Goal: Feedback & Contribution: Leave review/rating

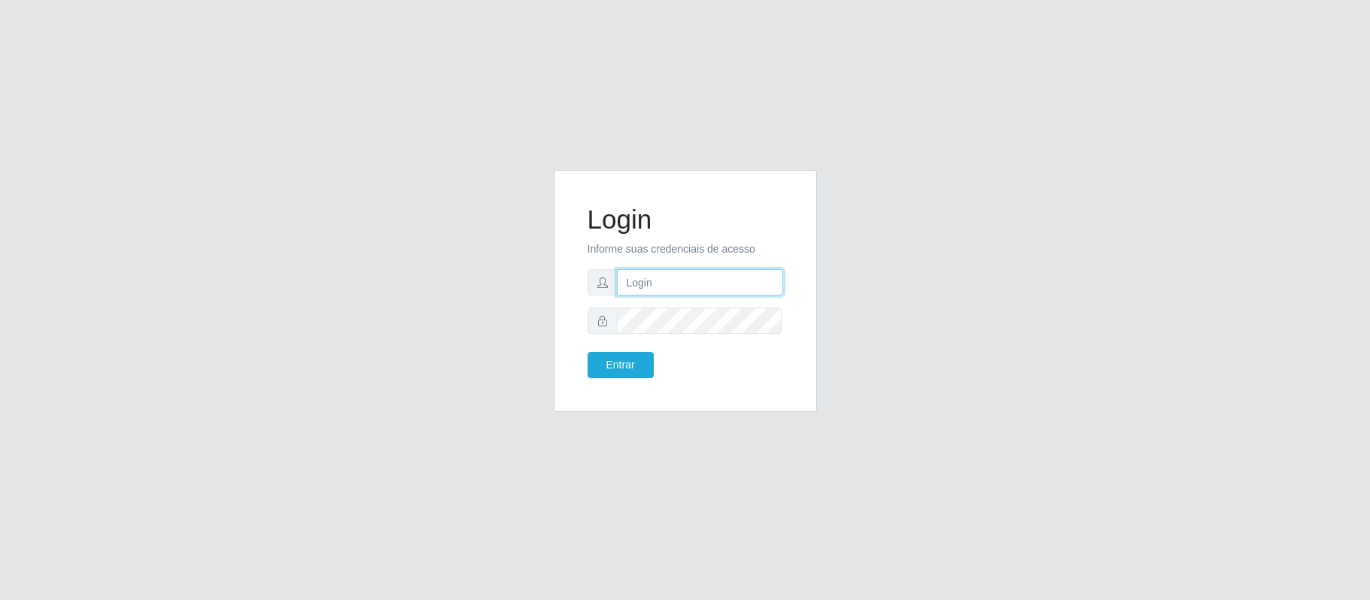
type input "geovanamatias2015@gmail.com"
drag, startPoint x: 0, startPoint y: 0, endPoint x: 714, endPoint y: 295, distance: 772.6
click at [714, 290] on input "geovanamatias2015@gmail.com" at bounding box center [700, 282] width 166 height 26
click at [634, 363] on button "Entrar" at bounding box center [621, 365] width 66 height 26
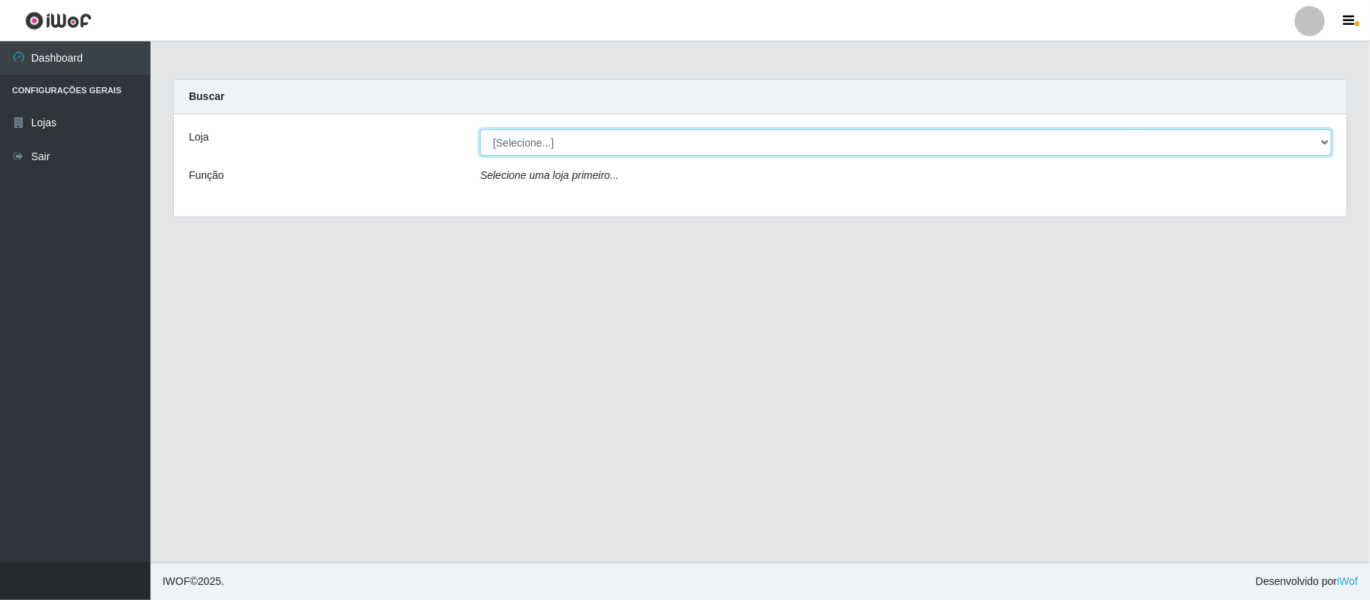
click at [1314, 146] on select "[Selecione...] SuperFácil Atacado - Emaús" at bounding box center [906, 142] width 852 height 26
select select "407"
click at [480, 129] on select "[Selecione...] SuperFácil Atacado - Emaús" at bounding box center [906, 142] width 852 height 26
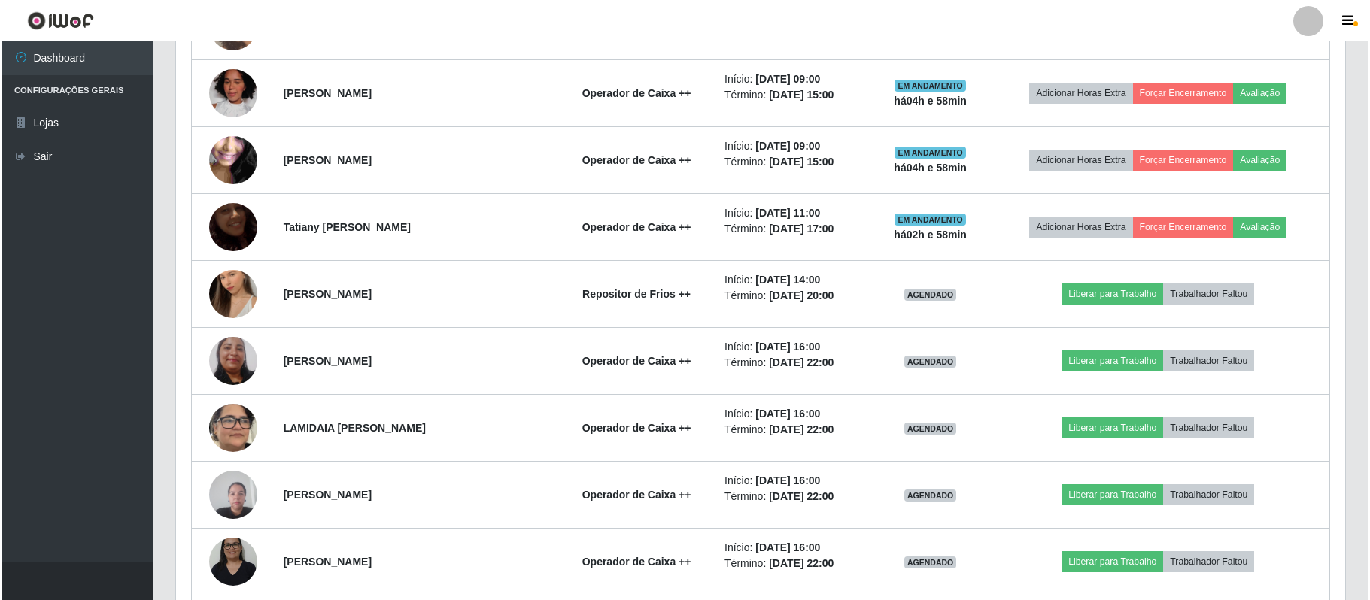
scroll to position [1204, 0]
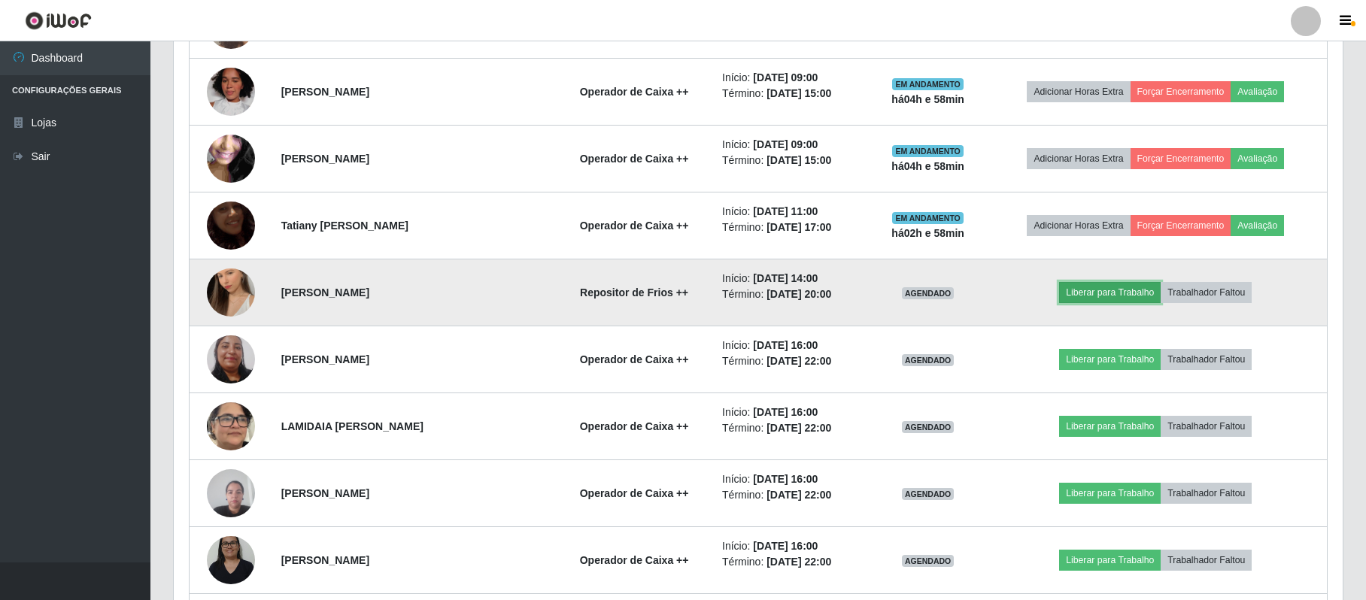
click at [1117, 303] on button "Liberar para Trabalho" at bounding box center [1110, 292] width 102 height 21
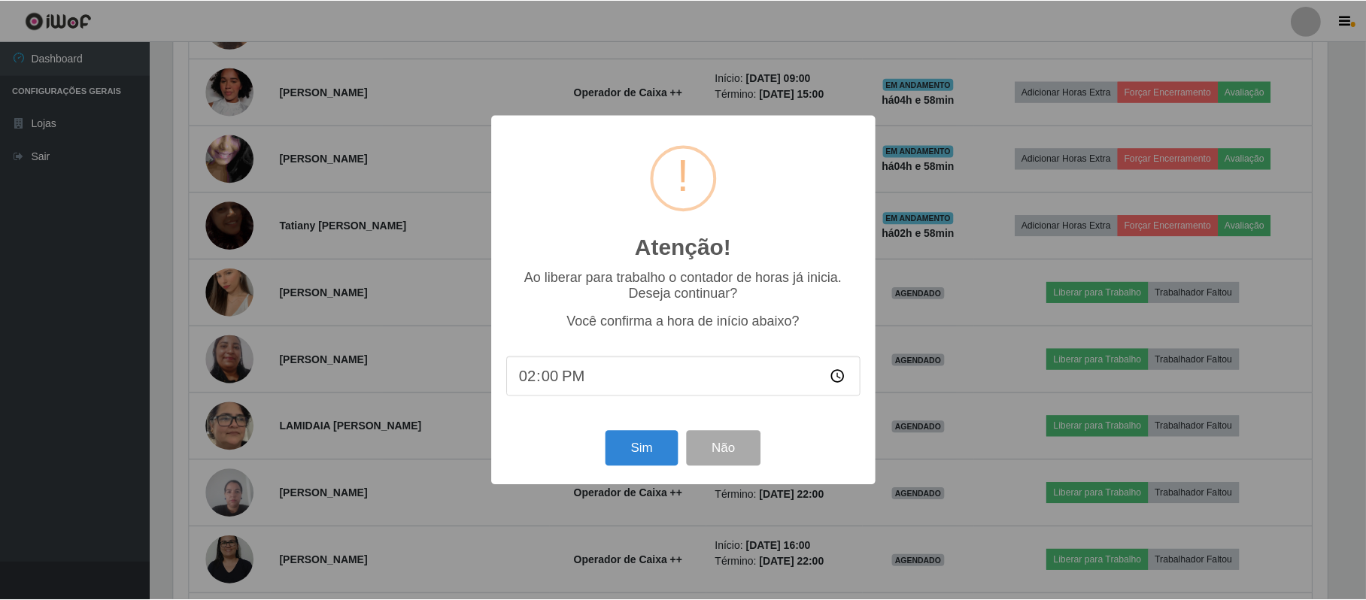
scroll to position [313, 1157]
click at [645, 454] on button "Sim" at bounding box center [643, 448] width 73 height 35
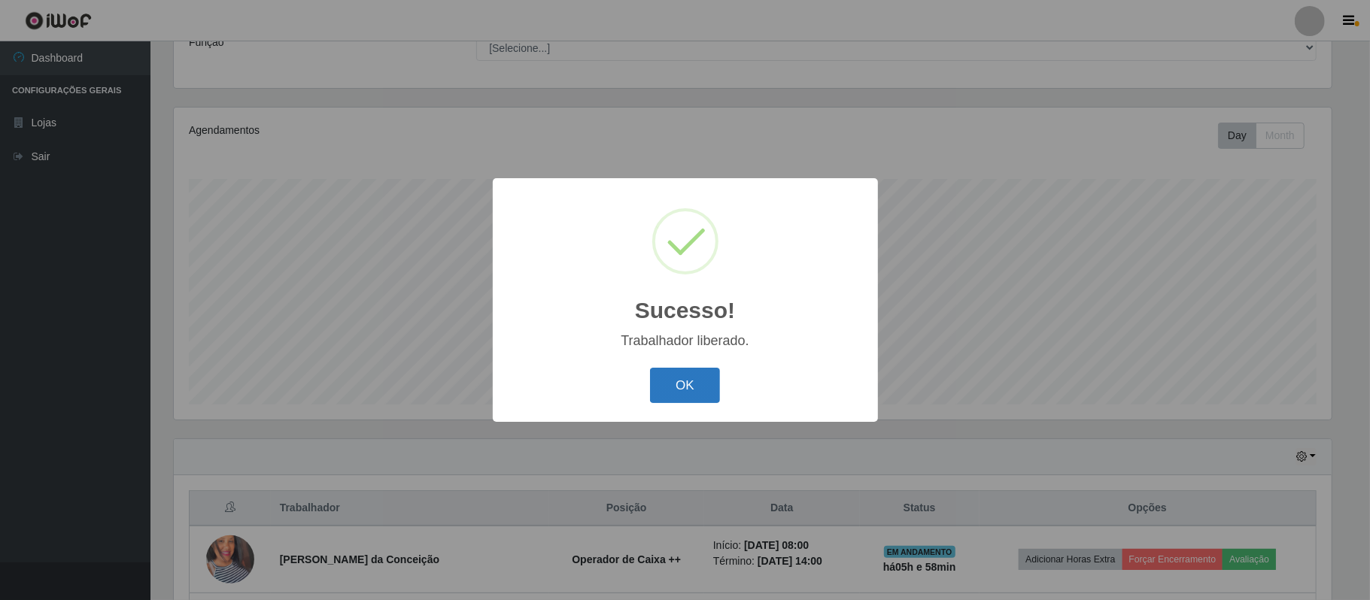
click at [676, 386] on button "OK" at bounding box center [685, 385] width 70 height 35
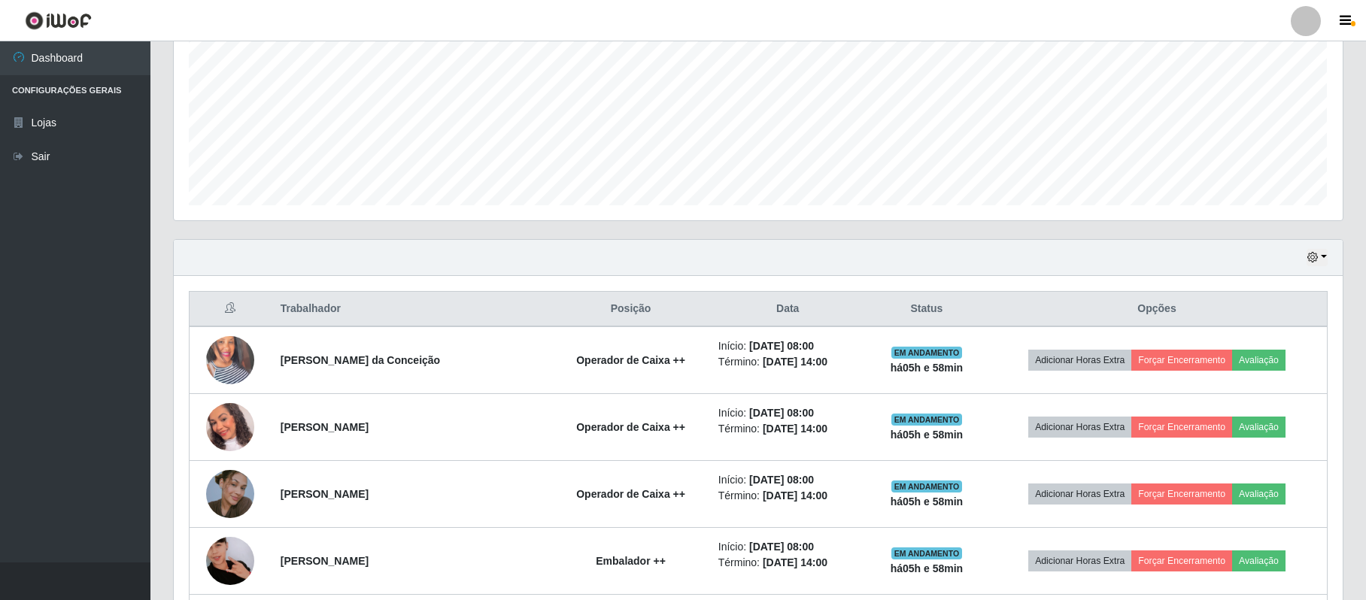
scroll to position [334, 0]
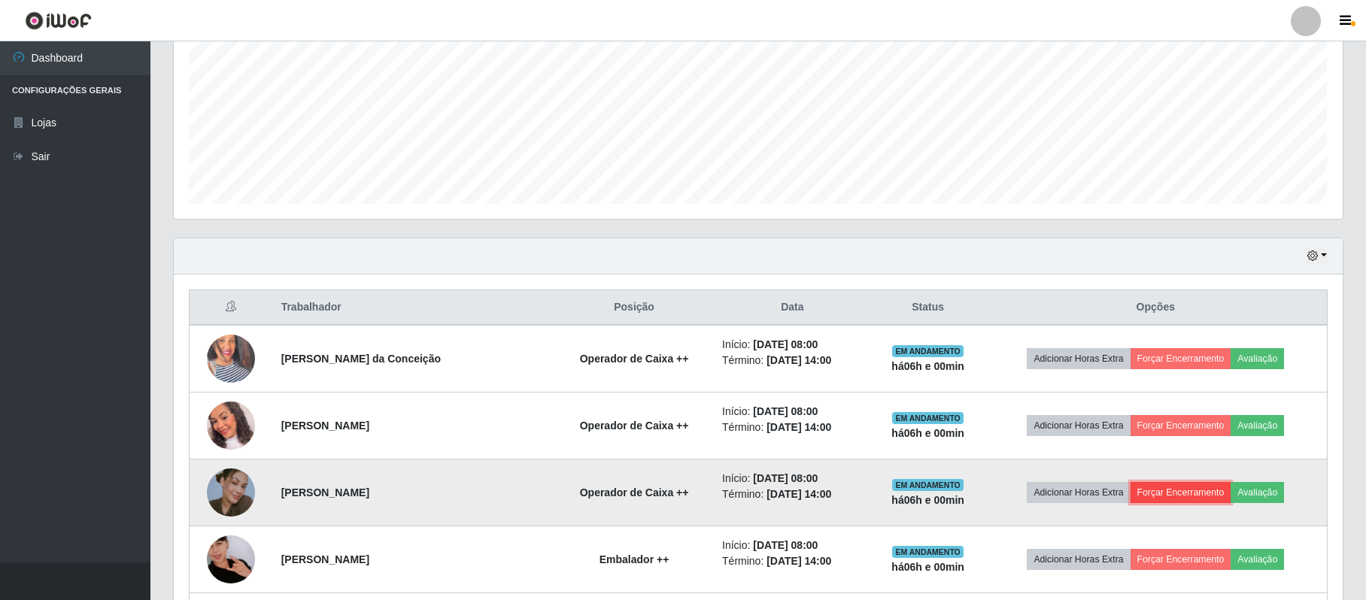
click at [1199, 498] on button "Forçar Encerramento" at bounding box center [1181, 492] width 101 height 21
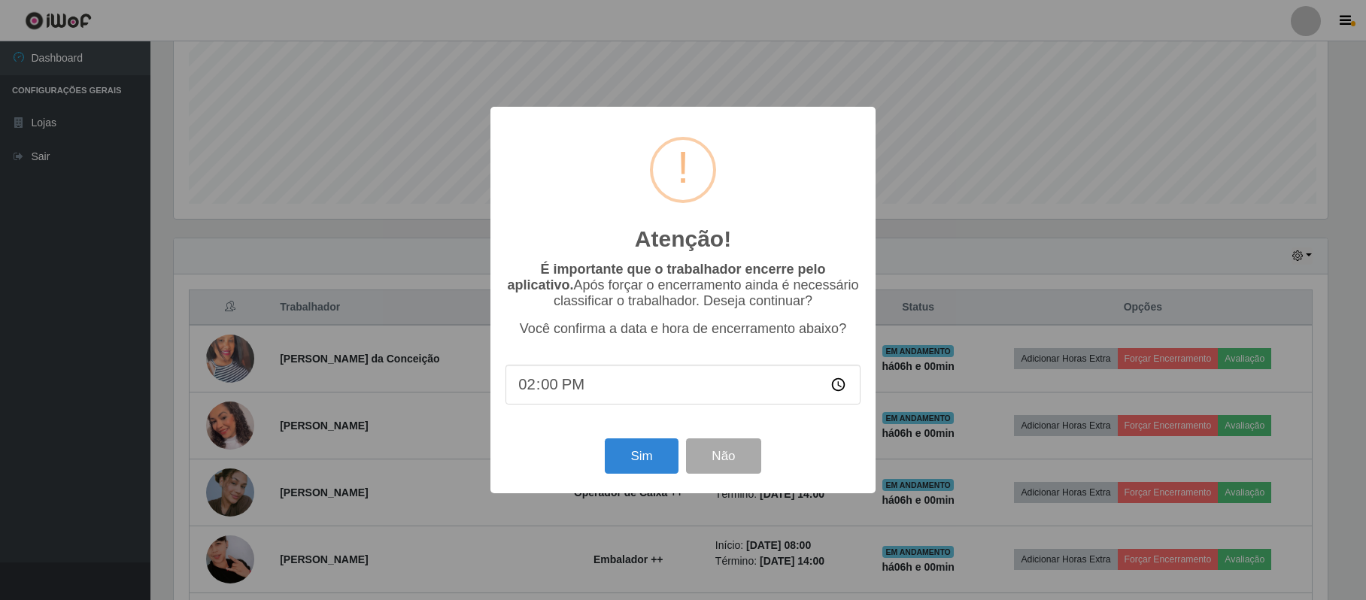
scroll to position [313, 1157]
click at [652, 461] on button "Sim" at bounding box center [643, 456] width 73 height 35
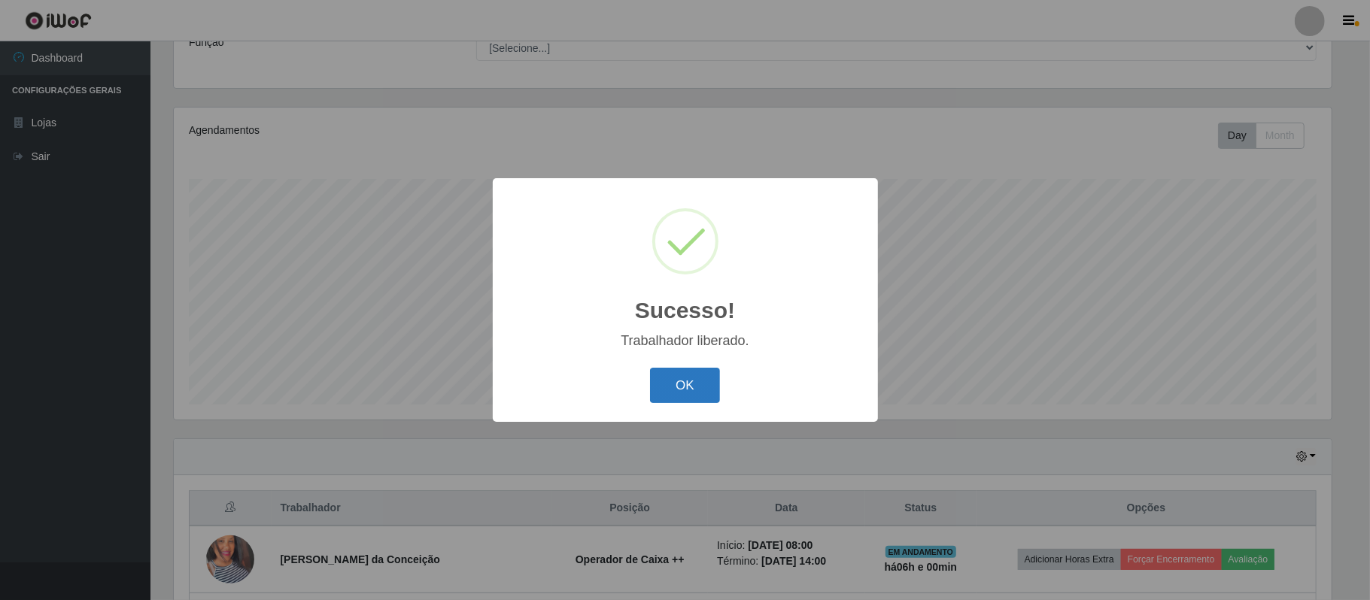
click at [690, 385] on button "OK" at bounding box center [685, 385] width 70 height 35
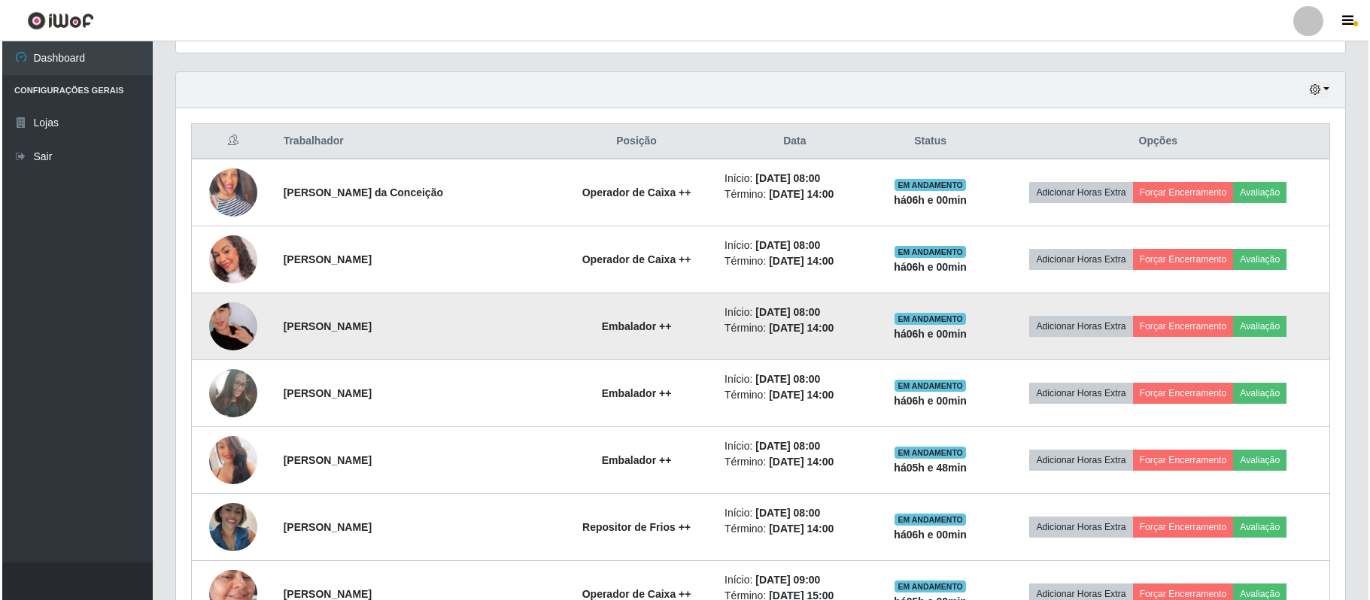
scroll to position [534, 0]
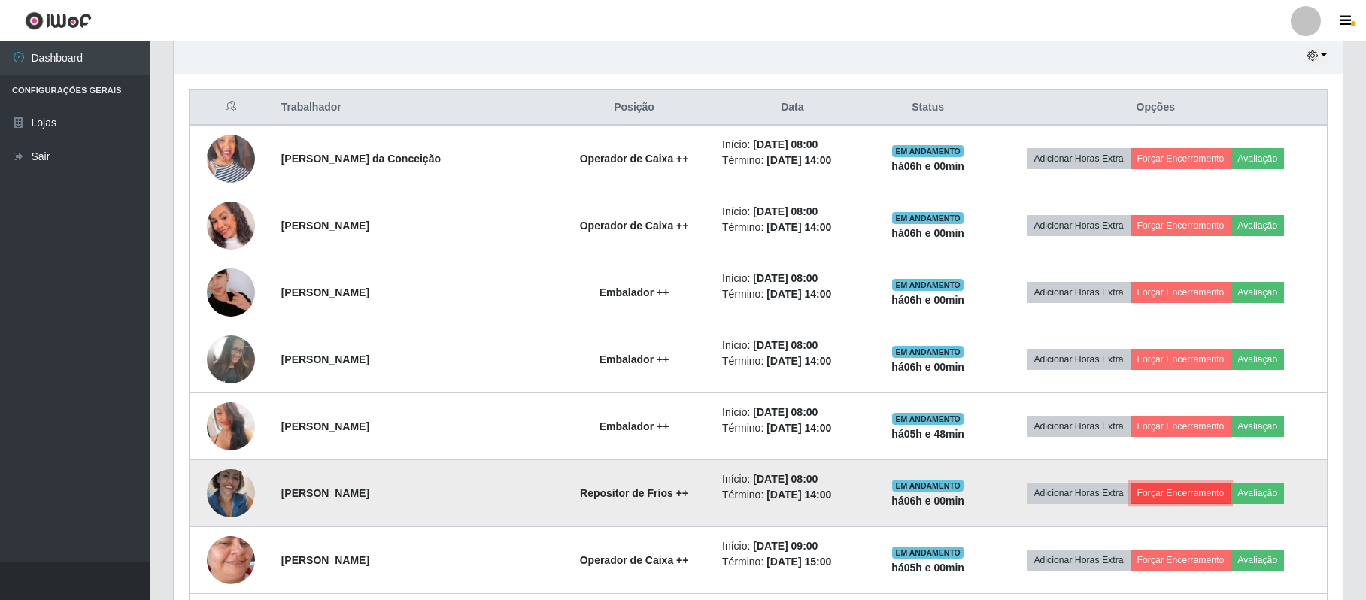
click at [1169, 498] on button "Forçar Encerramento" at bounding box center [1181, 493] width 101 height 21
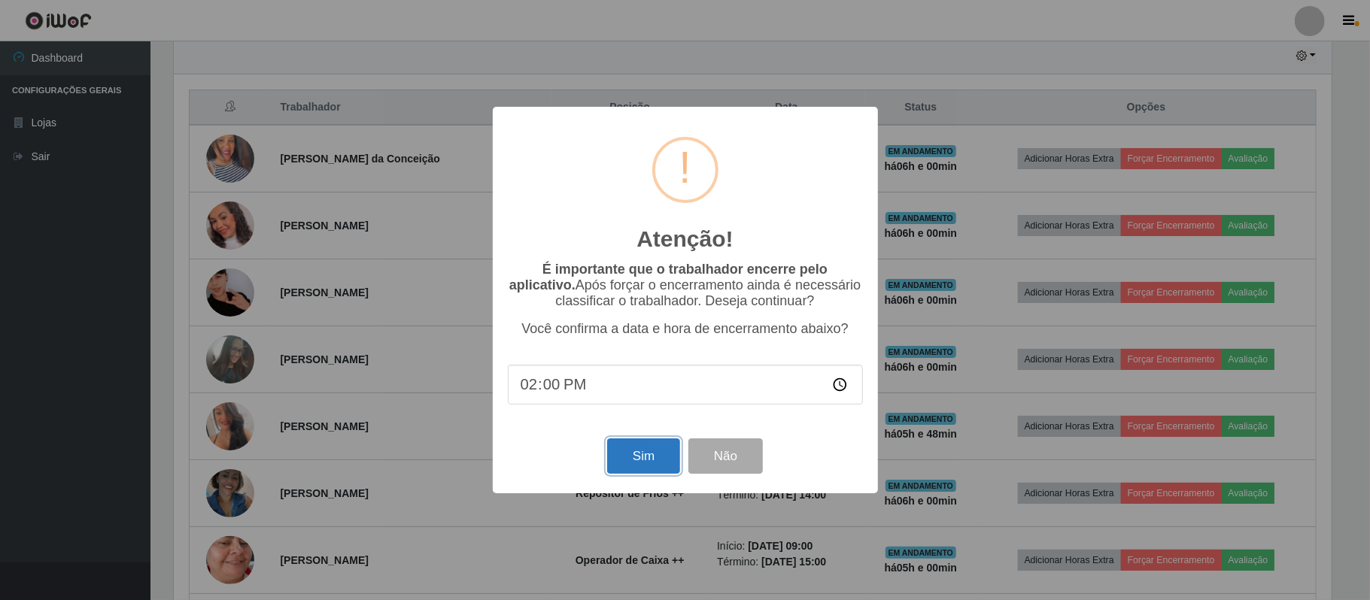
click at [660, 466] on button "Sim" at bounding box center [643, 456] width 73 height 35
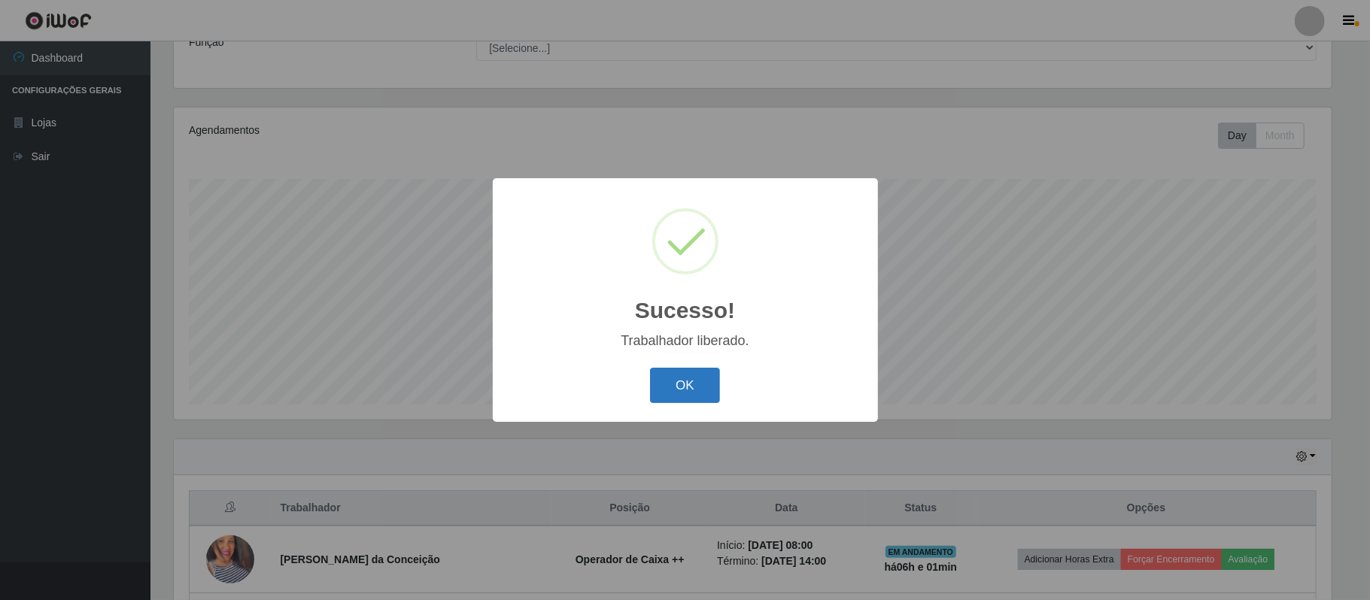
click at [694, 380] on button "OK" at bounding box center [685, 385] width 70 height 35
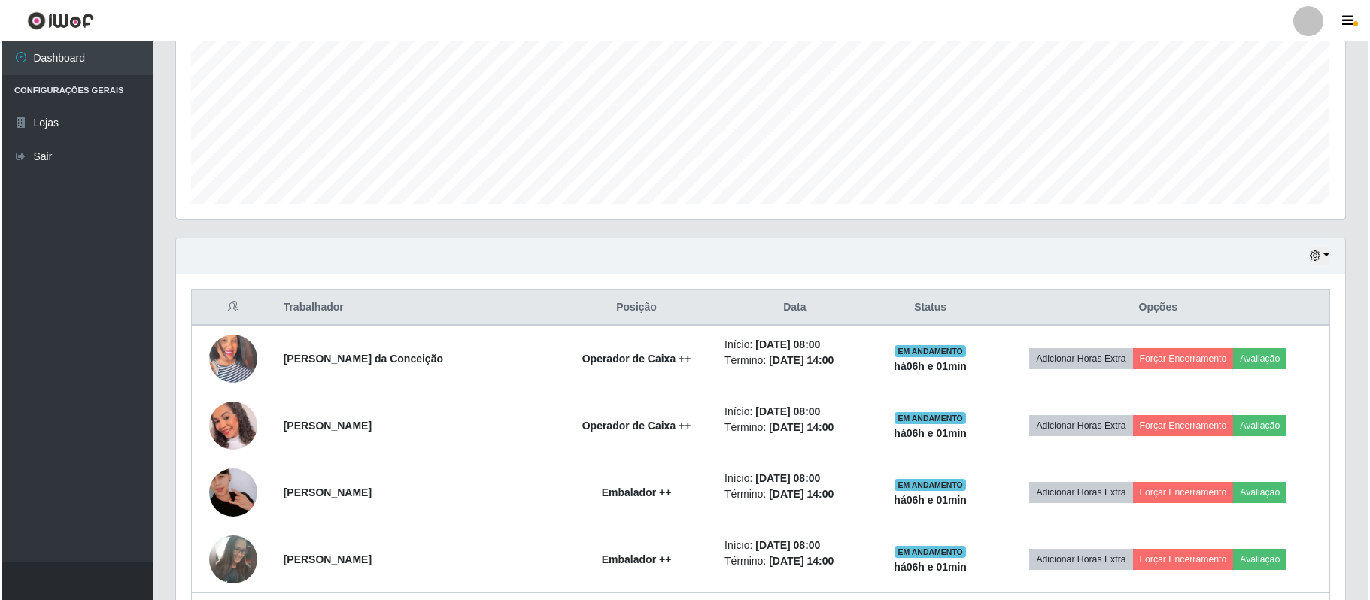
scroll to position [534, 0]
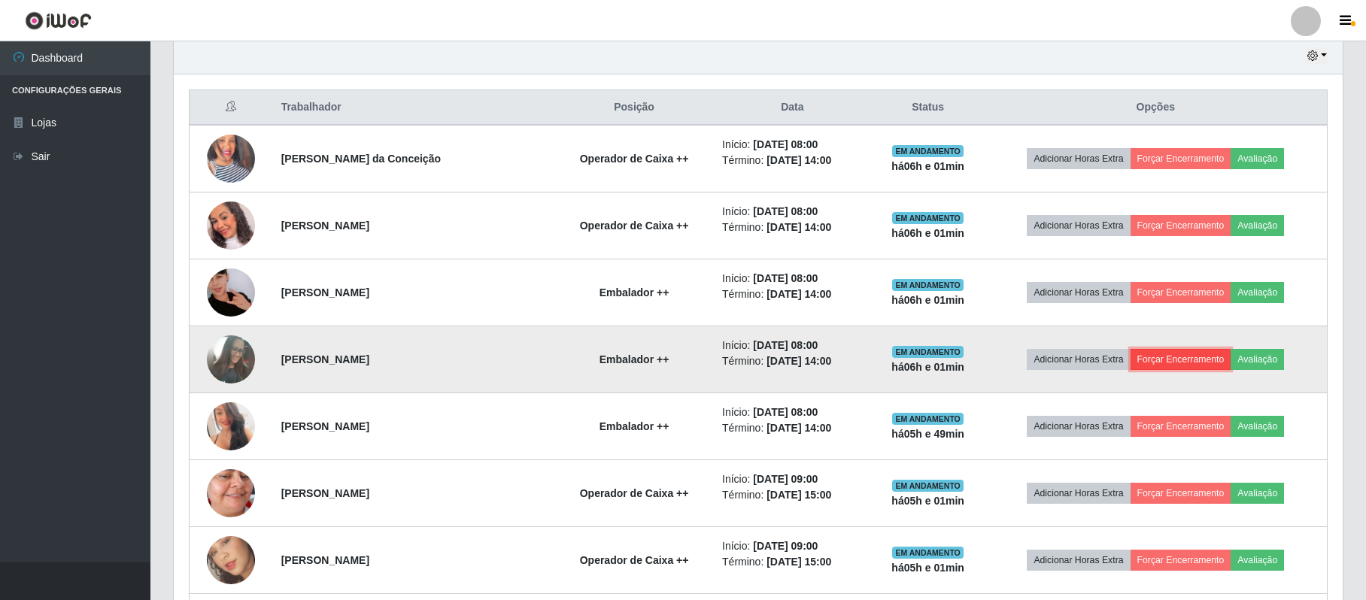
click at [1166, 357] on button "Forçar Encerramento" at bounding box center [1181, 359] width 101 height 21
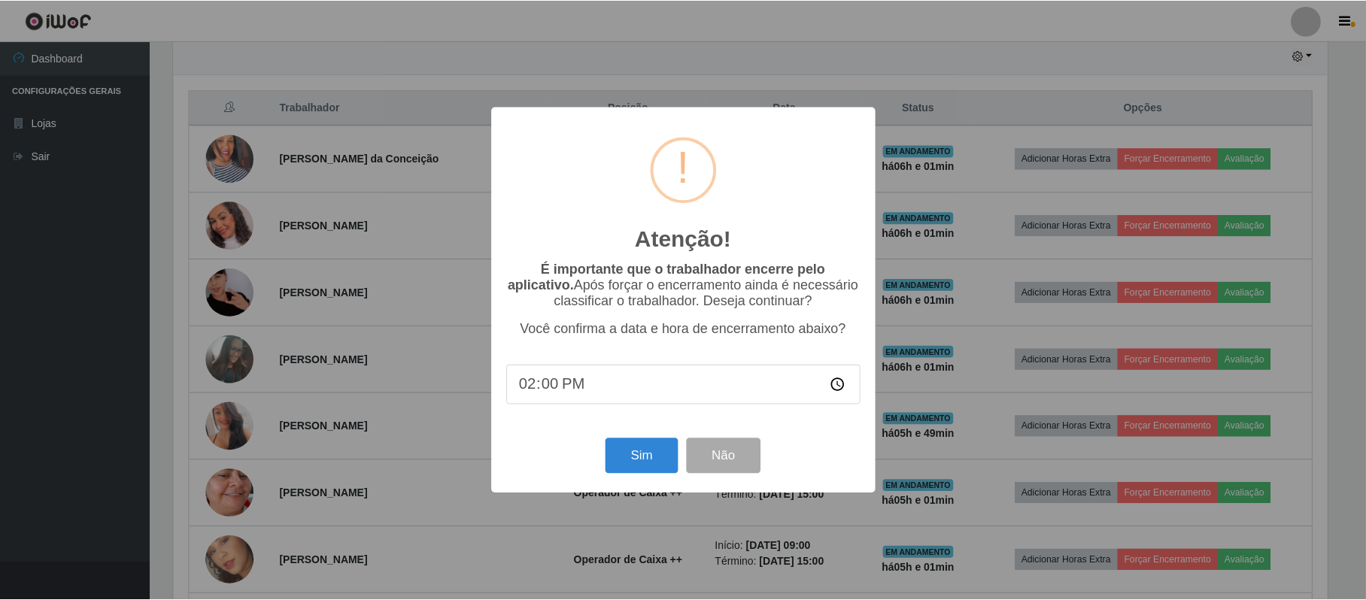
scroll to position [313, 1157]
click at [618, 457] on button "Sim" at bounding box center [643, 456] width 73 height 35
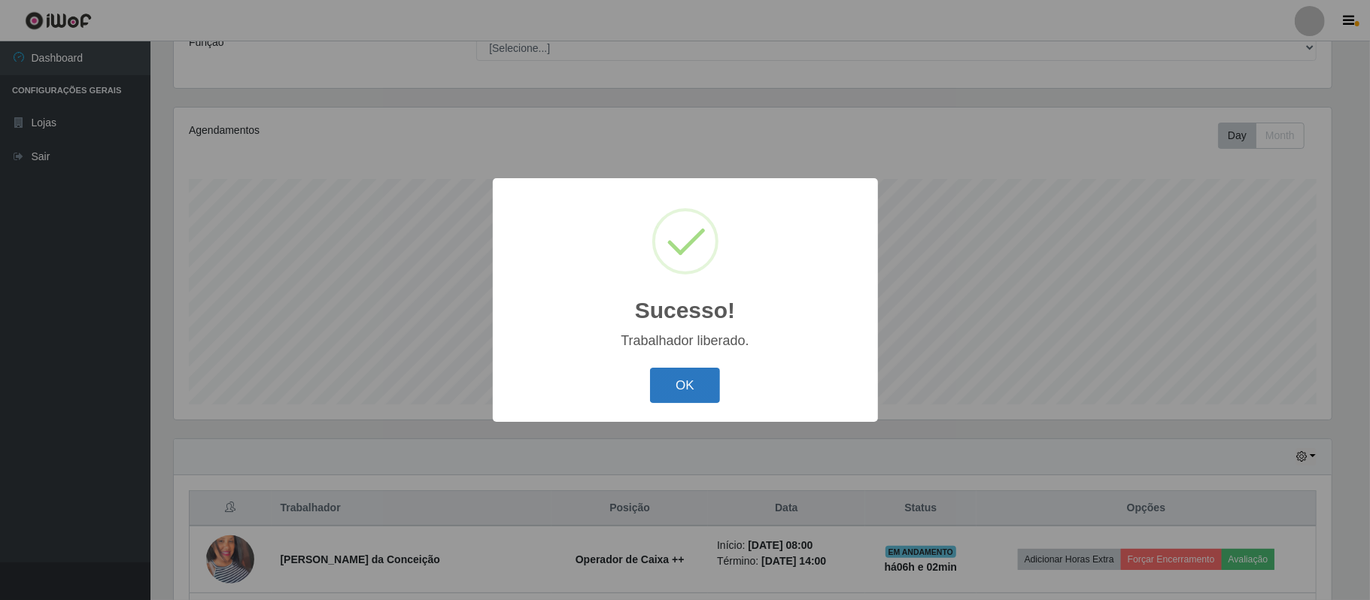
click at [702, 390] on button "OK" at bounding box center [685, 385] width 70 height 35
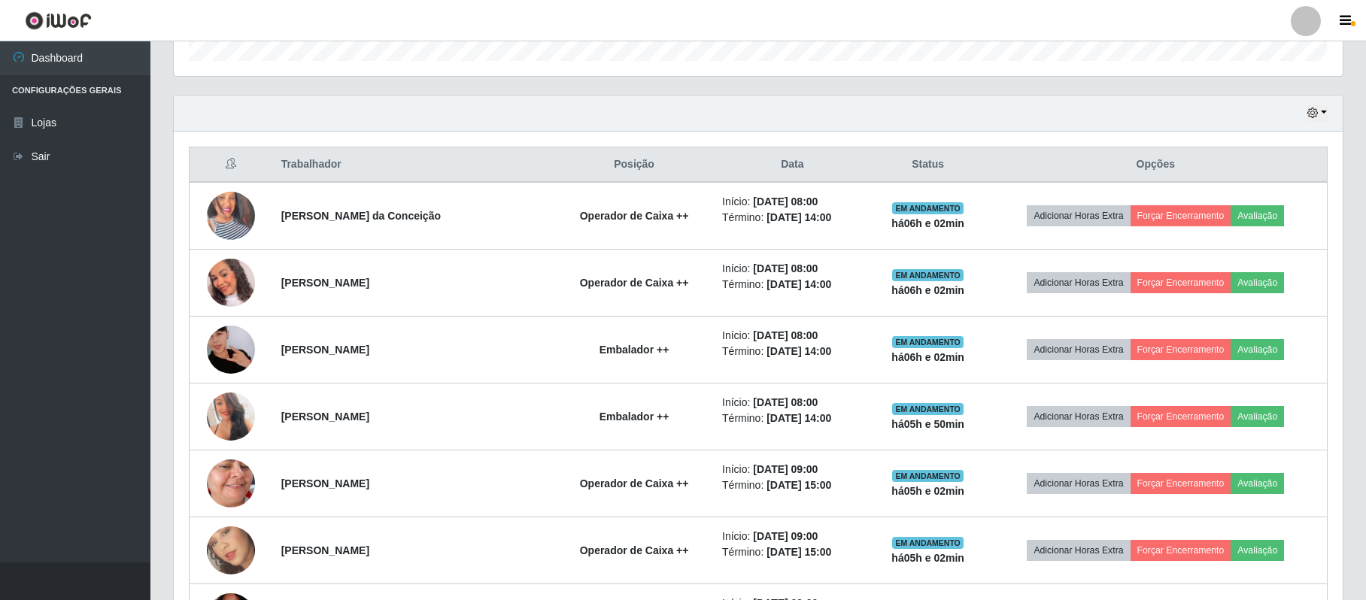
scroll to position [534, 0]
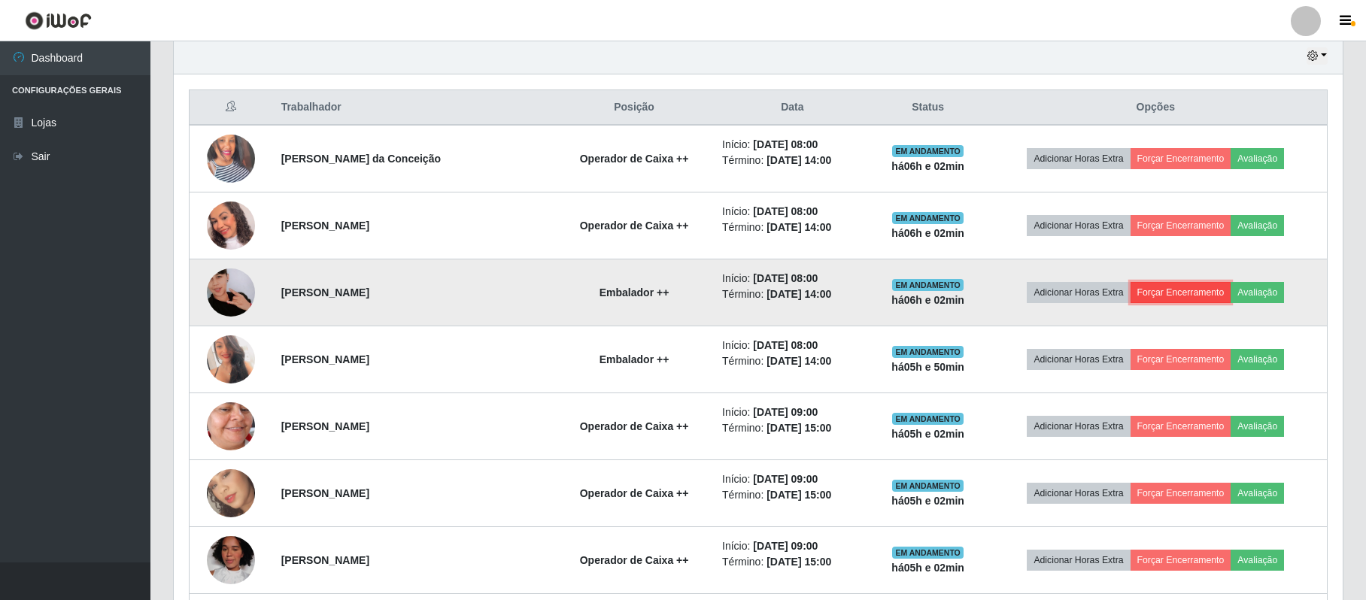
click at [1196, 301] on button "Forçar Encerramento" at bounding box center [1181, 292] width 101 height 21
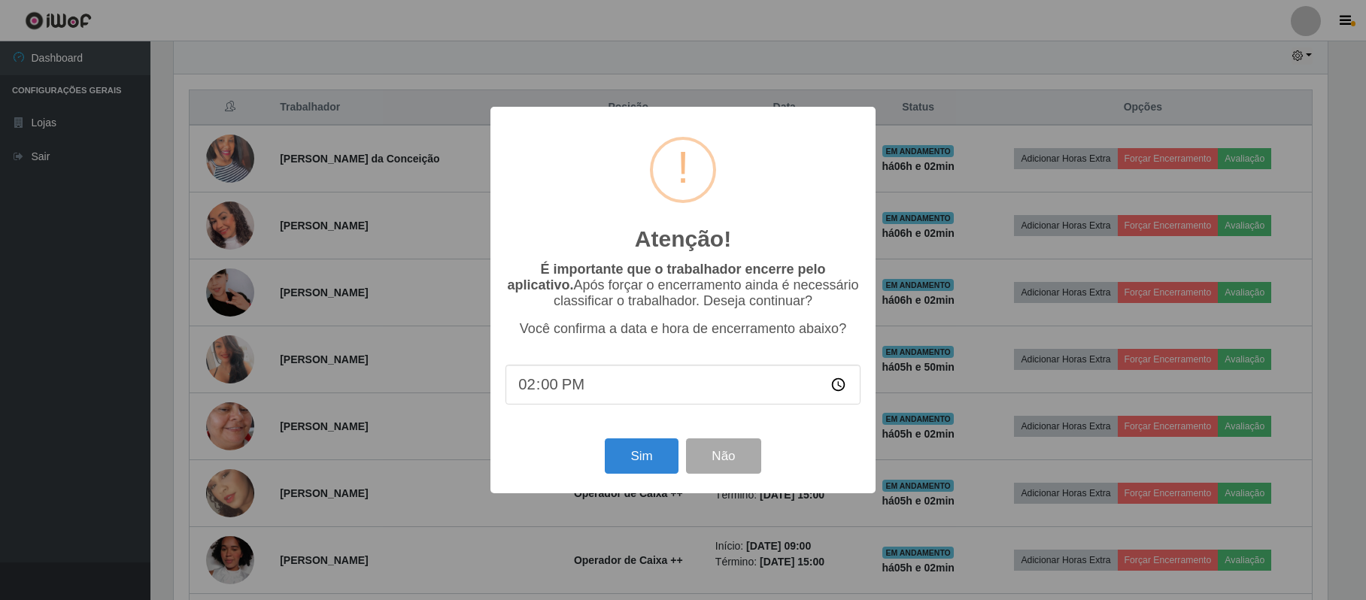
scroll to position [313, 1157]
click at [659, 468] on button "Sim" at bounding box center [643, 456] width 73 height 35
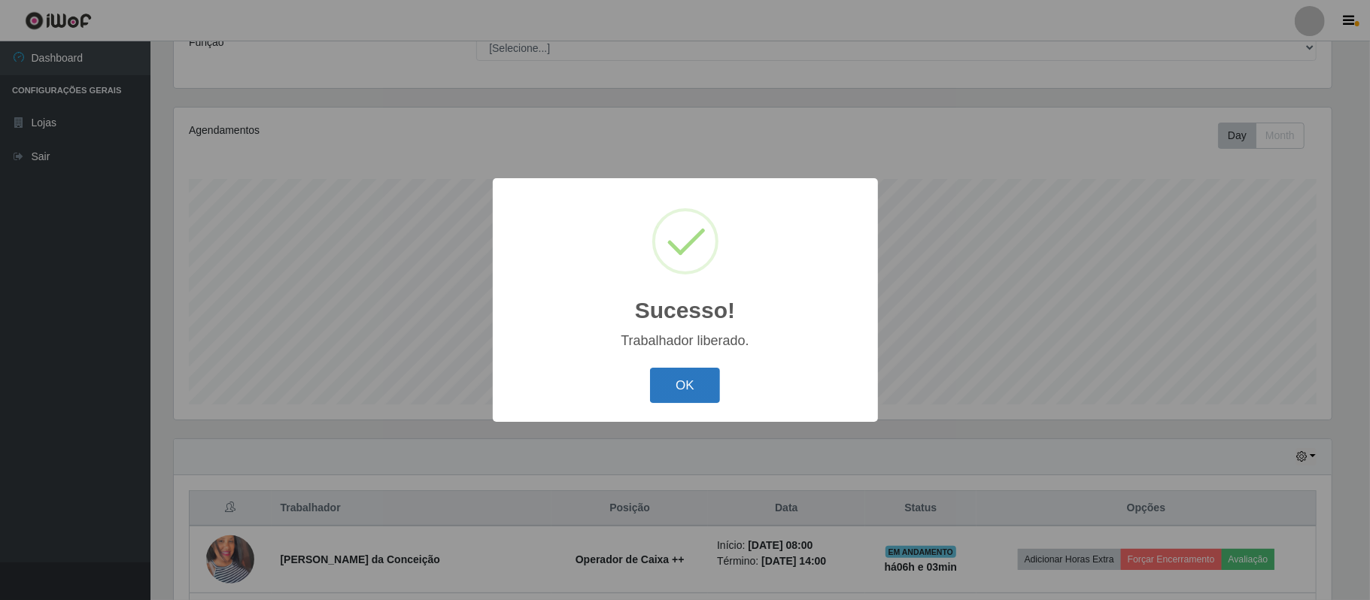
click at [698, 392] on button "OK" at bounding box center [685, 385] width 70 height 35
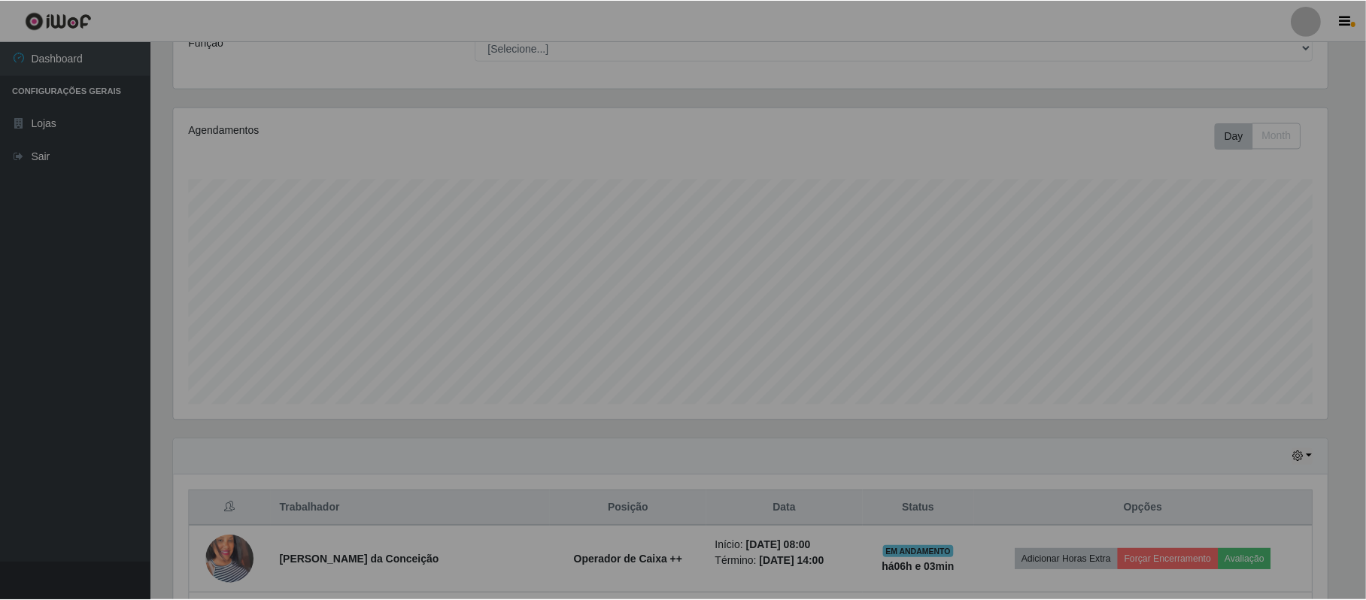
scroll to position [313, 1168]
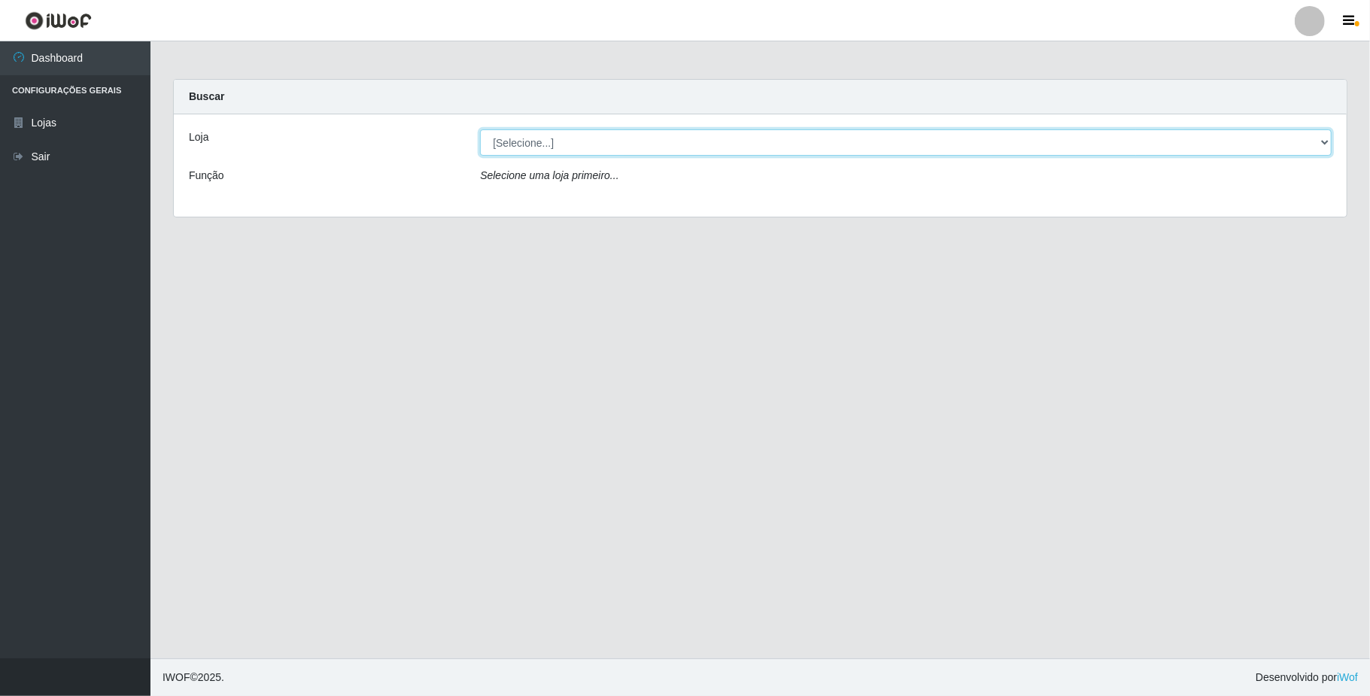
click at [667, 145] on select "[Selecione...] SuperFácil Atacado - Emaús" at bounding box center [906, 142] width 852 height 26
select select "407"
click at [480, 129] on select "[Selecione...] SuperFácil Atacado - Emaús" at bounding box center [906, 142] width 852 height 26
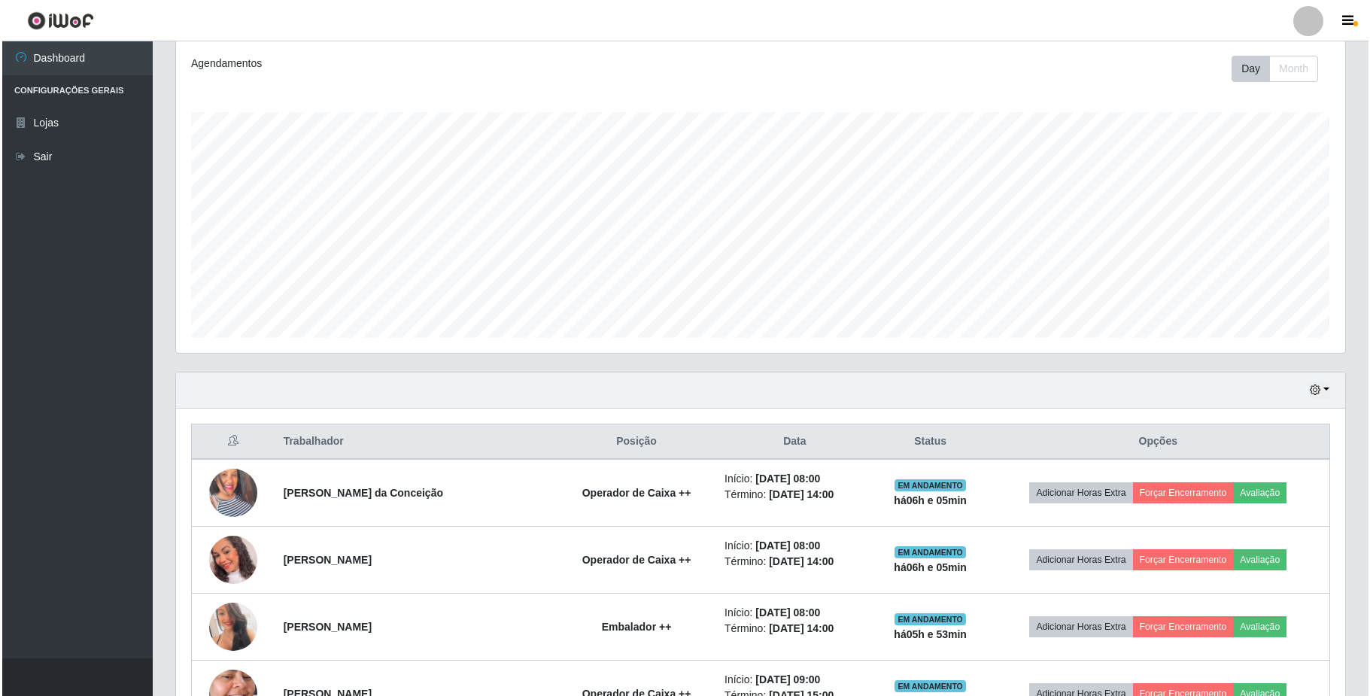
scroll to position [301, 0]
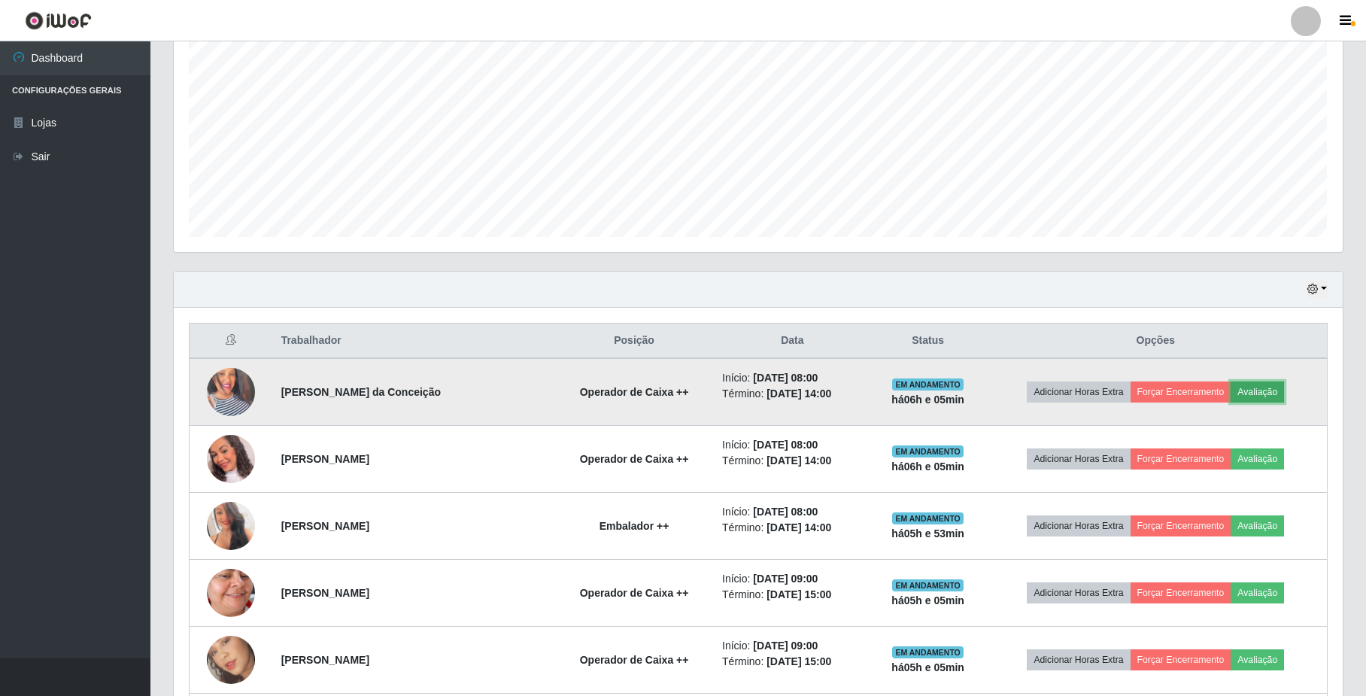
click at [1247, 392] on button "Avaliação" at bounding box center [1257, 391] width 53 height 21
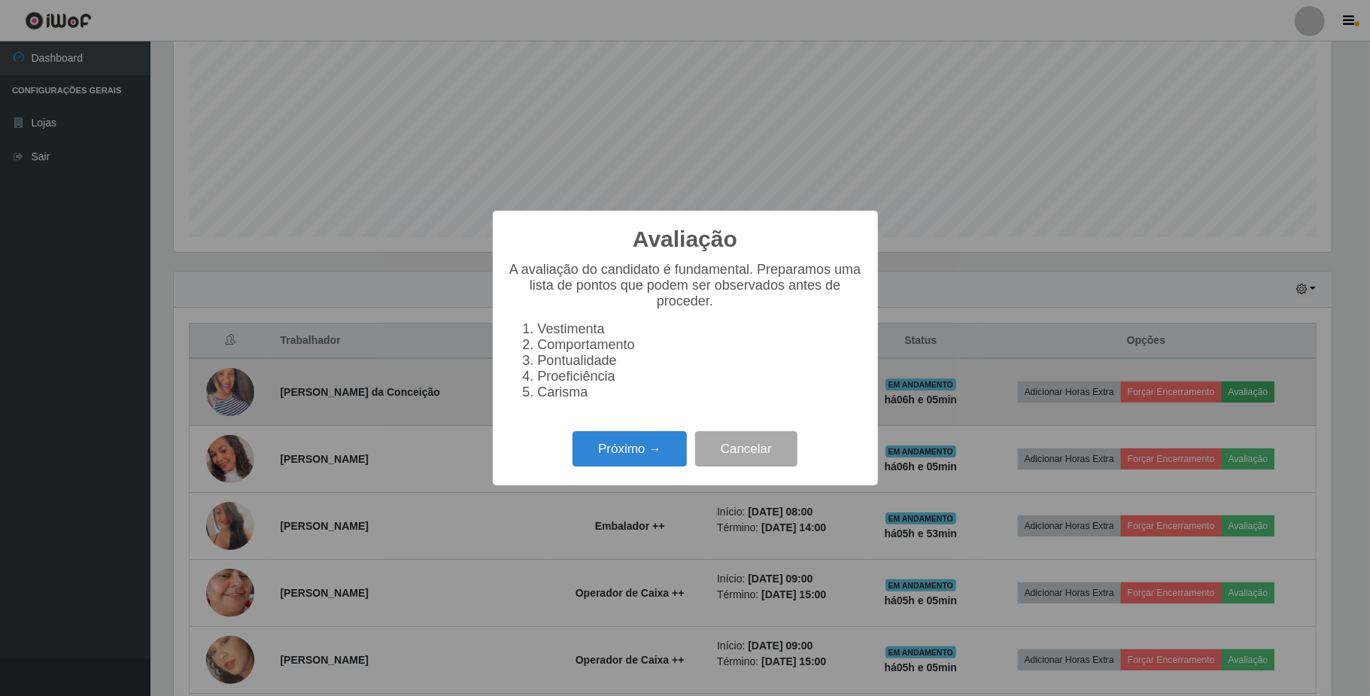
scroll to position [313, 1157]
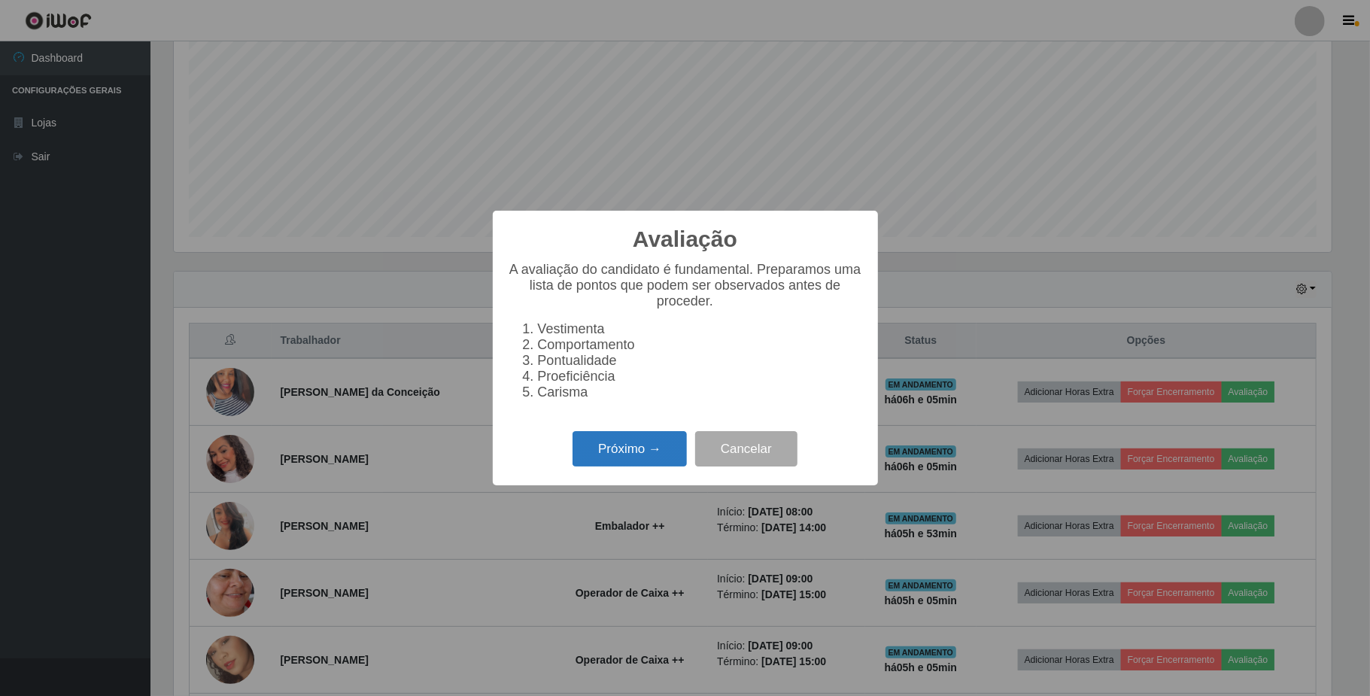
click at [663, 464] on button "Próximo →" at bounding box center [630, 448] width 114 height 35
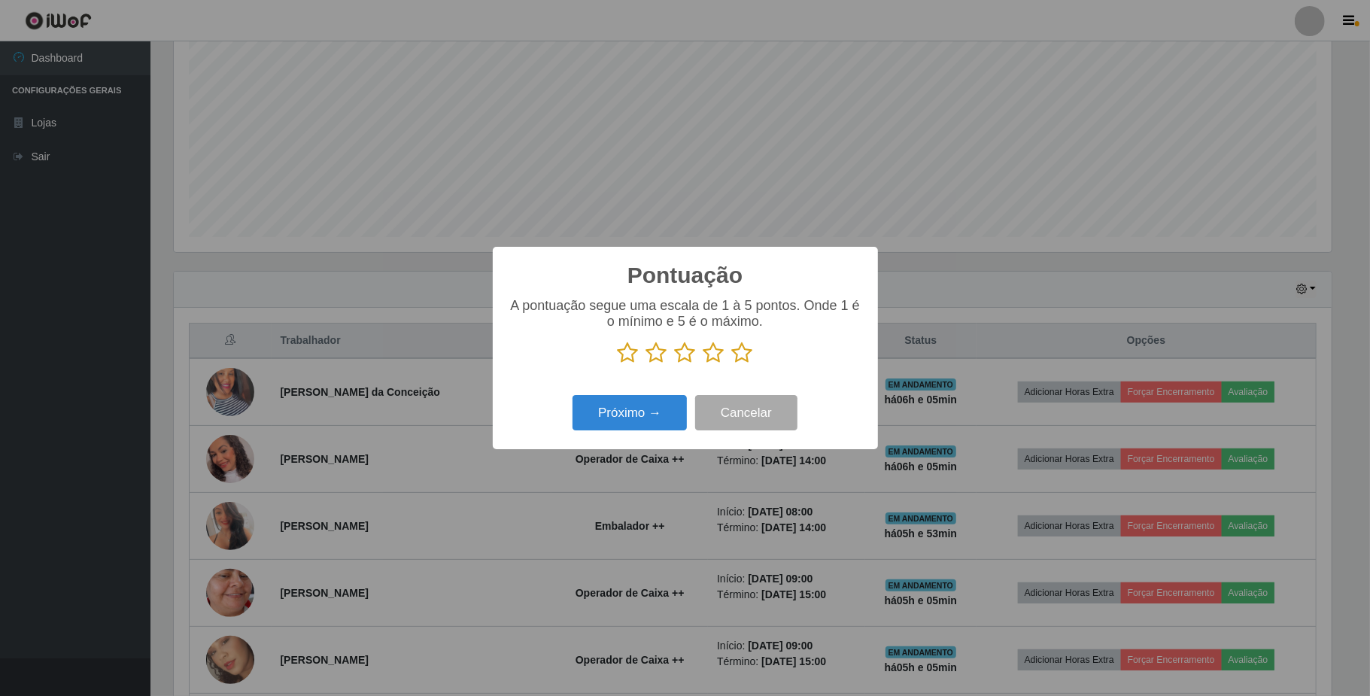
scroll to position [752098, 751253]
click at [717, 358] on icon at bounding box center [714, 353] width 21 height 23
click at [704, 364] on input "radio" at bounding box center [704, 364] width 0 height 0
click at [653, 405] on button "Próximo →" at bounding box center [630, 412] width 114 height 35
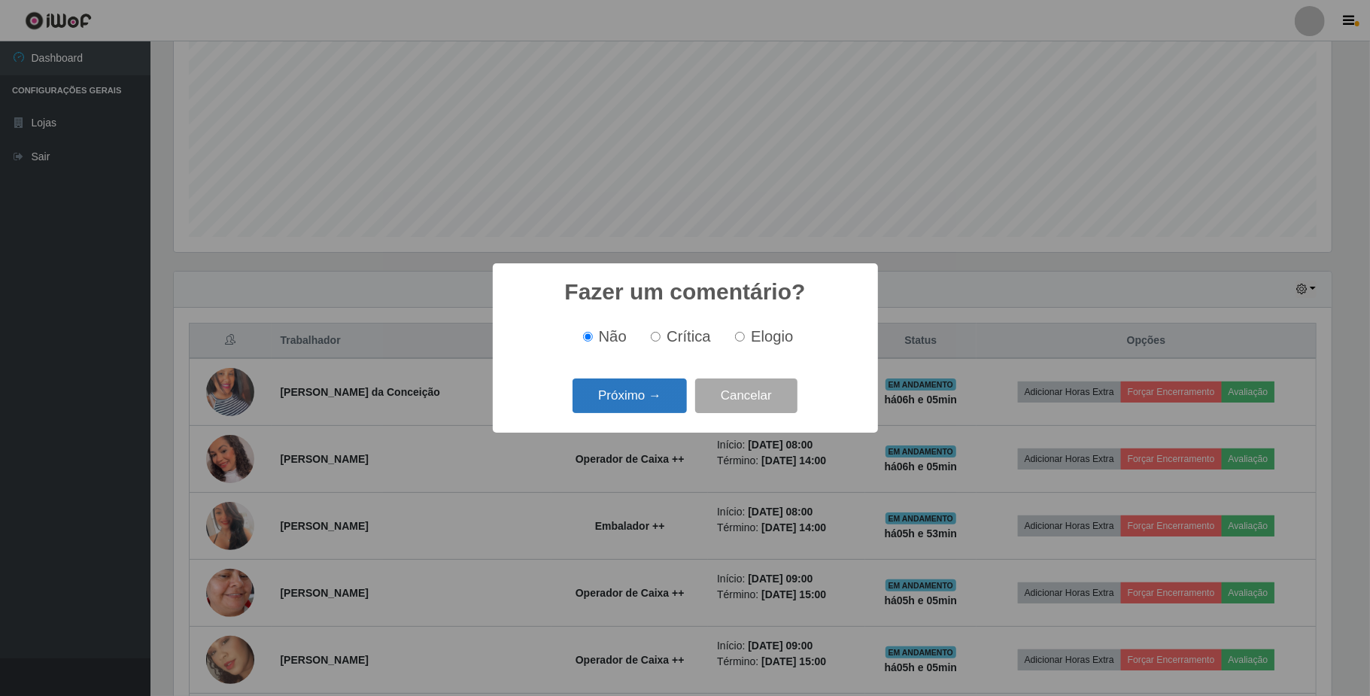
click at [653, 402] on button "Próximo →" at bounding box center [630, 395] width 114 height 35
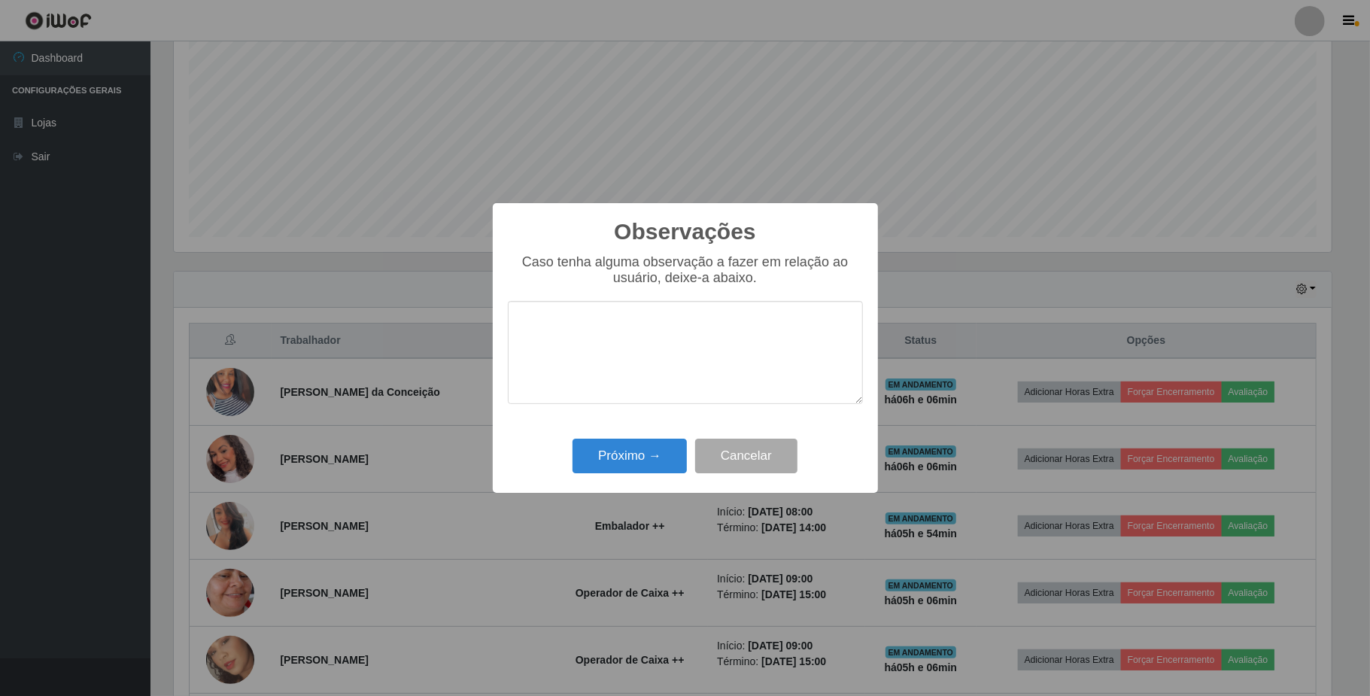
type textarea "a"
type textarea "A mesma tem um bom atendimento"
click at [643, 466] on button "Próximo →" at bounding box center [630, 456] width 114 height 35
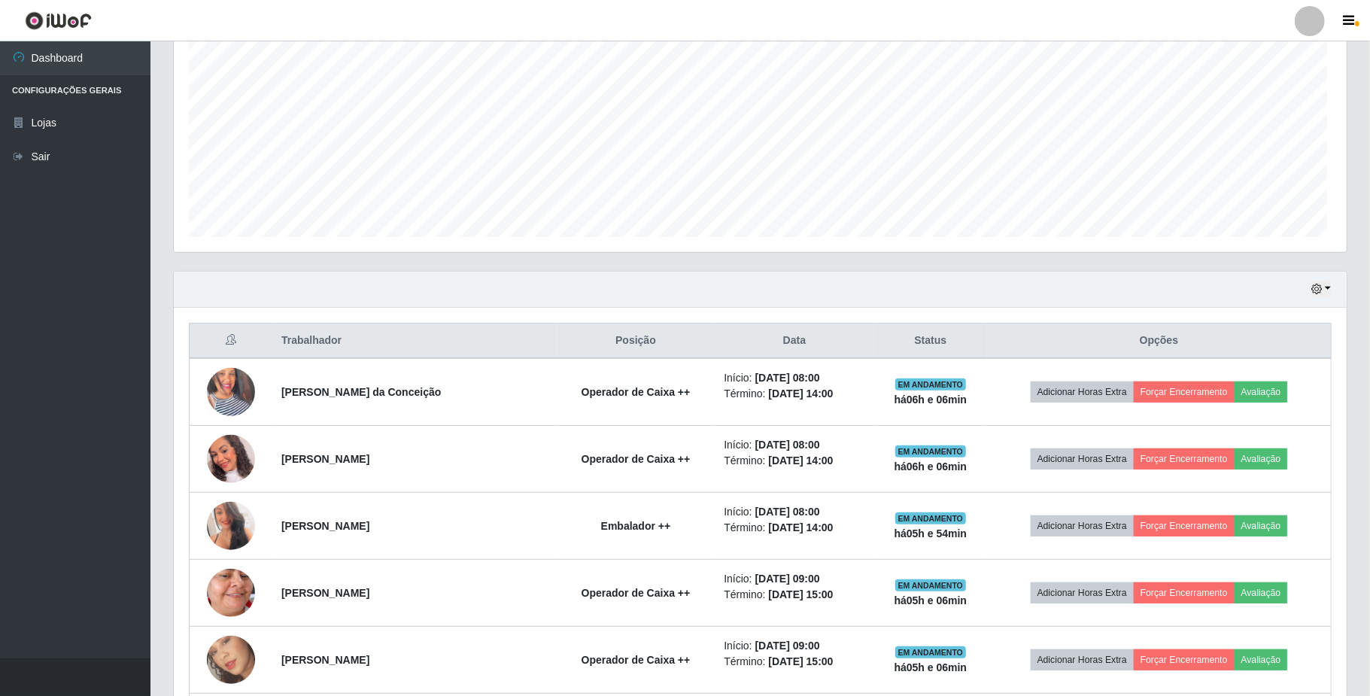
scroll to position [313, 1168]
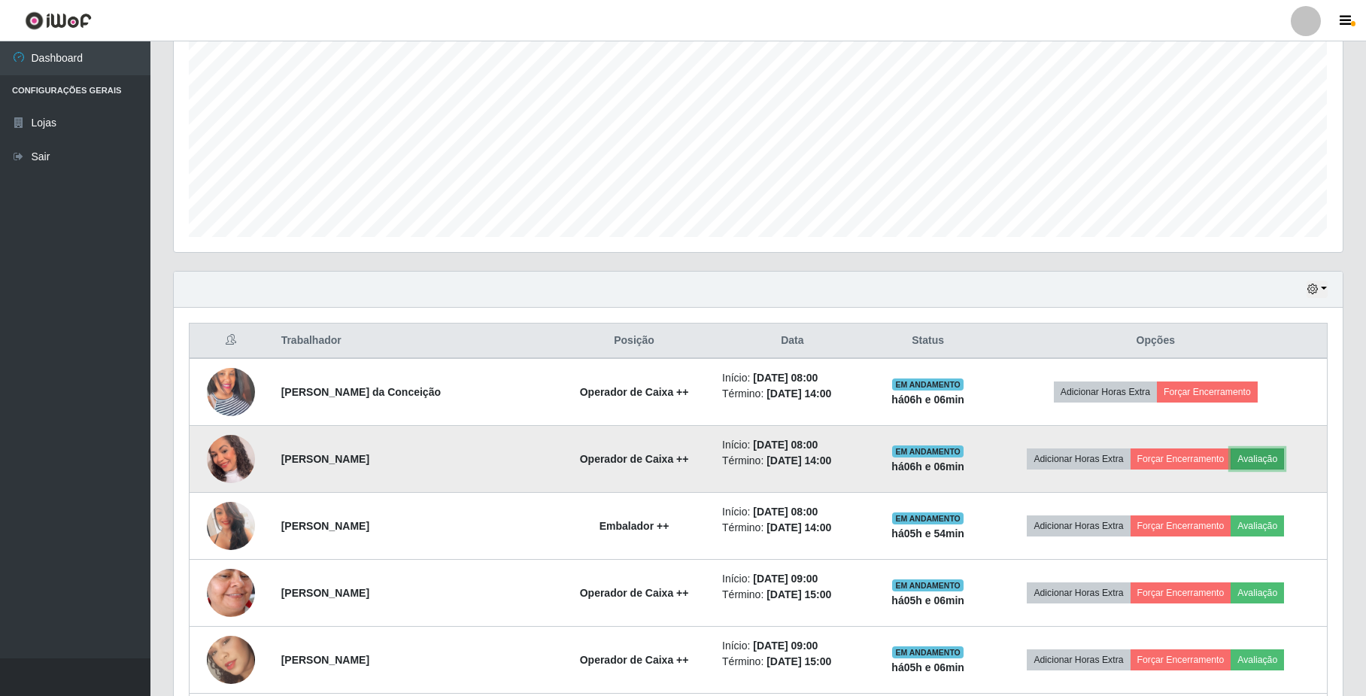
click at [1241, 456] on button "Avaliação" at bounding box center [1257, 458] width 53 height 21
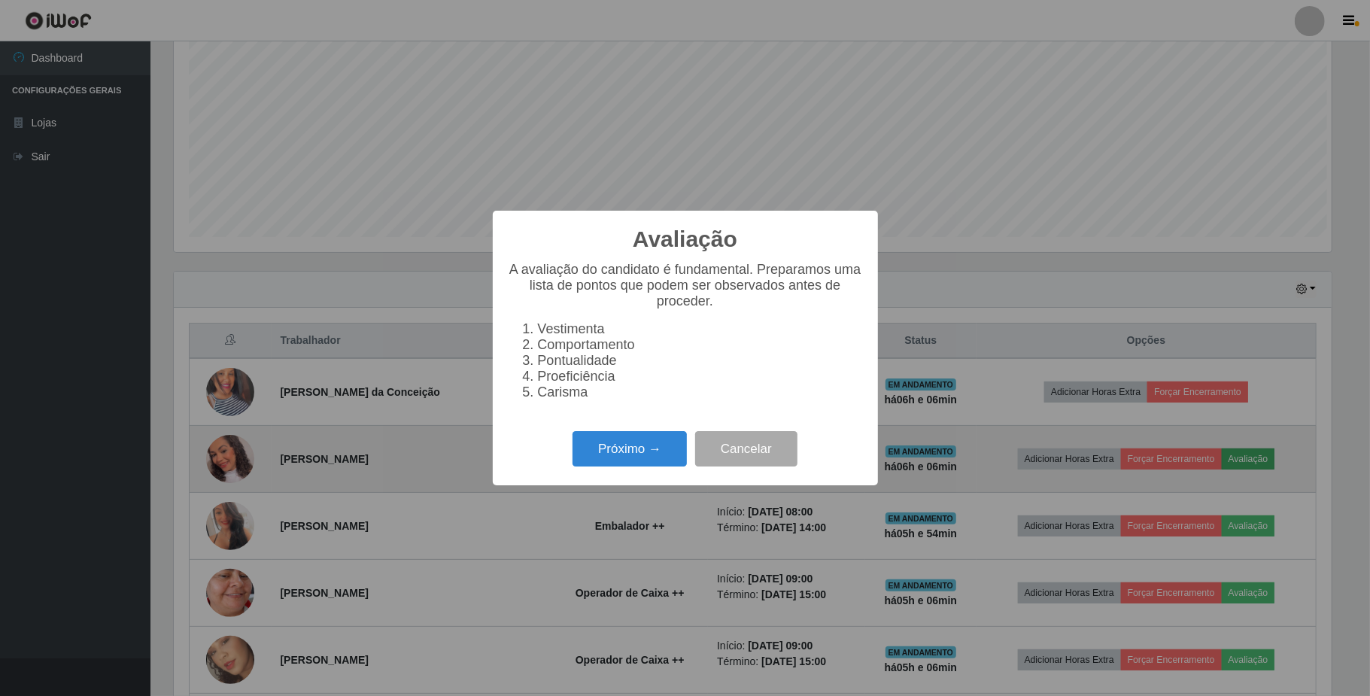
scroll to position [313, 1157]
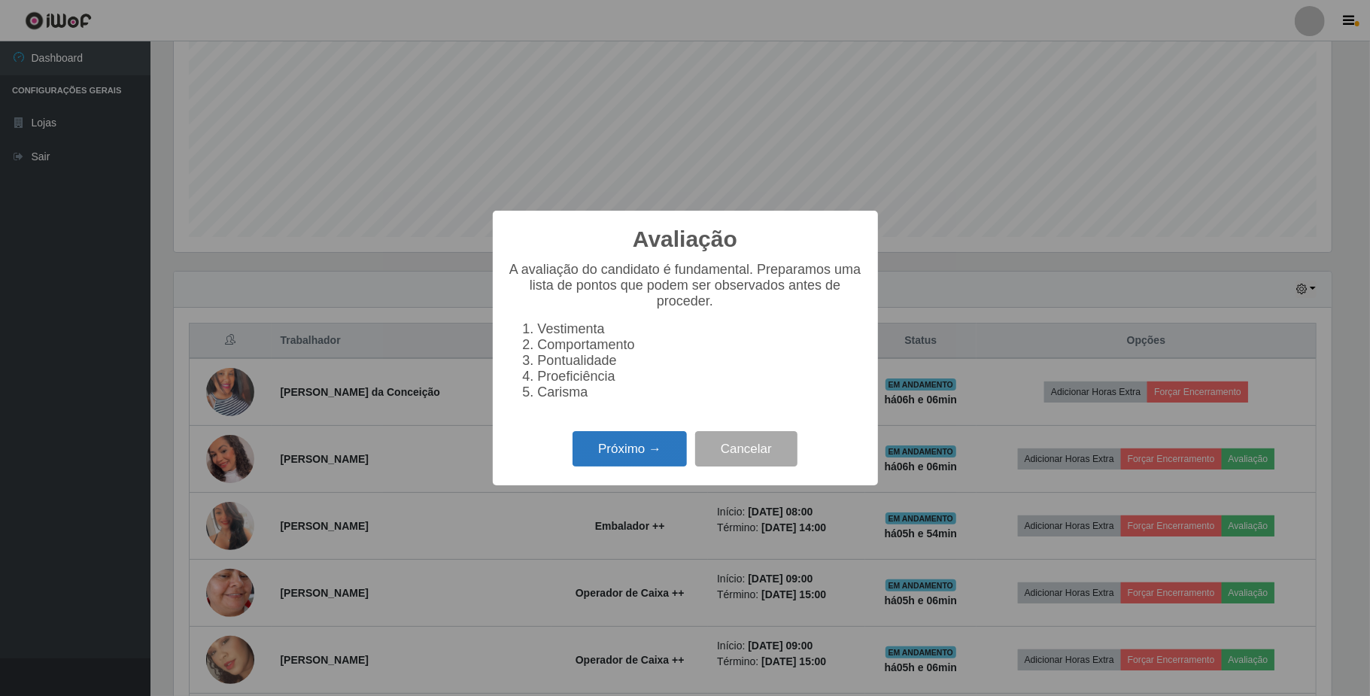
click at [658, 444] on button "Próximo →" at bounding box center [630, 448] width 114 height 35
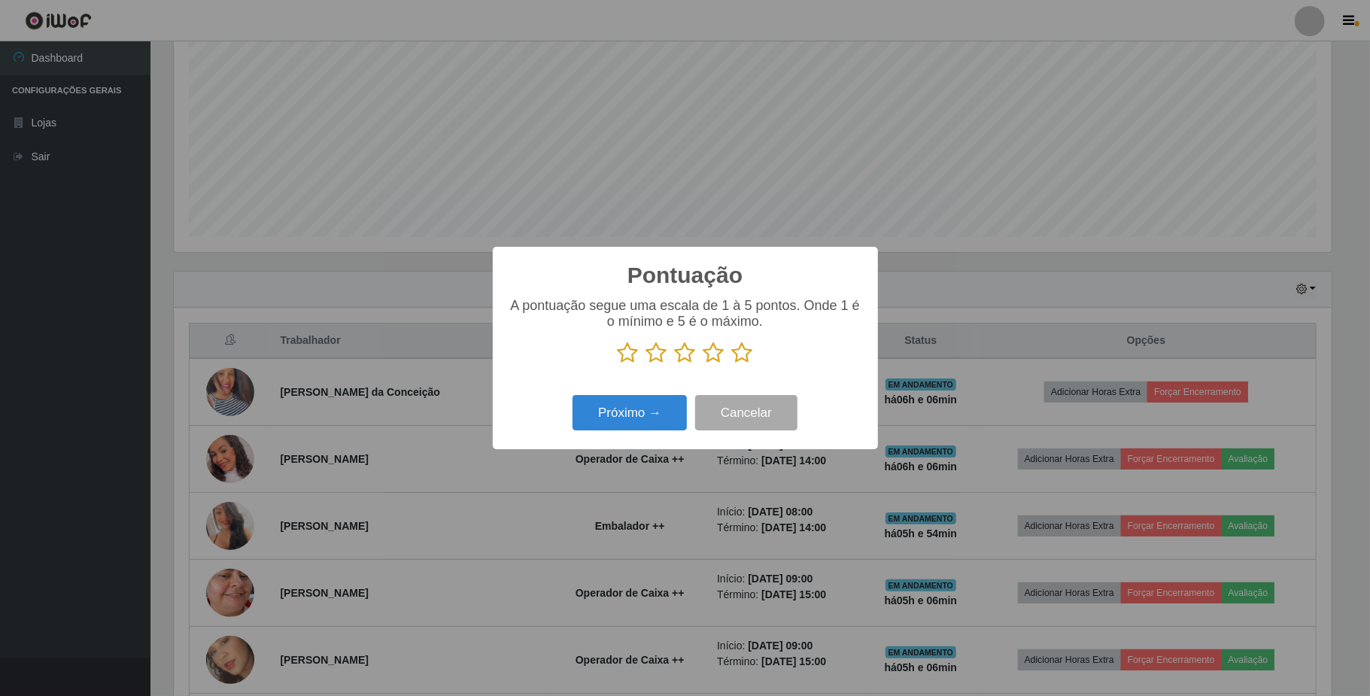
scroll to position [752098, 751253]
click at [714, 352] on icon at bounding box center [714, 353] width 21 height 23
click at [704, 364] on input "radio" at bounding box center [704, 364] width 0 height 0
click at [593, 424] on button "Próximo →" at bounding box center [630, 412] width 114 height 35
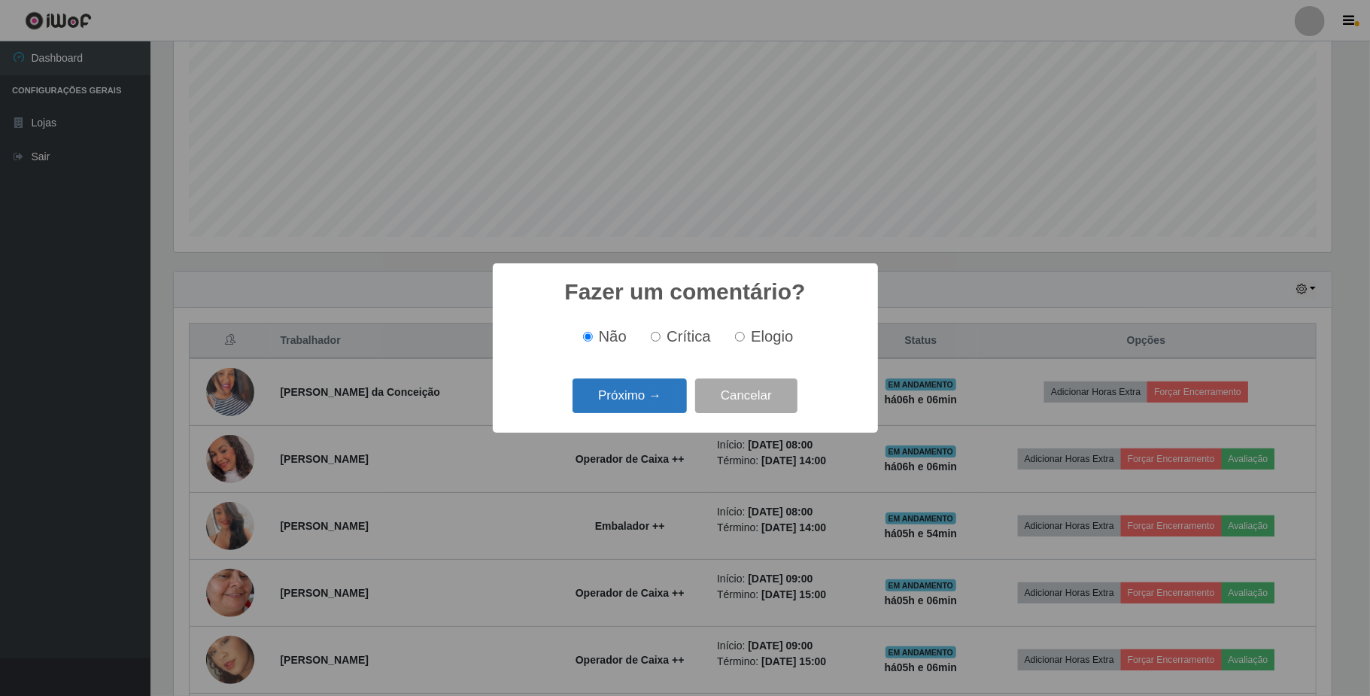
click at [654, 401] on button "Próximo →" at bounding box center [630, 395] width 114 height 35
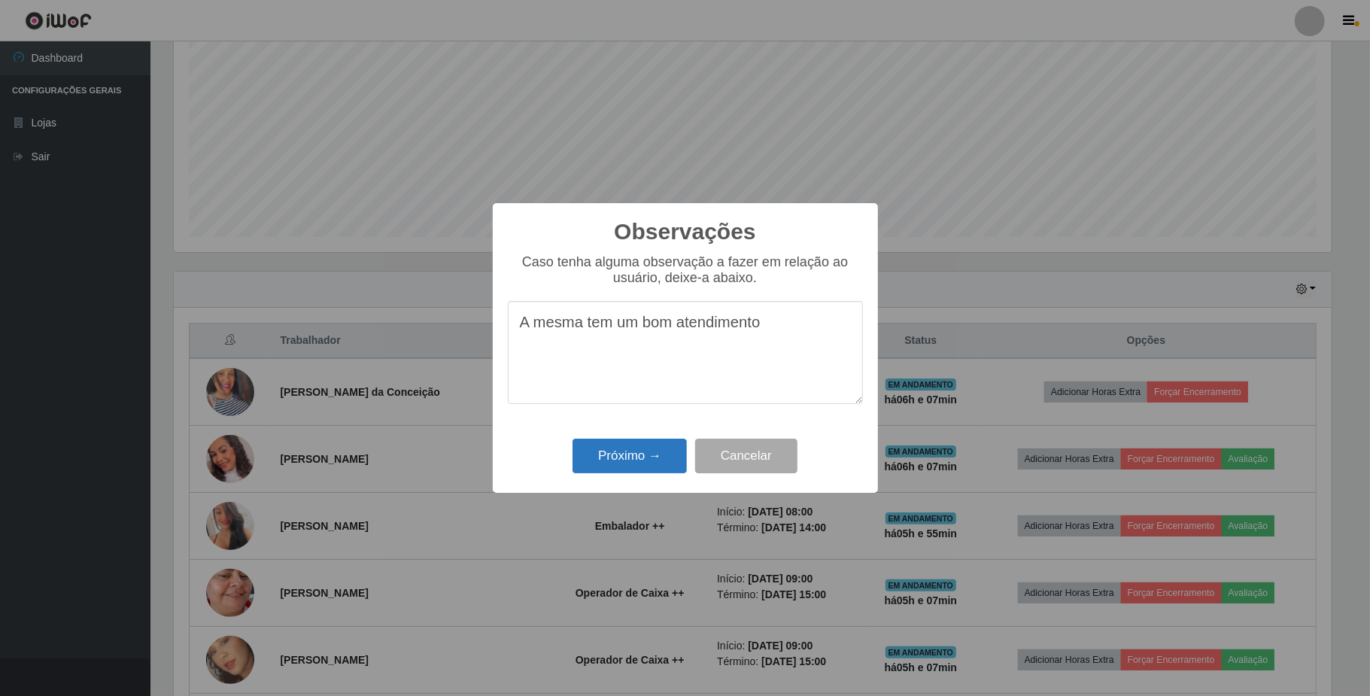
type textarea "A mesma tem um bom atendimento"
click at [647, 463] on button "Próximo →" at bounding box center [630, 456] width 114 height 35
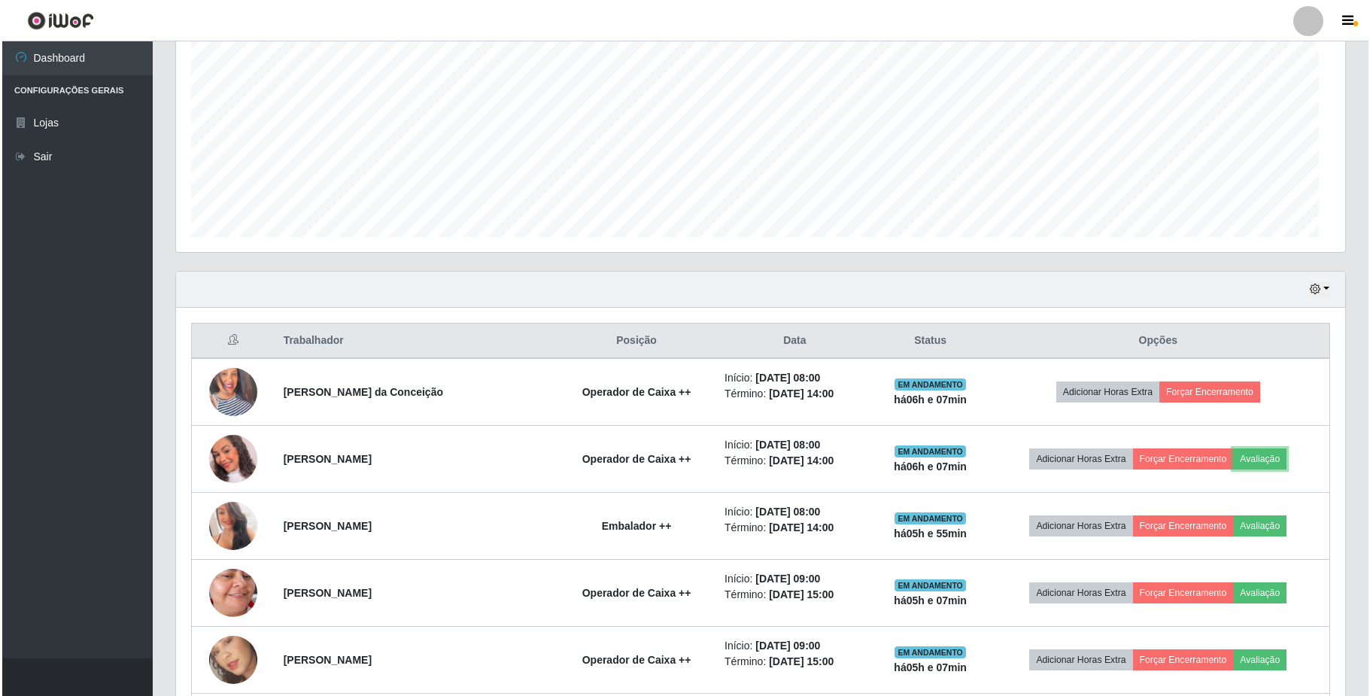
scroll to position [313, 1168]
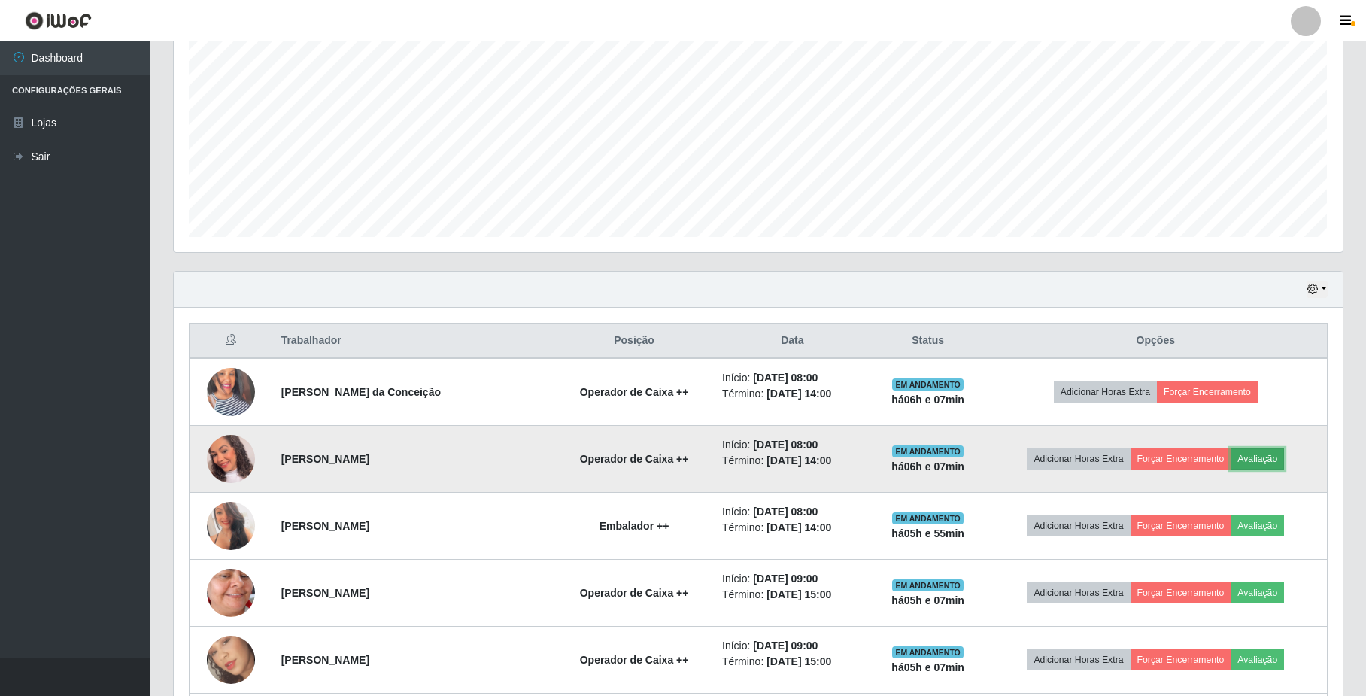
click at [1256, 461] on button "Avaliação" at bounding box center [1257, 458] width 53 height 21
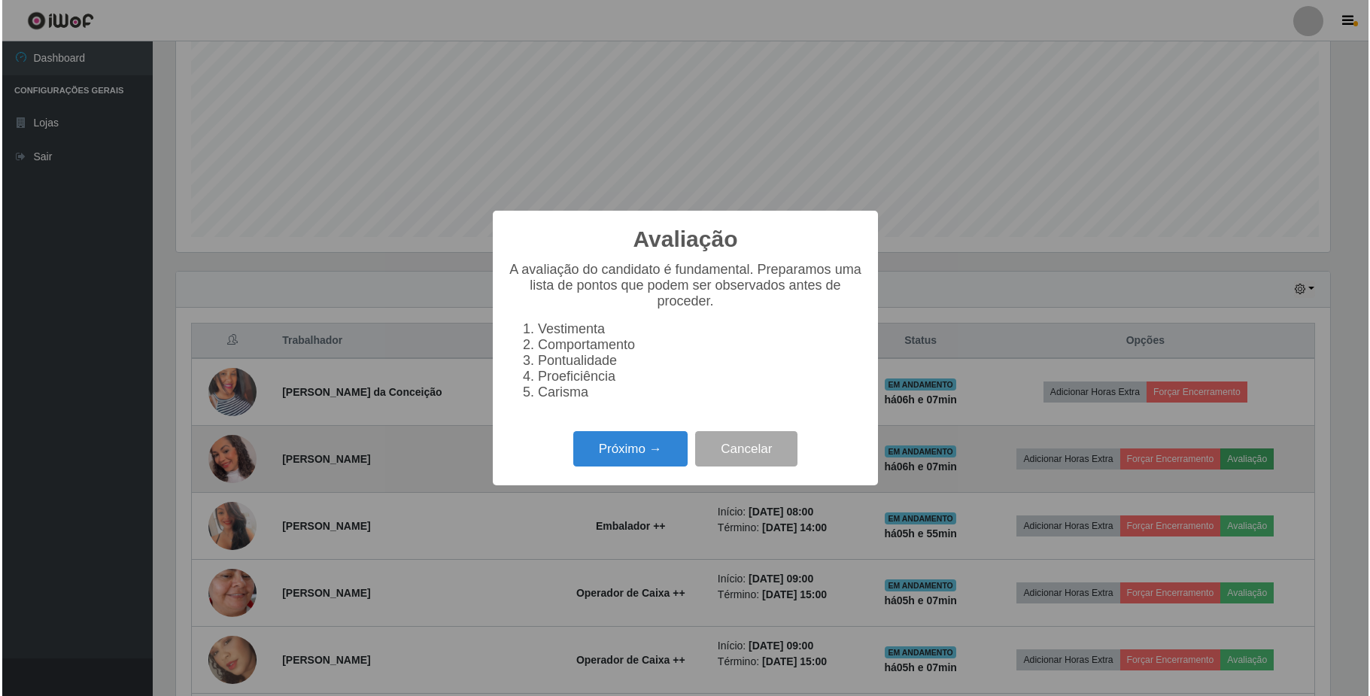
scroll to position [313, 1157]
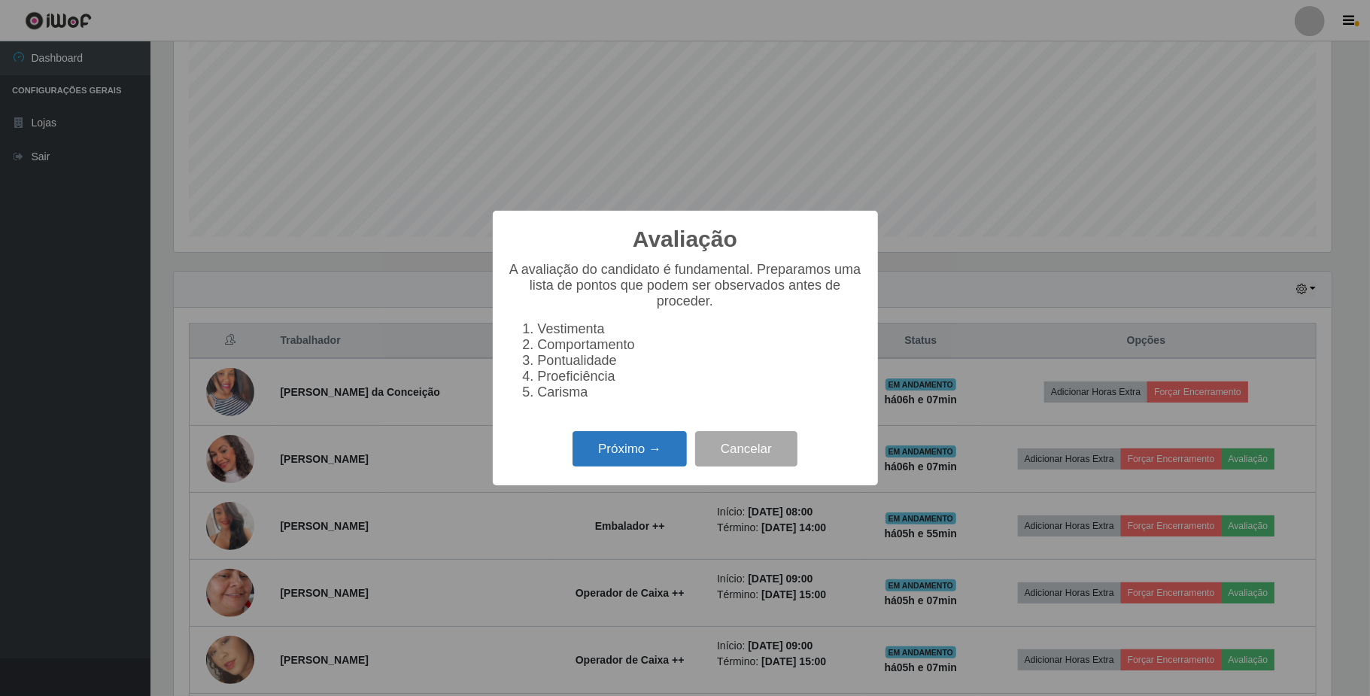
click at [651, 450] on button "Próximo →" at bounding box center [630, 448] width 114 height 35
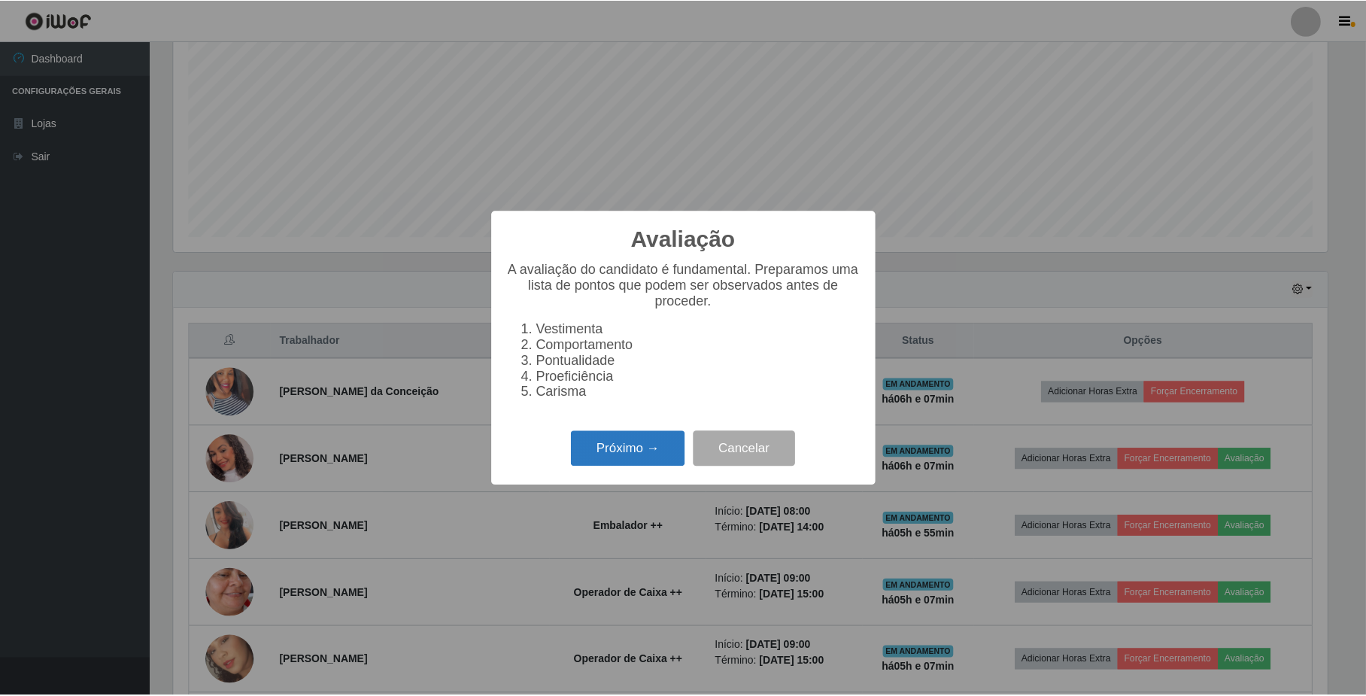
scroll to position [752098, 751253]
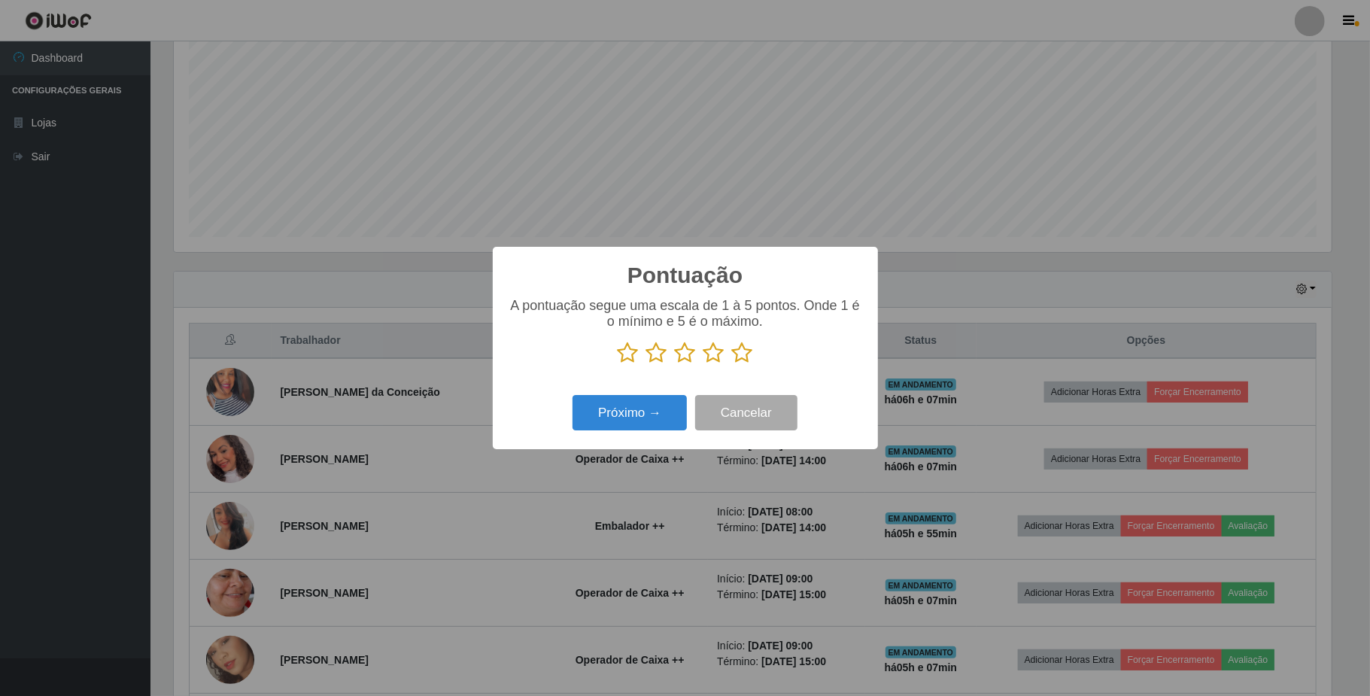
click at [946, 289] on div "Pontuação × A pontuação segue uma escala de 1 à 5 pontos. Onde 1 é o mínimo e 5…" at bounding box center [685, 348] width 1370 height 696
click at [734, 414] on button "Cancelar" at bounding box center [746, 412] width 102 height 35
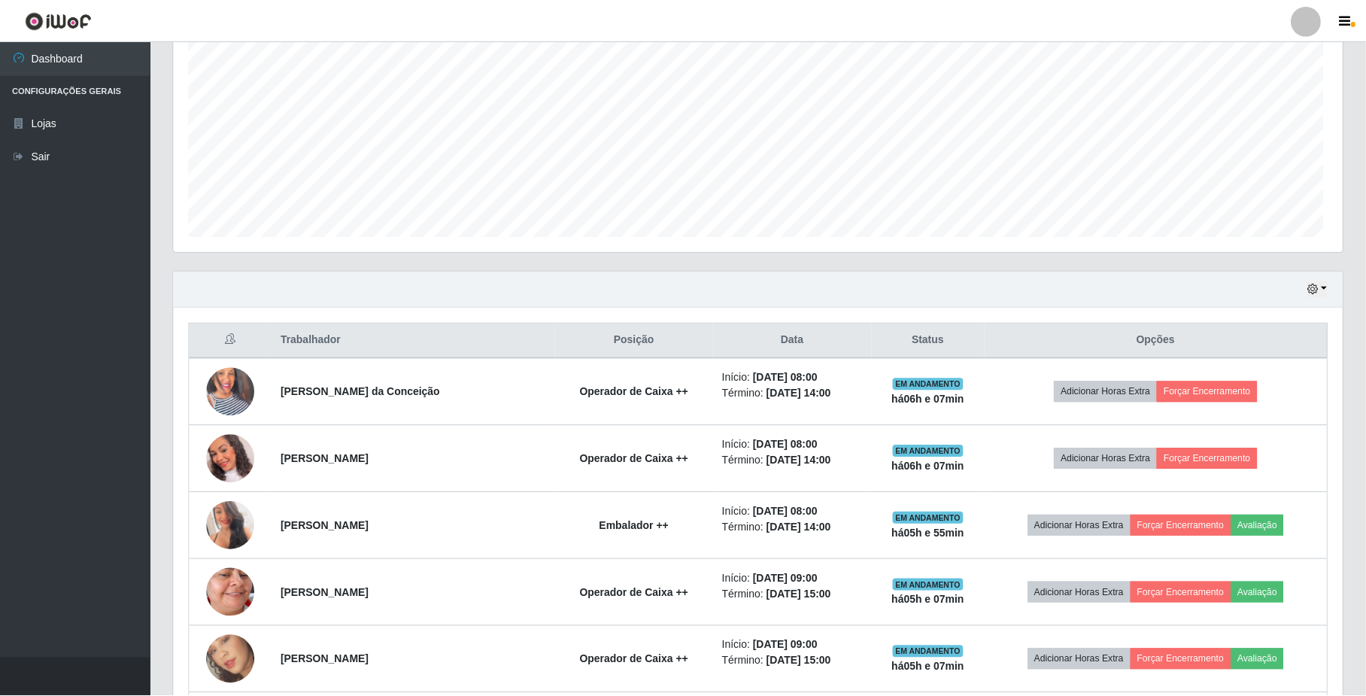
scroll to position [313, 1168]
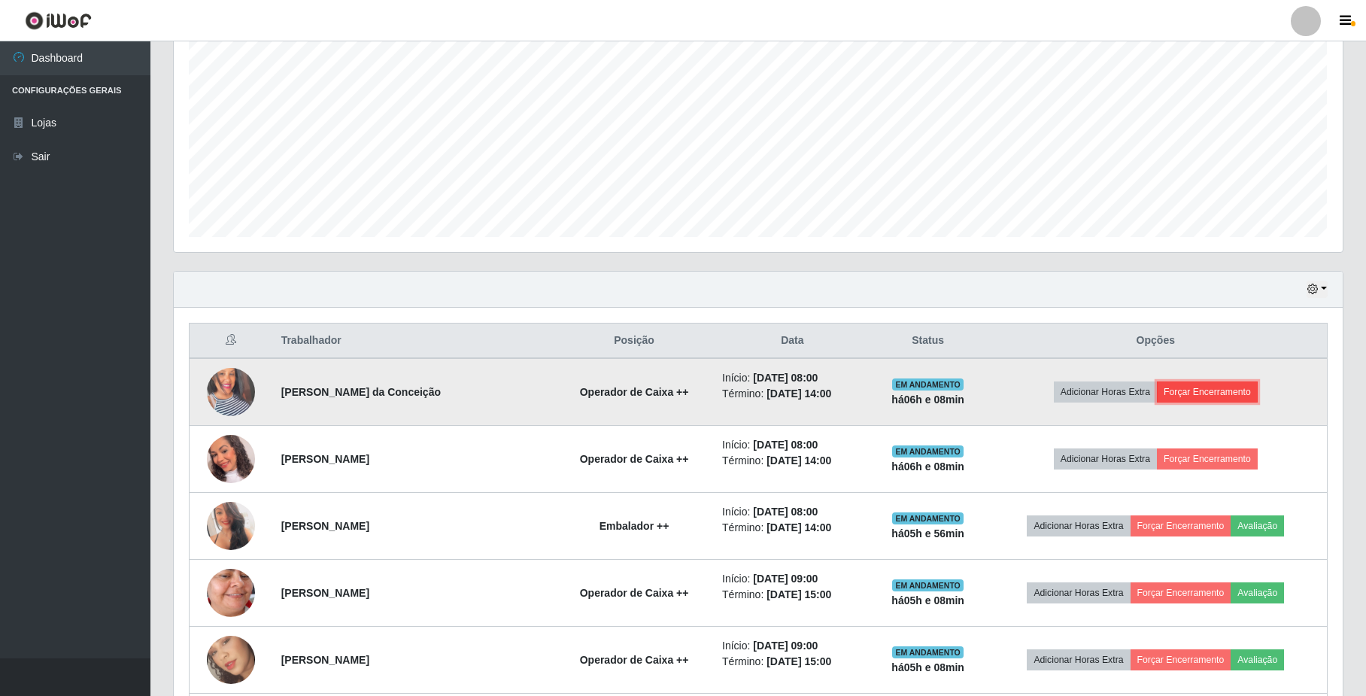
click at [1187, 398] on button "Forçar Encerramento" at bounding box center [1207, 391] width 101 height 21
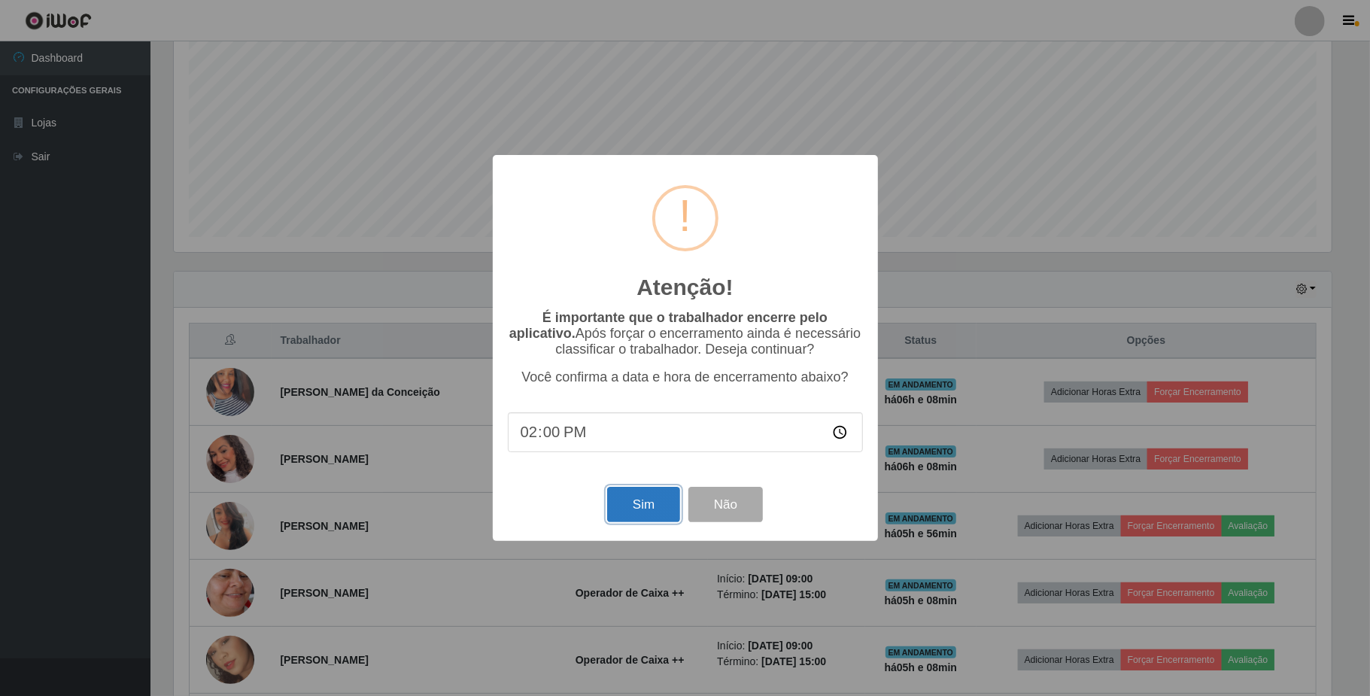
click at [607, 512] on button "Sim" at bounding box center [643, 504] width 73 height 35
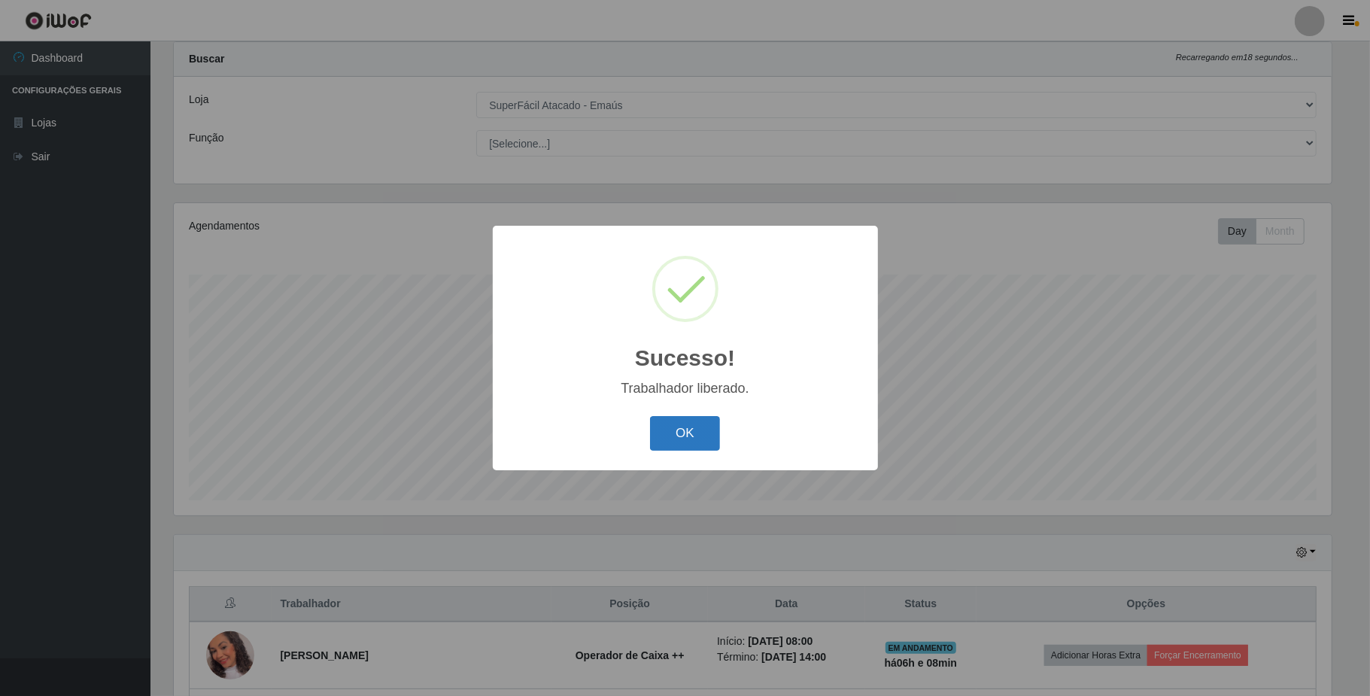
click at [703, 440] on button "OK" at bounding box center [685, 433] width 70 height 35
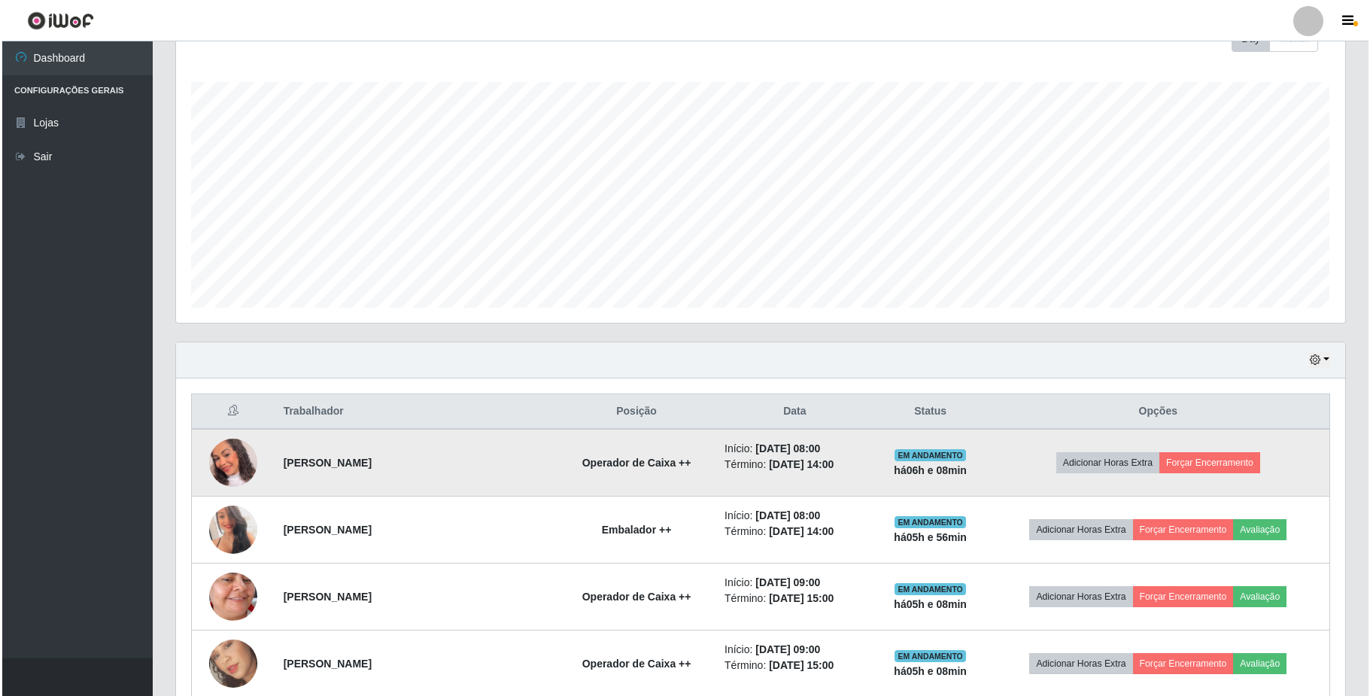
scroll to position [239, 0]
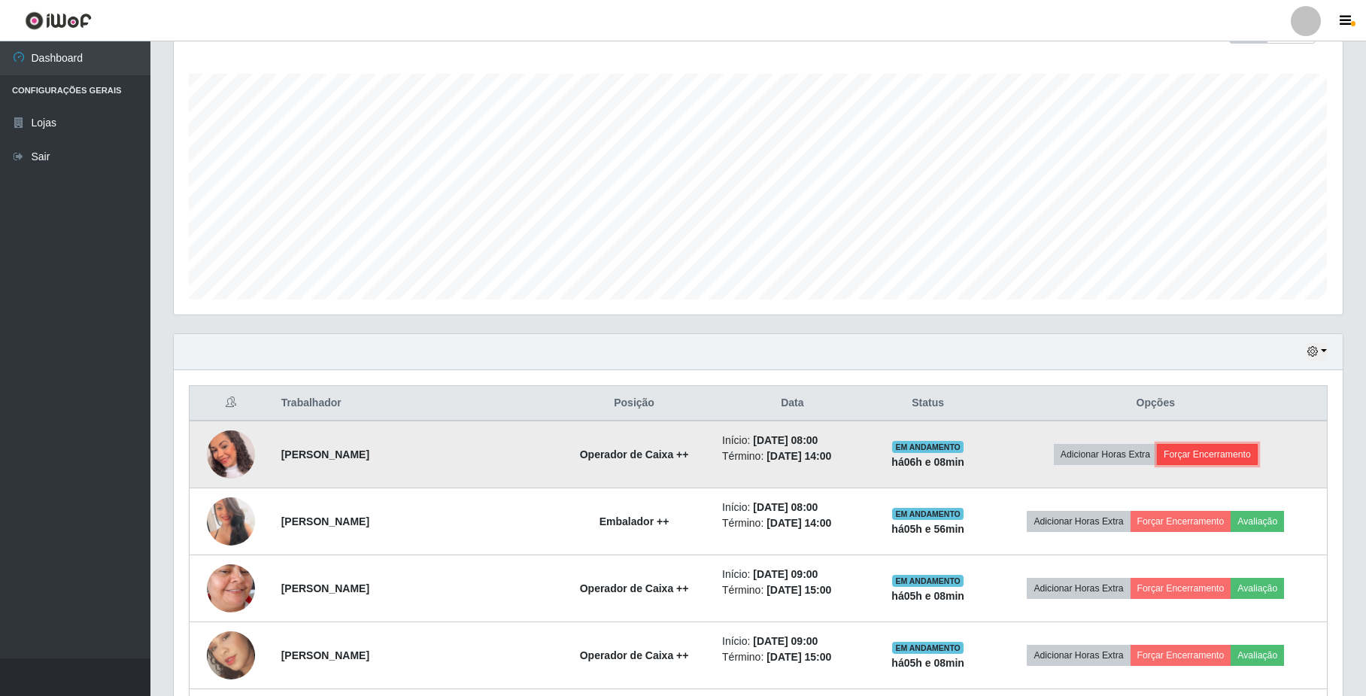
click at [1175, 461] on button "Forçar Encerramento" at bounding box center [1207, 454] width 101 height 21
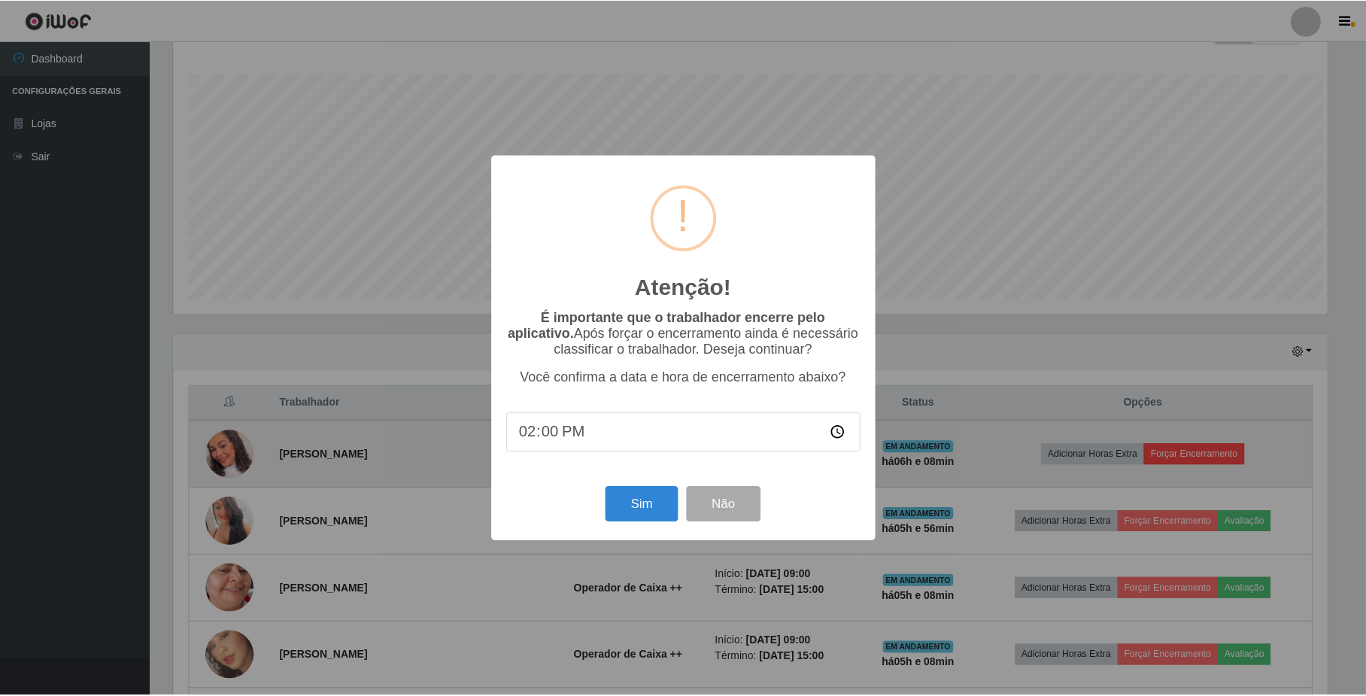
scroll to position [313, 1157]
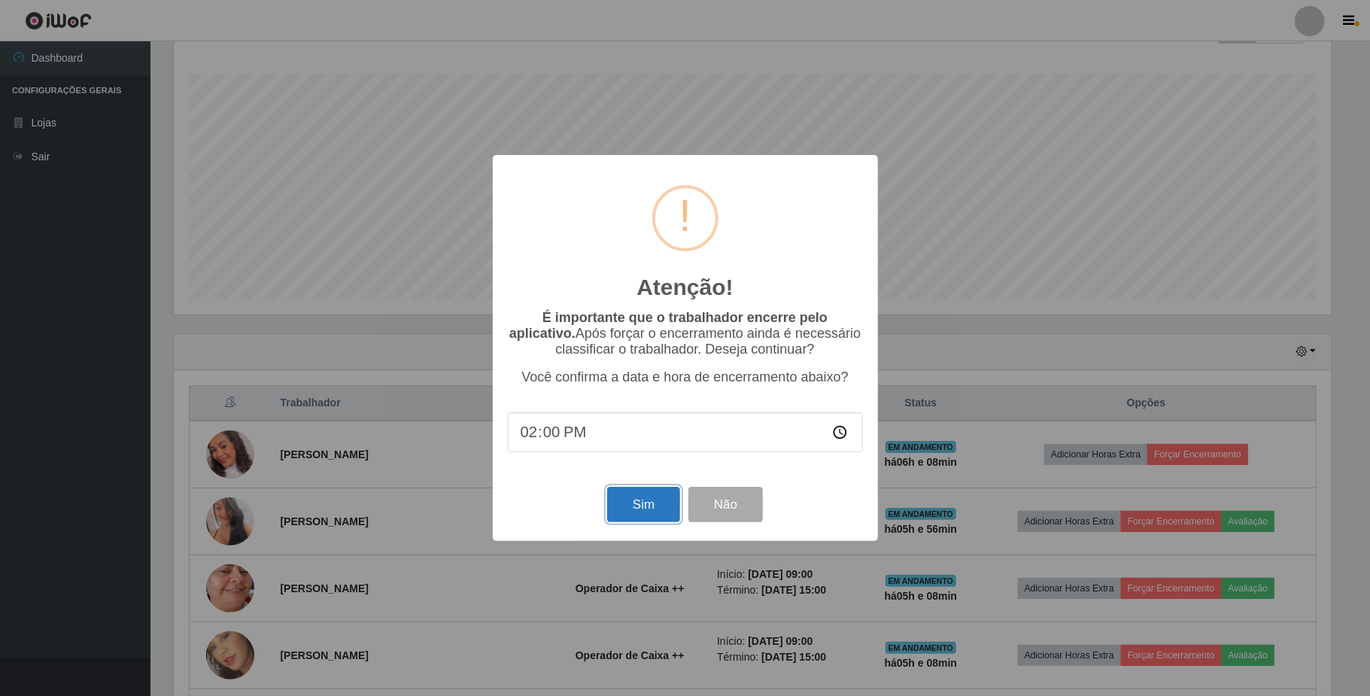
click at [657, 503] on button "Sim" at bounding box center [643, 504] width 73 height 35
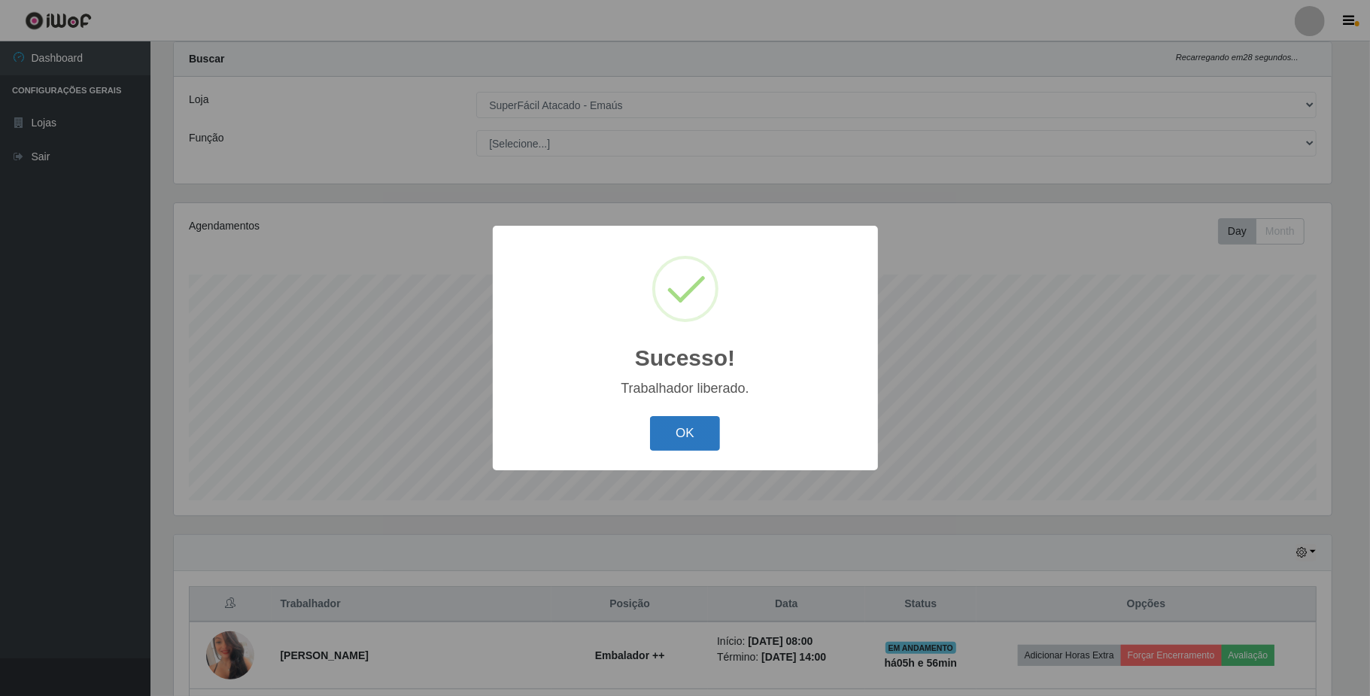
click at [664, 439] on button "OK" at bounding box center [685, 433] width 70 height 35
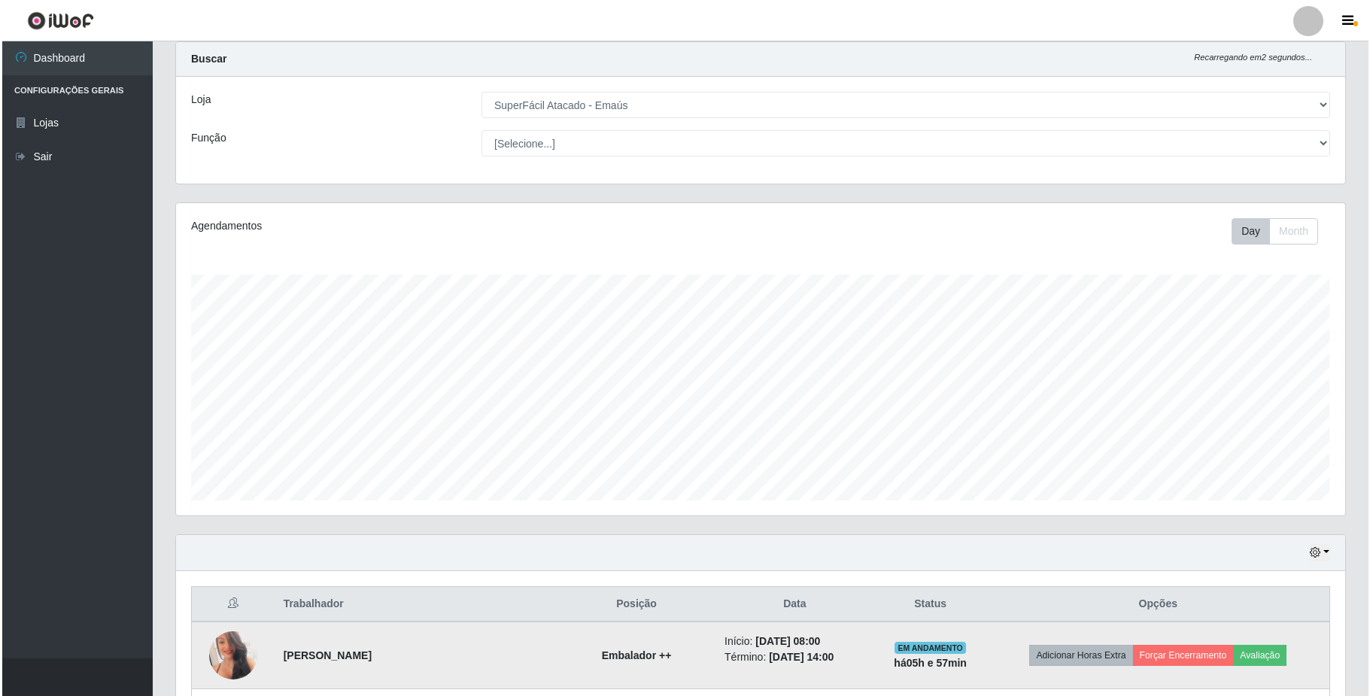
scroll to position [138, 0]
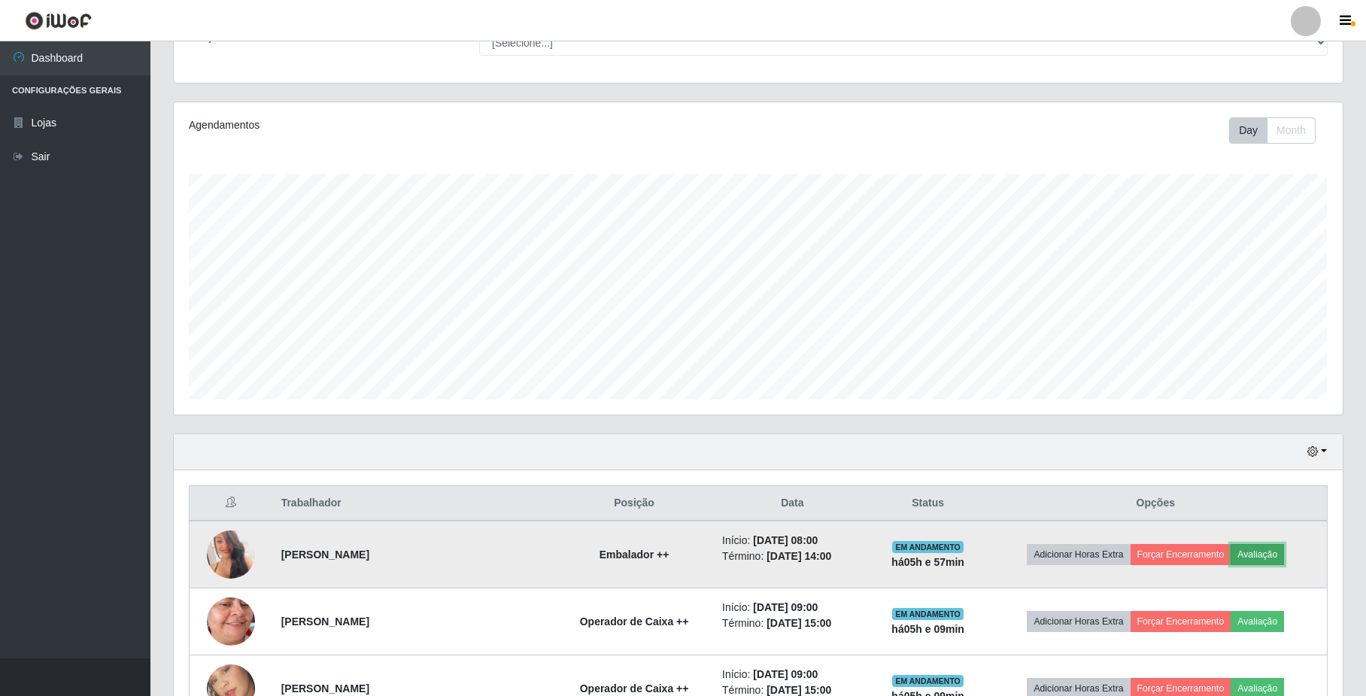
click at [1263, 557] on button "Avaliação" at bounding box center [1257, 554] width 53 height 21
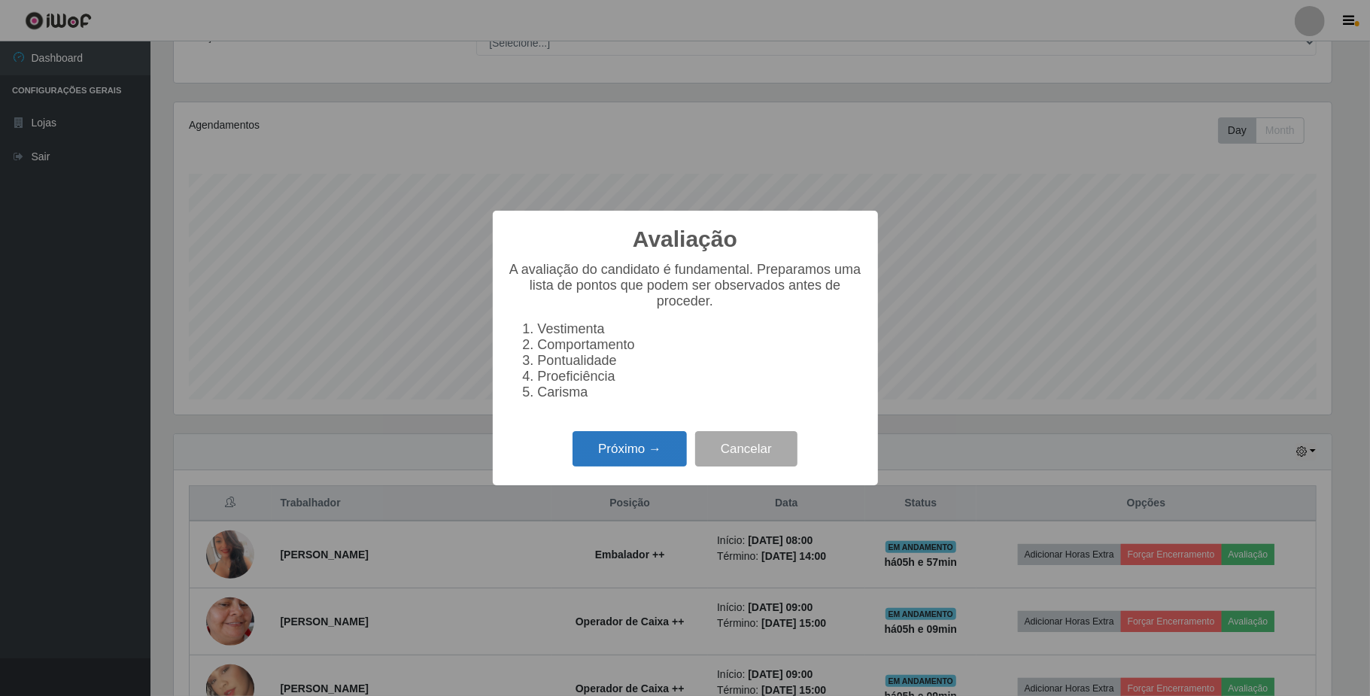
click at [620, 457] on button "Próximo →" at bounding box center [630, 448] width 114 height 35
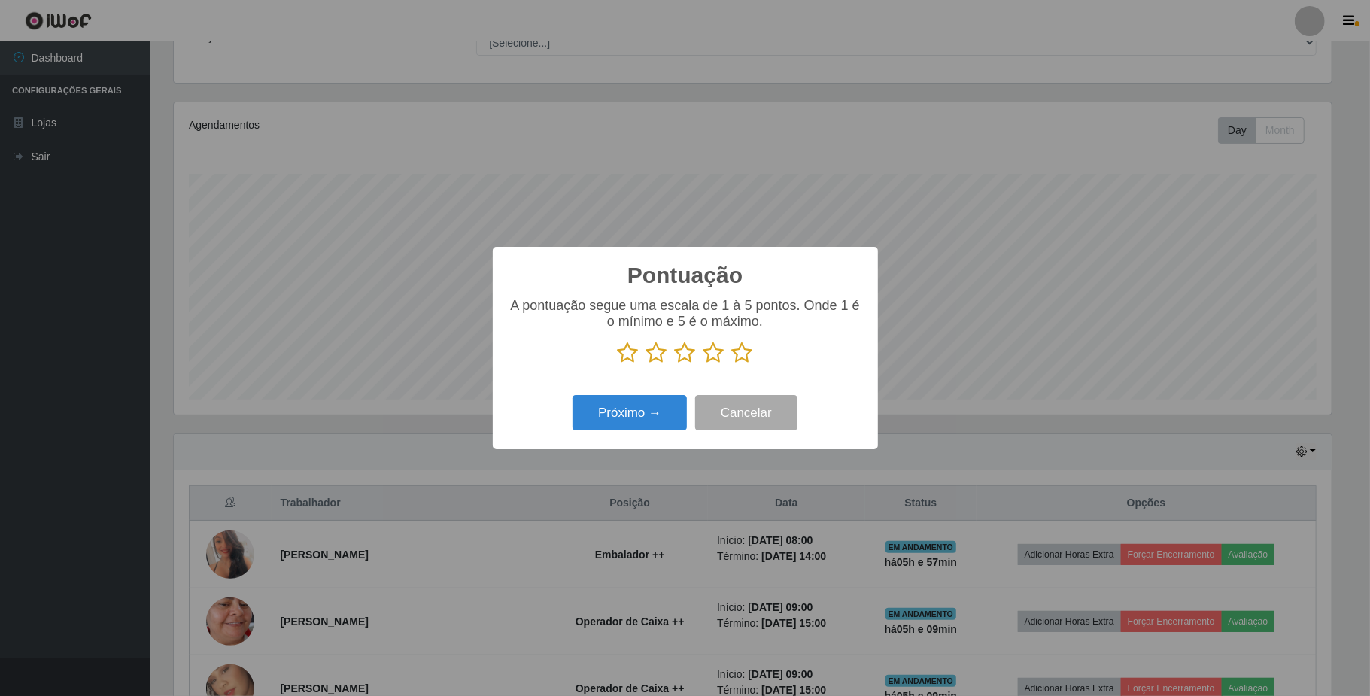
click at [712, 355] on icon at bounding box center [714, 353] width 21 height 23
click at [704, 364] on input "radio" at bounding box center [704, 364] width 0 height 0
click at [655, 418] on button "Próximo →" at bounding box center [630, 412] width 114 height 35
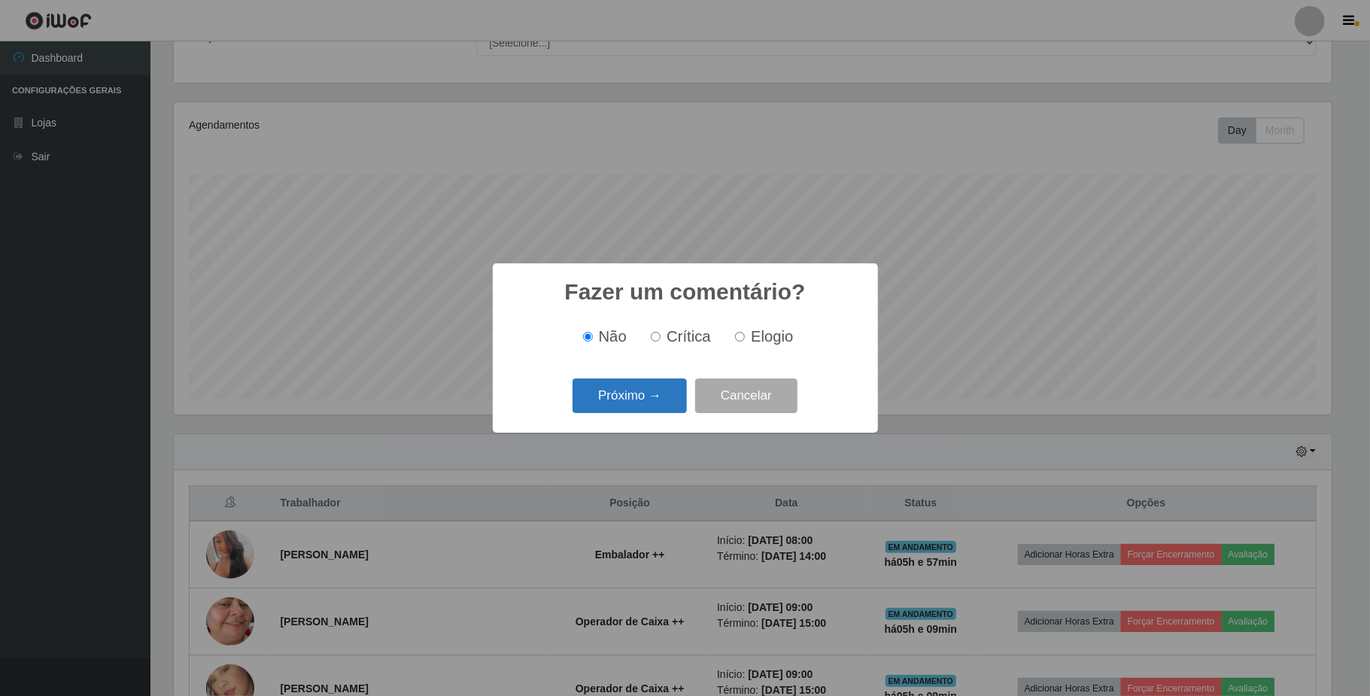
click at [663, 396] on button "Próximo →" at bounding box center [630, 395] width 114 height 35
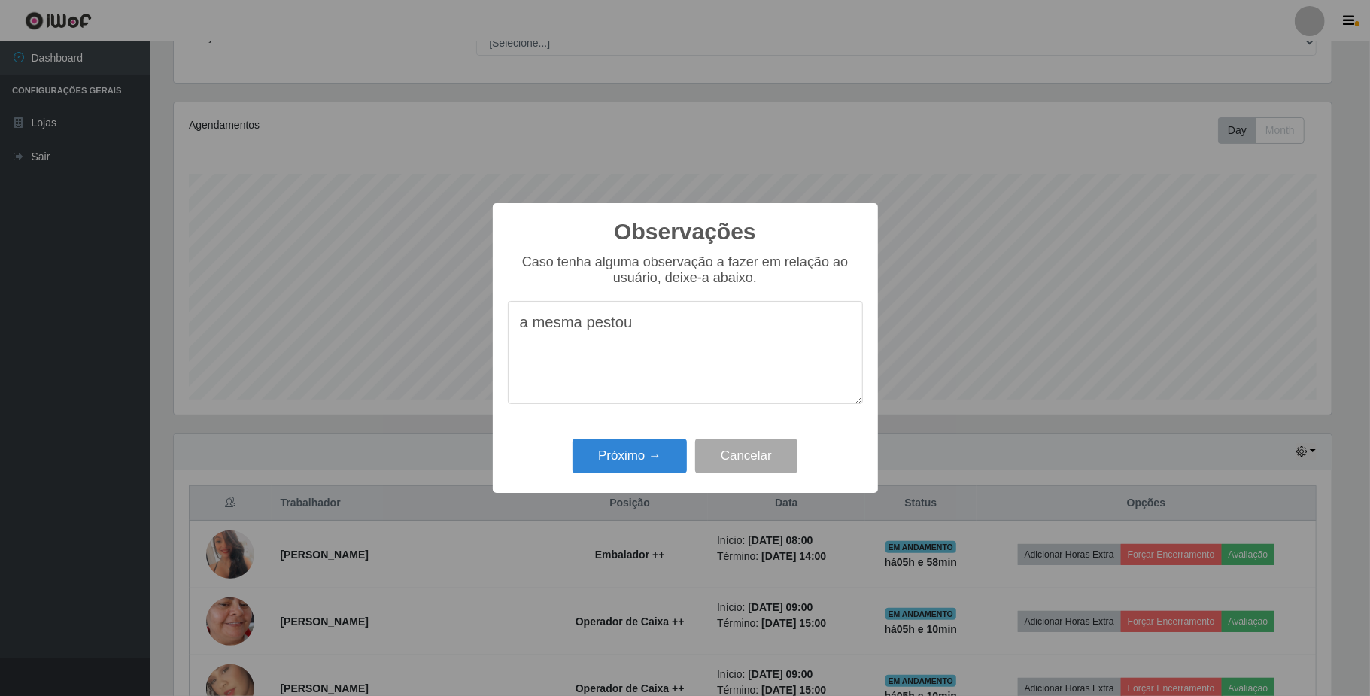
click at [591, 327] on textarea "a mesma pestou" at bounding box center [685, 352] width 355 height 103
click at [666, 341] on textarea "a mesma prestou" at bounding box center [685, 352] width 355 height 103
type textarea "a mesma prestou um bom serviço"
click at [673, 456] on button "Próximo →" at bounding box center [630, 456] width 114 height 35
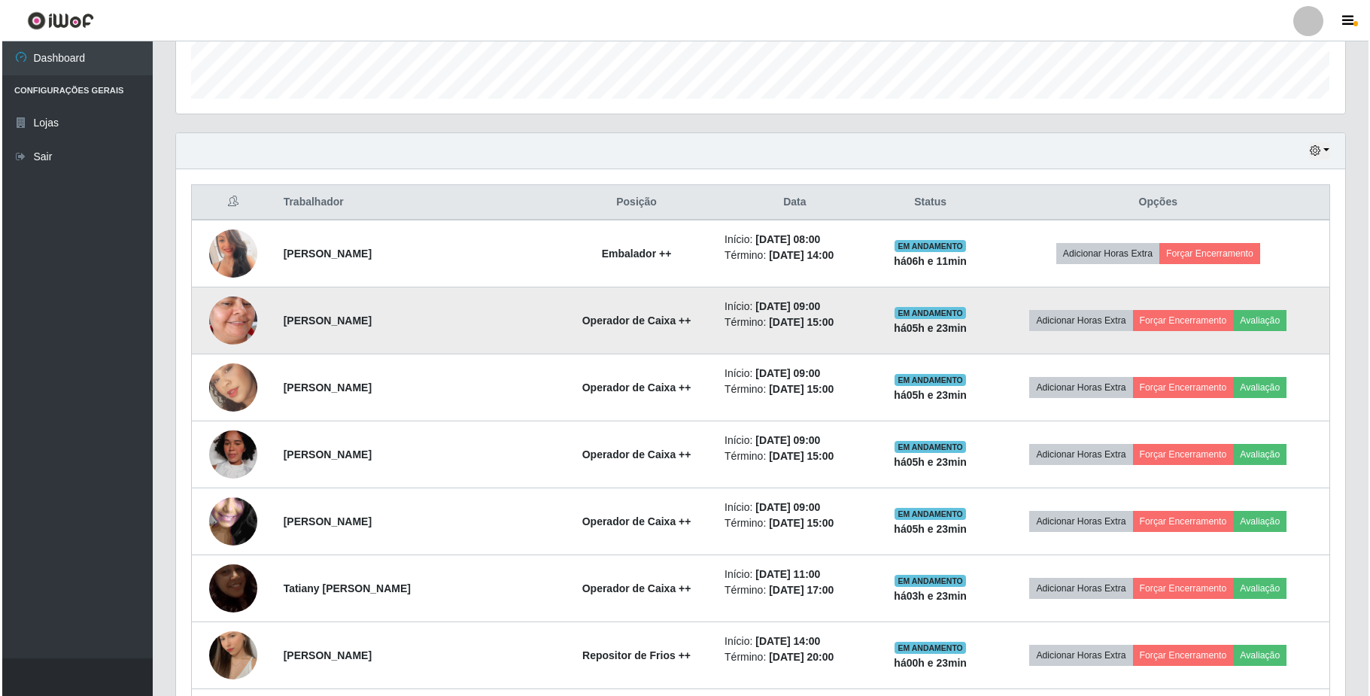
scroll to position [539, 0]
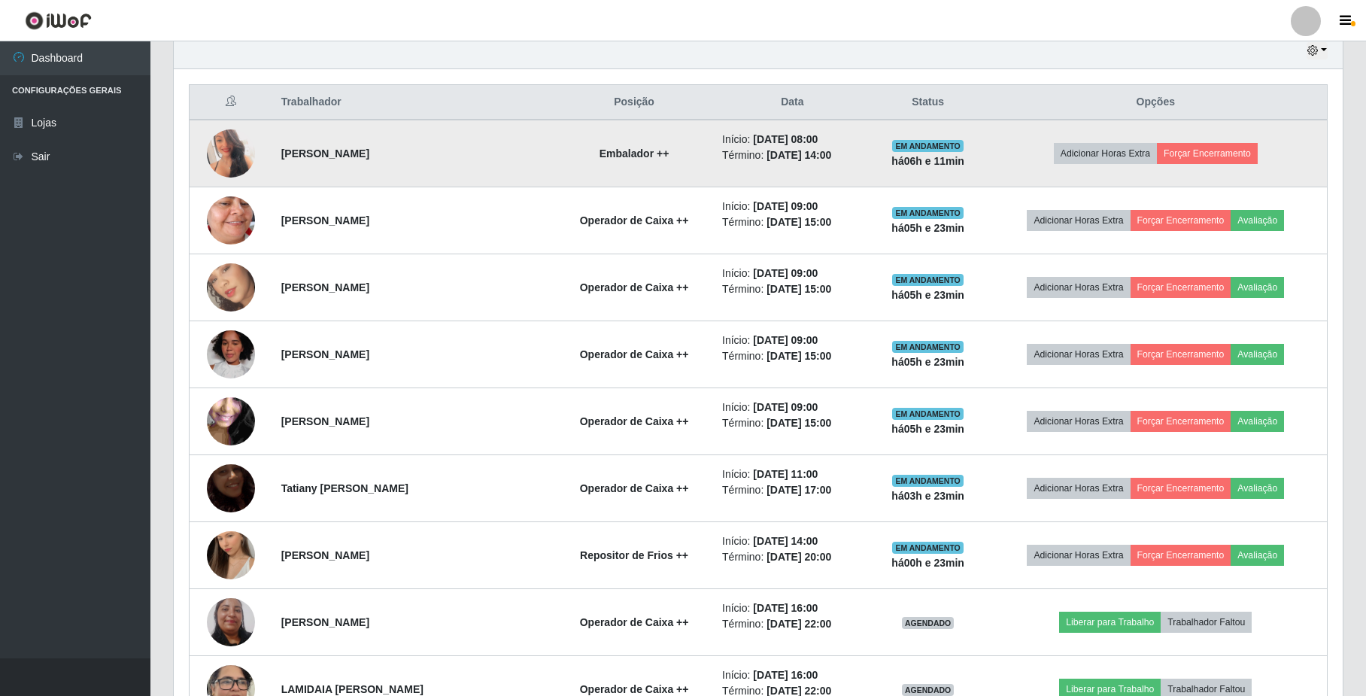
click at [220, 150] on img at bounding box center [231, 154] width 48 height 68
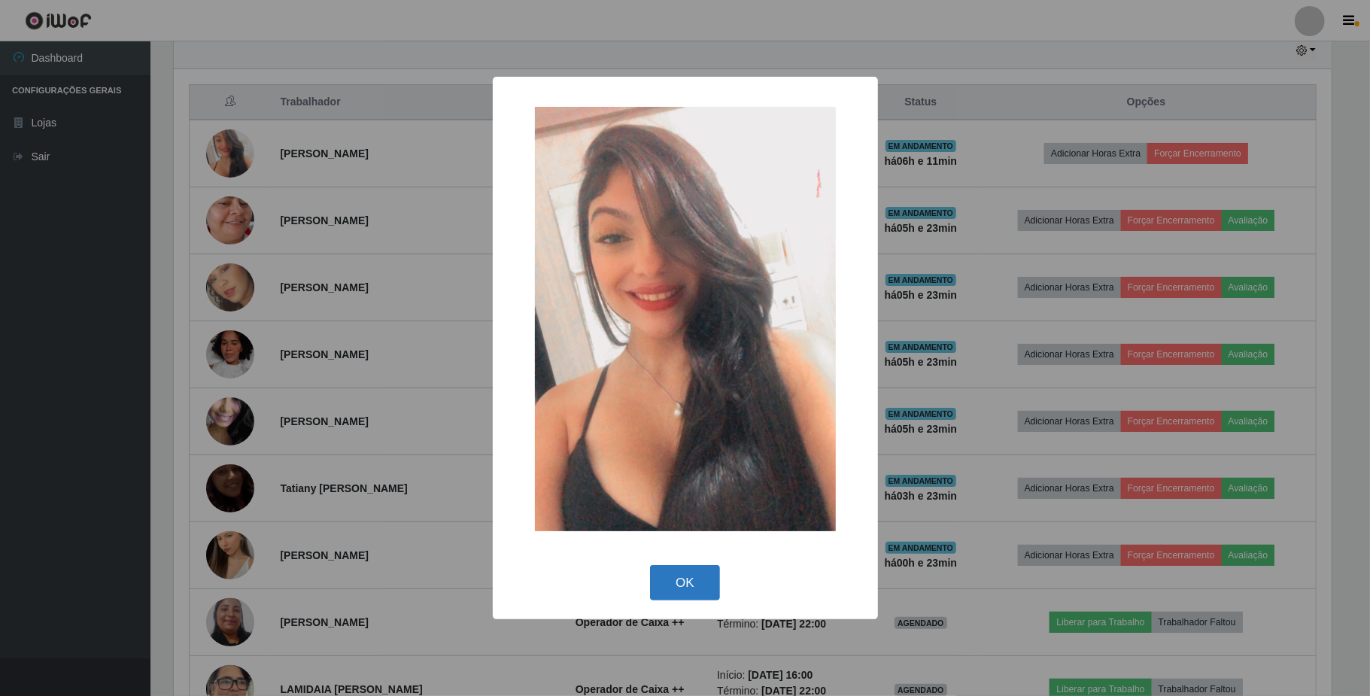
click at [676, 587] on button "OK" at bounding box center [685, 582] width 70 height 35
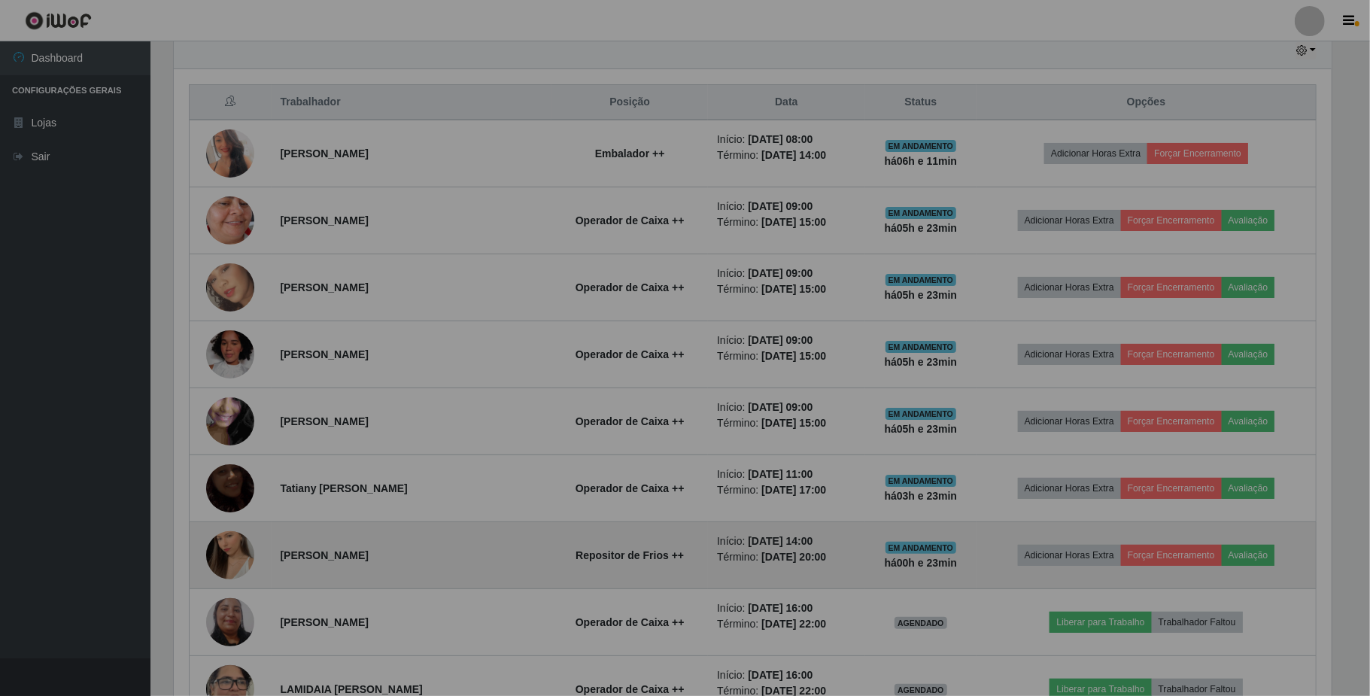
scroll to position [313, 1168]
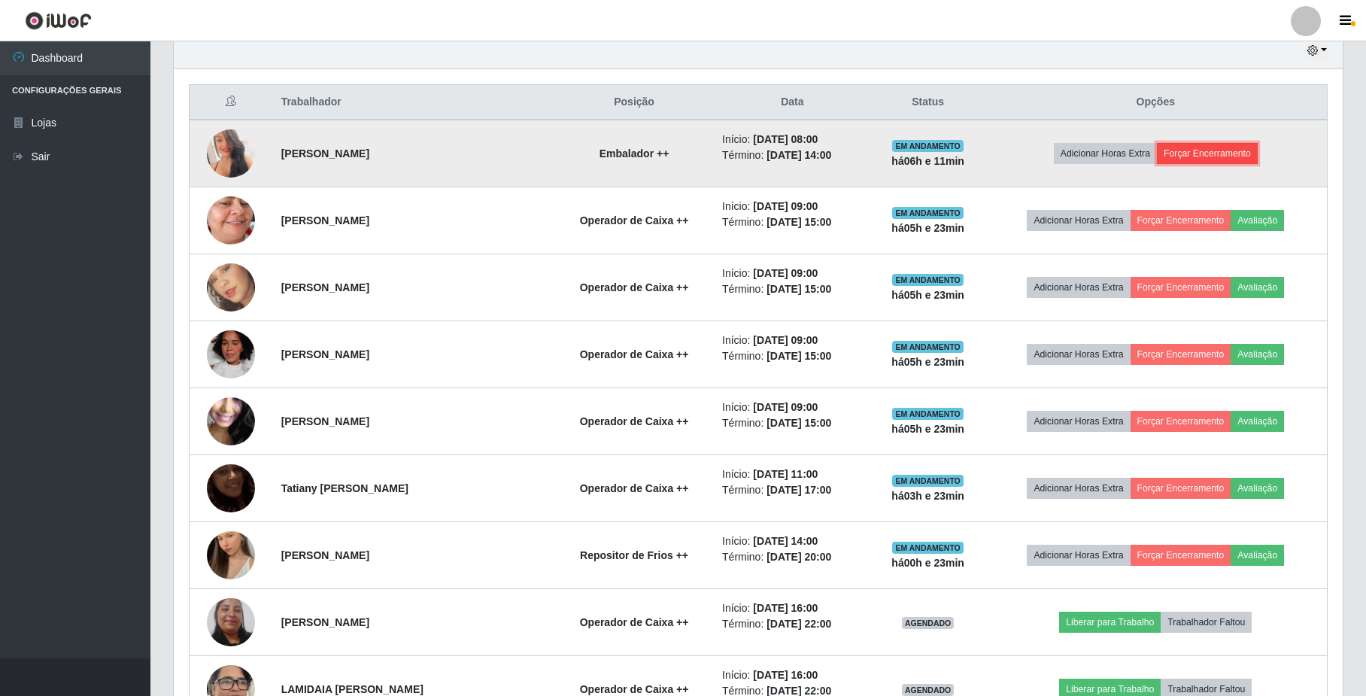
click at [1190, 155] on button "Forçar Encerramento" at bounding box center [1207, 153] width 101 height 21
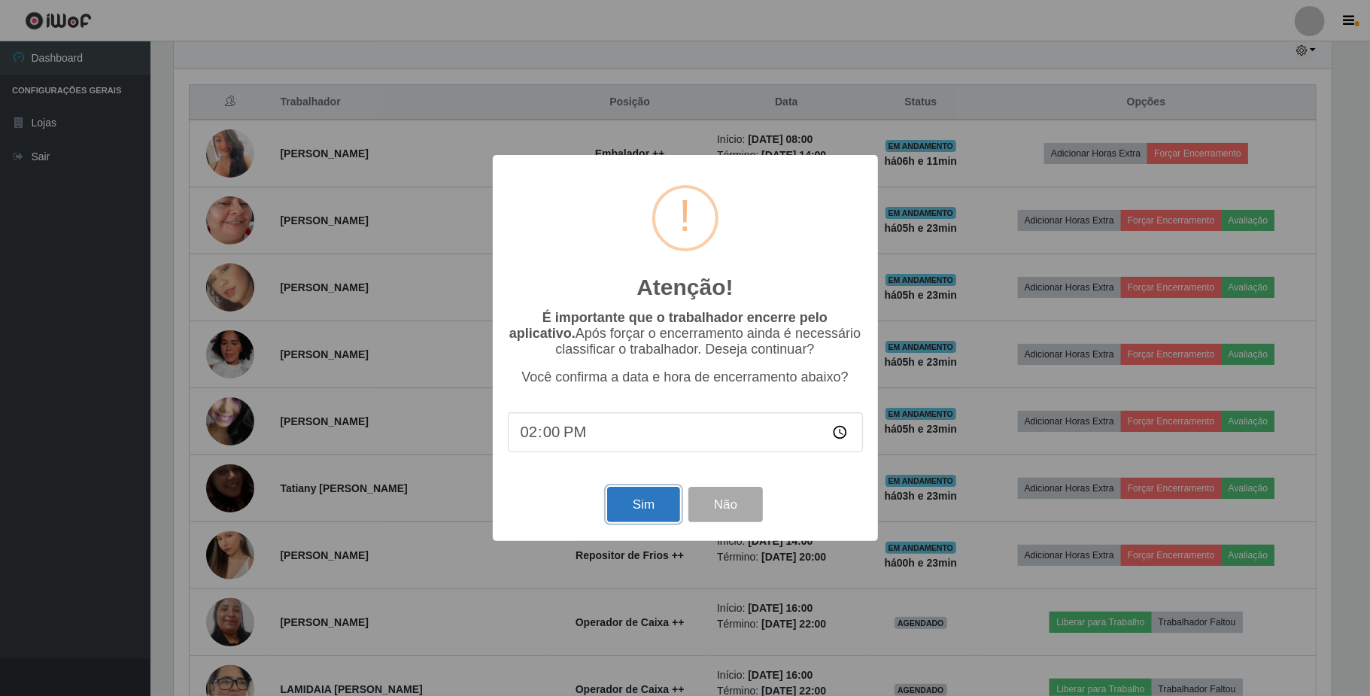
click at [644, 504] on button "Sim" at bounding box center [643, 504] width 73 height 35
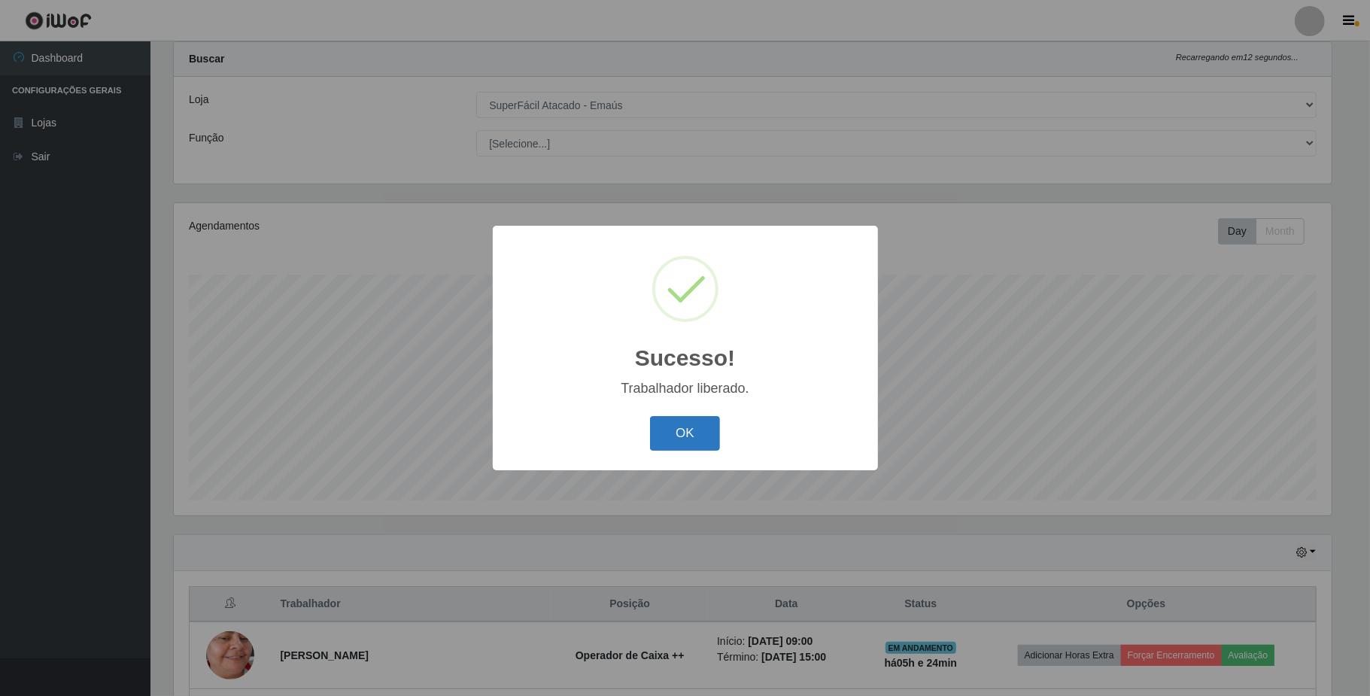
click at [671, 446] on button "OK" at bounding box center [685, 433] width 70 height 35
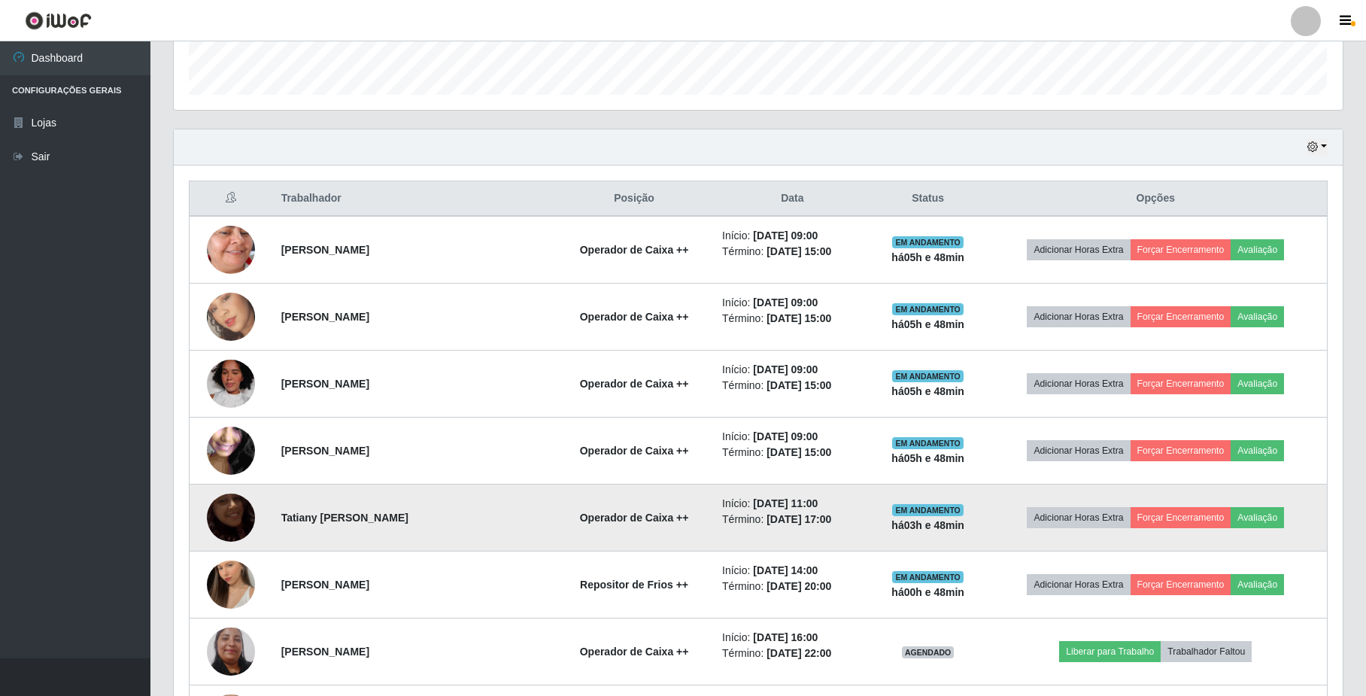
scroll to position [479, 0]
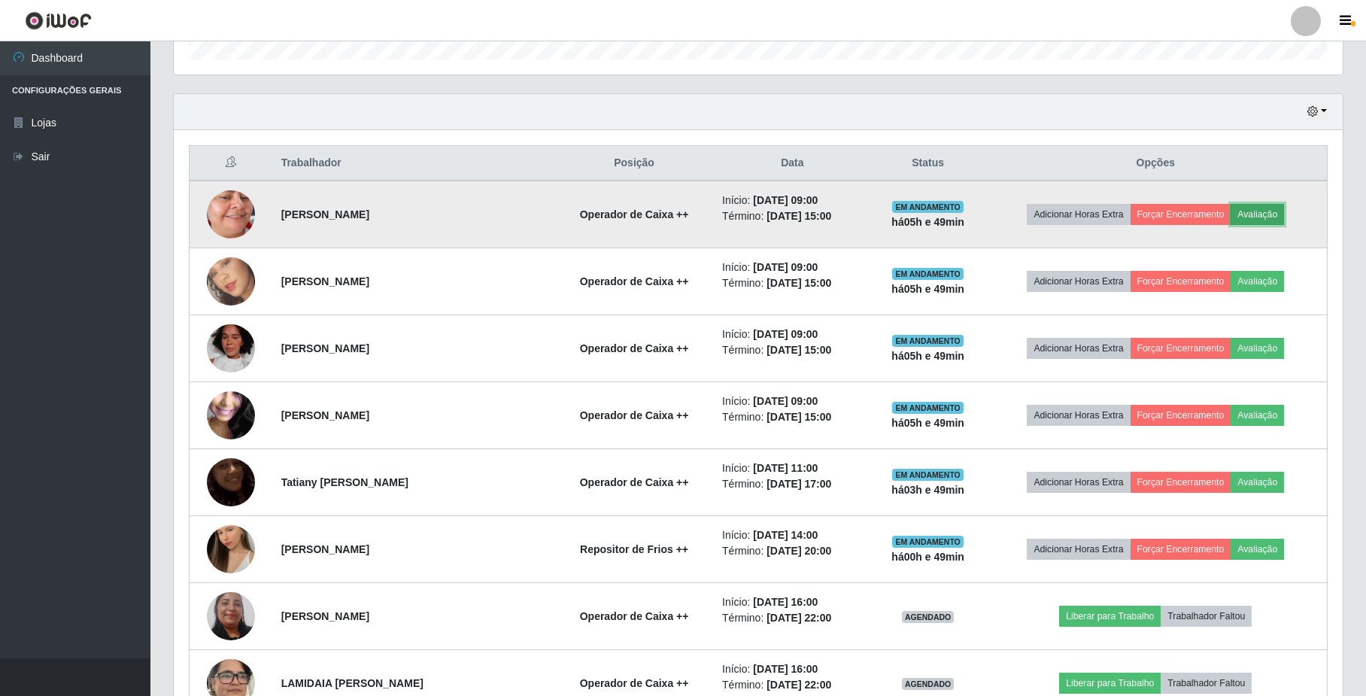
click at [1264, 211] on button "Avaliação" at bounding box center [1257, 214] width 53 height 21
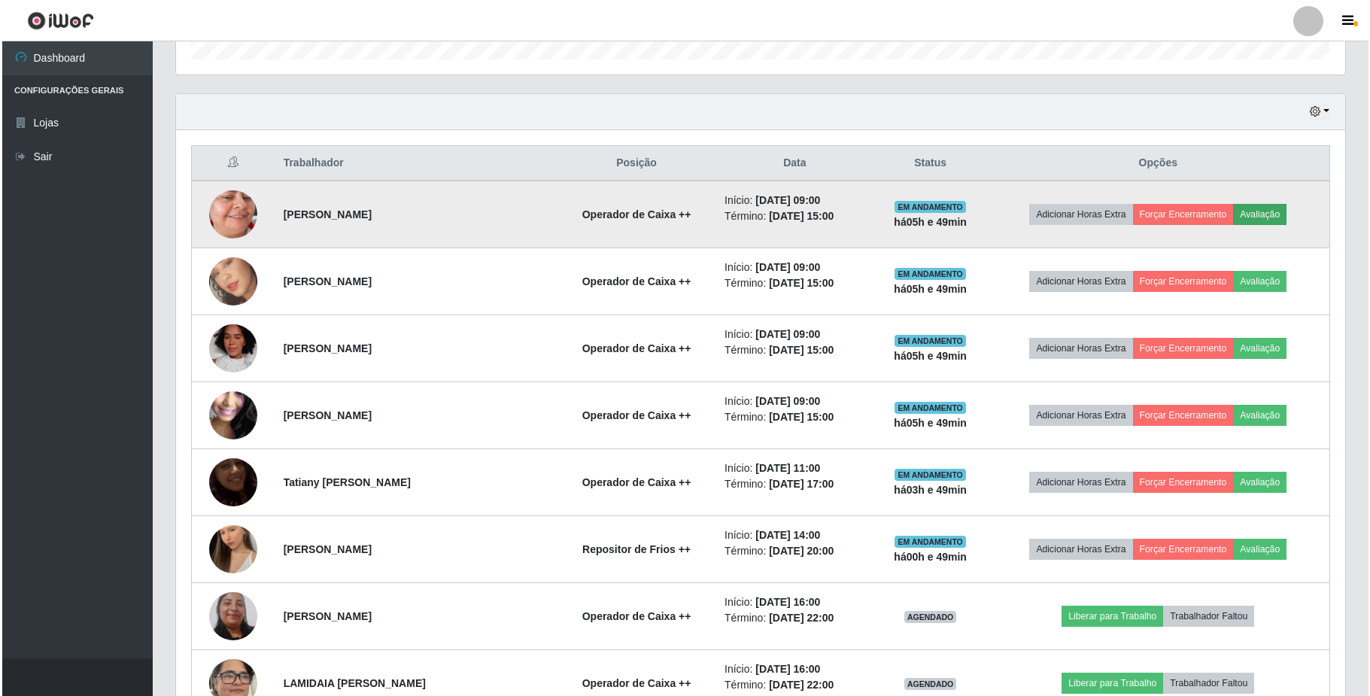
scroll to position [313, 1157]
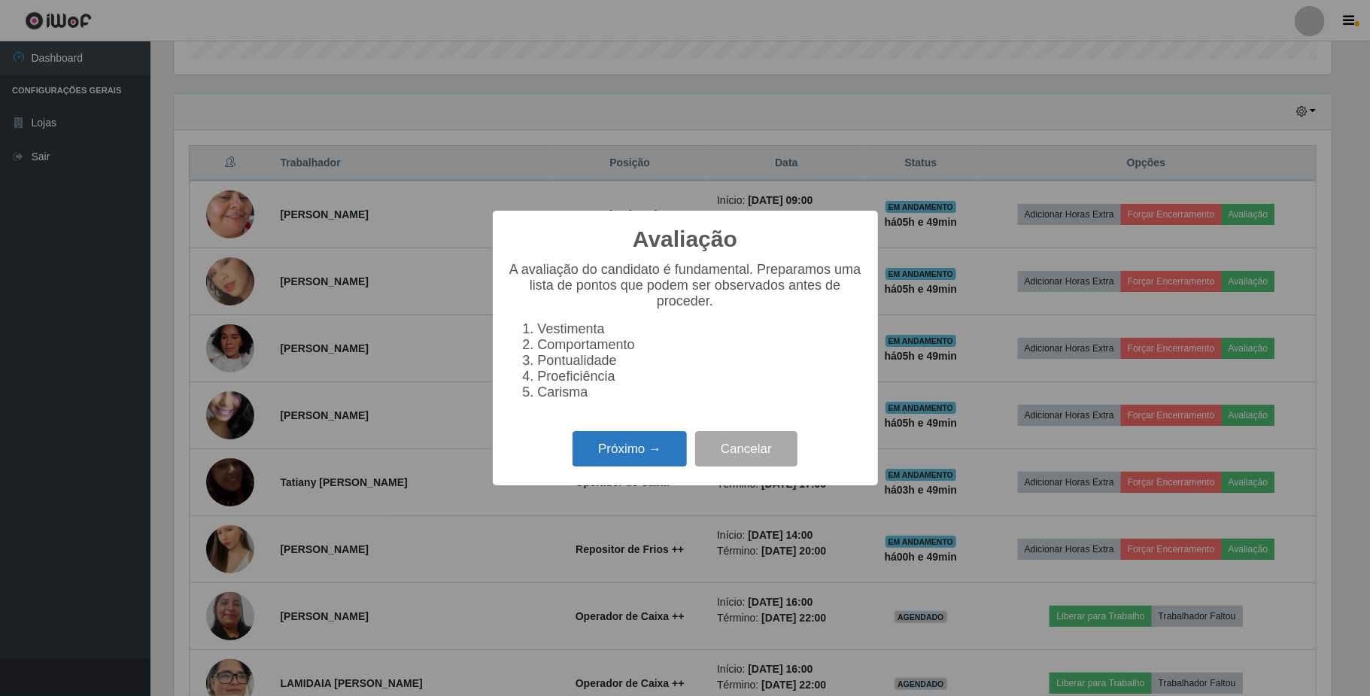
click at [627, 452] on button "Próximo →" at bounding box center [630, 448] width 114 height 35
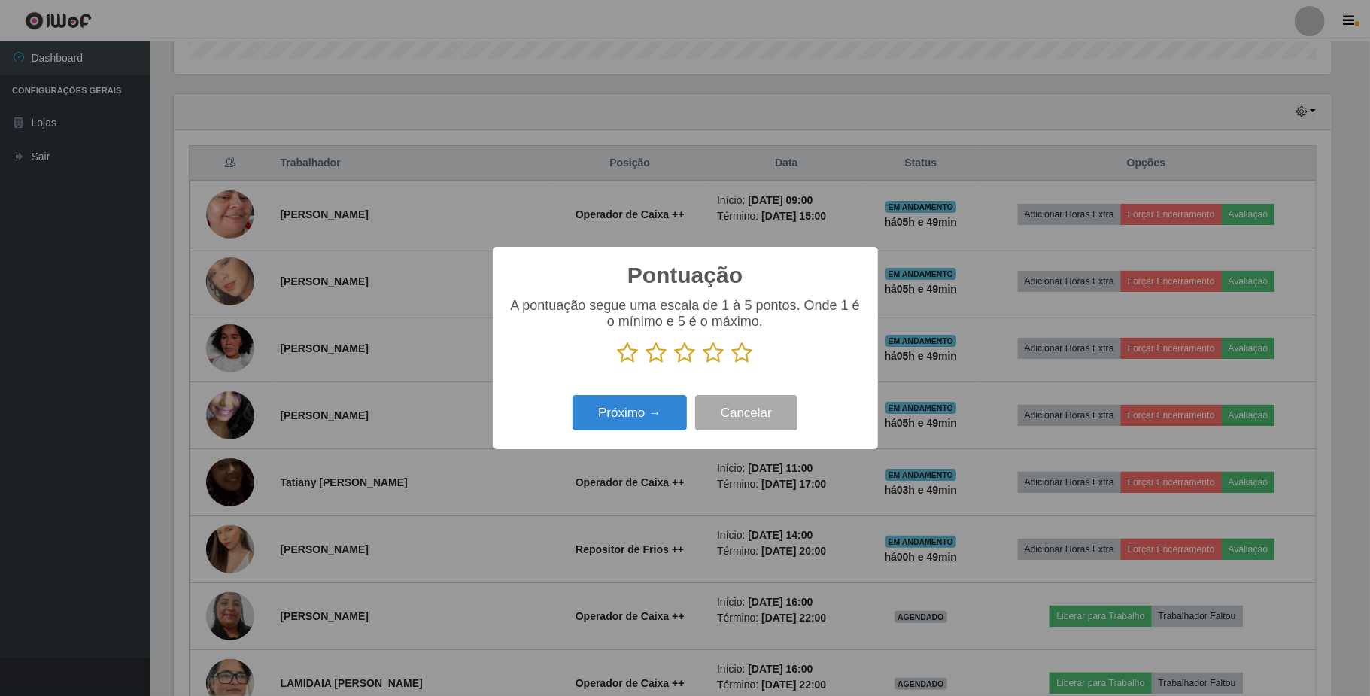
scroll to position [752098, 751253]
click at [658, 356] on icon at bounding box center [656, 353] width 21 height 23
click at [646, 364] on input "radio" at bounding box center [646, 364] width 0 height 0
click at [660, 414] on button "Próximo →" at bounding box center [630, 412] width 114 height 35
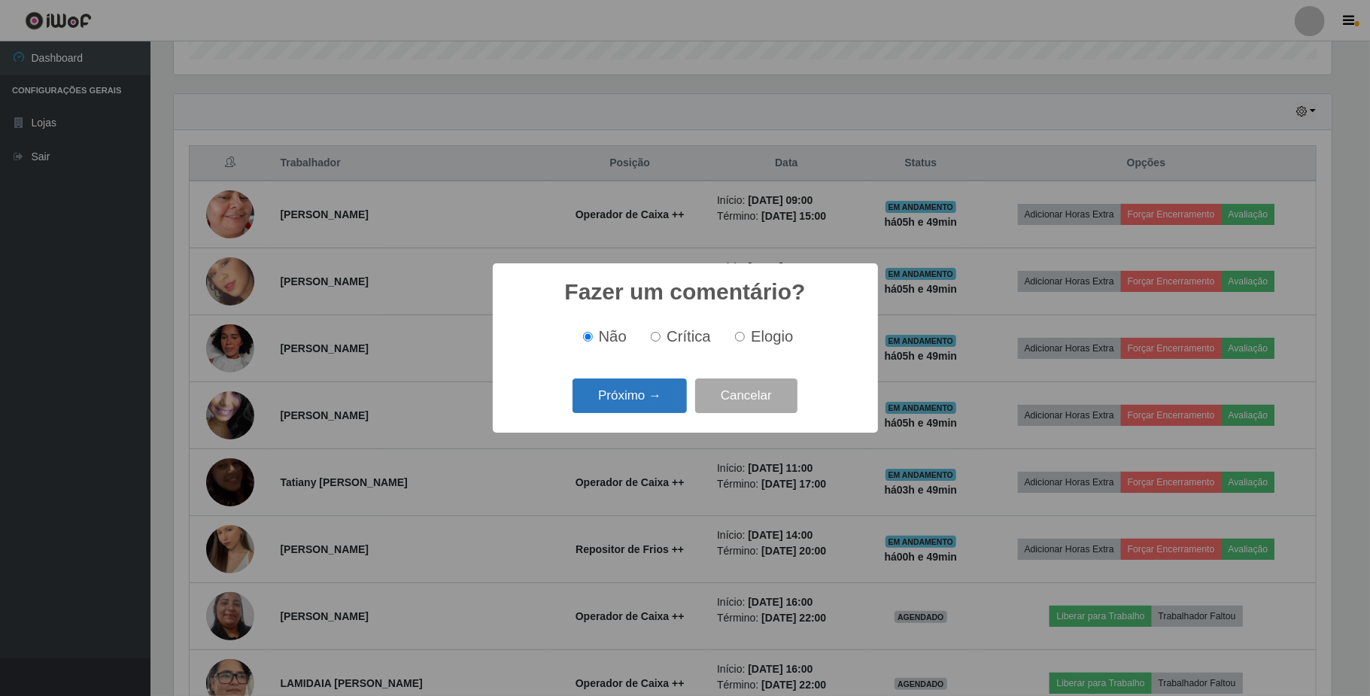
click at [631, 403] on button "Próximo →" at bounding box center [630, 395] width 114 height 35
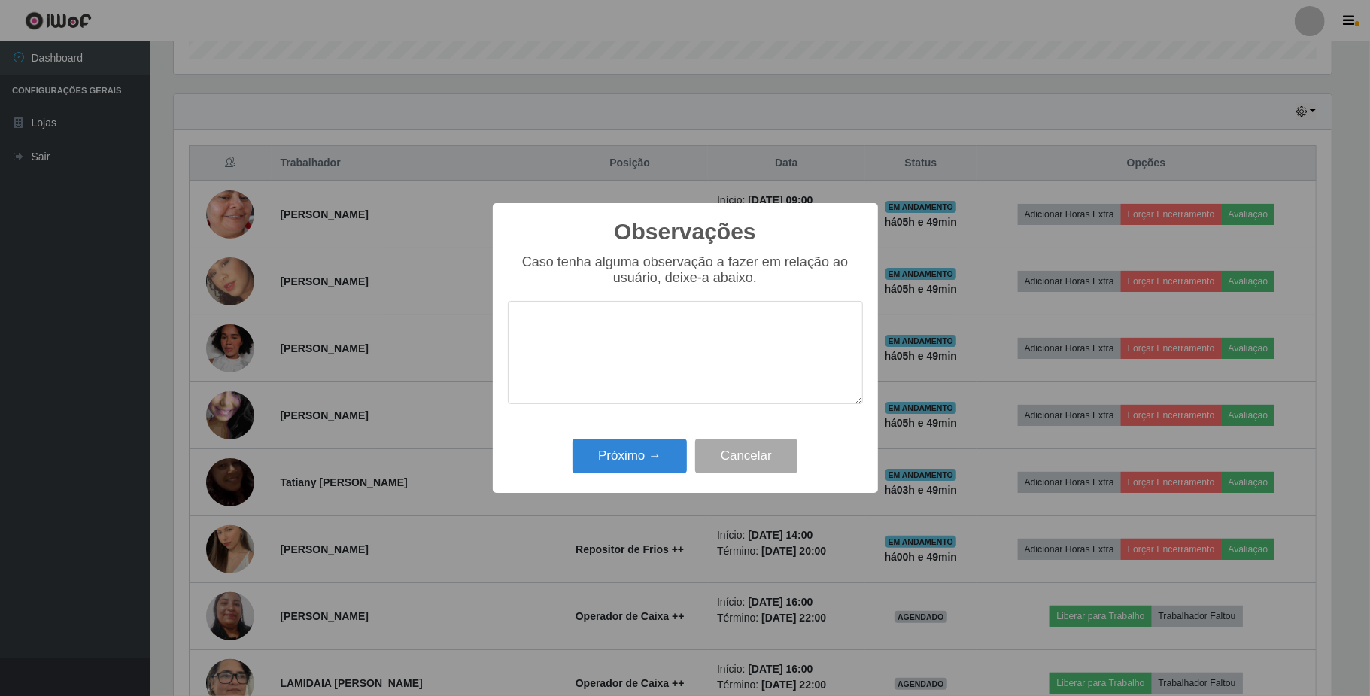
type textarea "a"
type textarea "A colaboradora precisa trabalhar agilidade."
click at [641, 459] on button "Próximo →" at bounding box center [630, 456] width 114 height 35
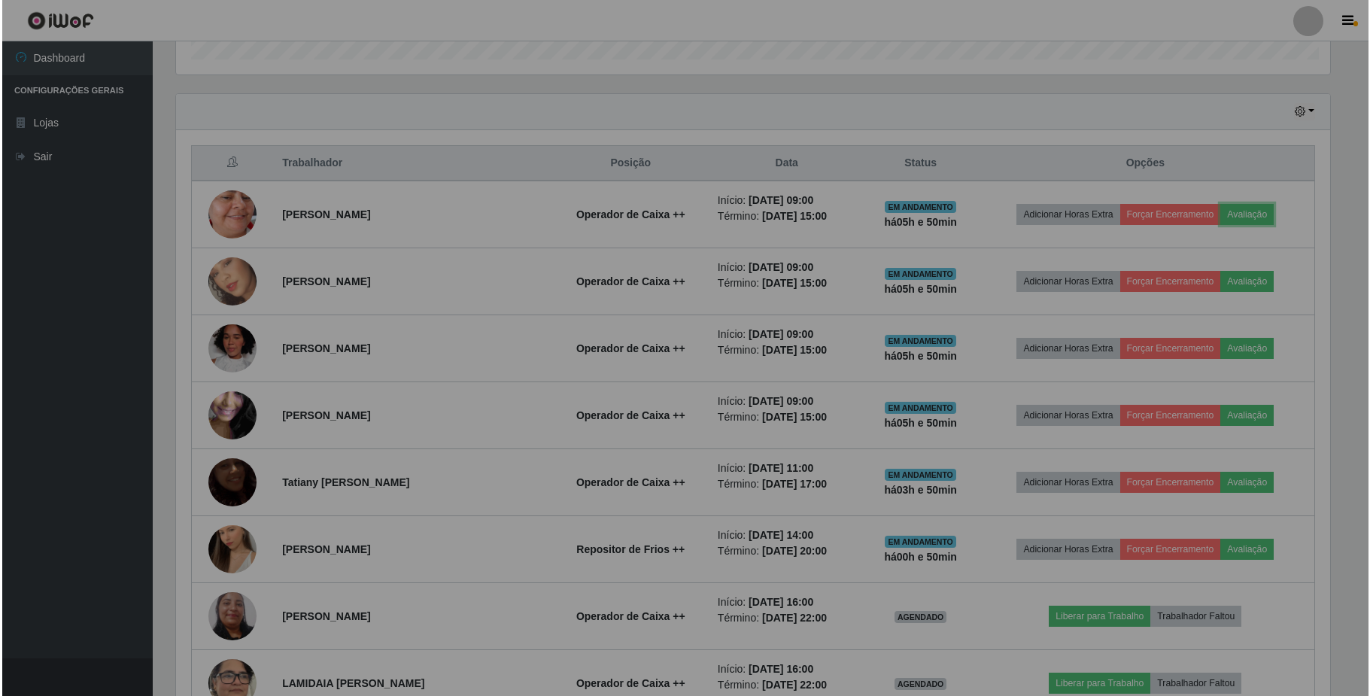
scroll to position [313, 1168]
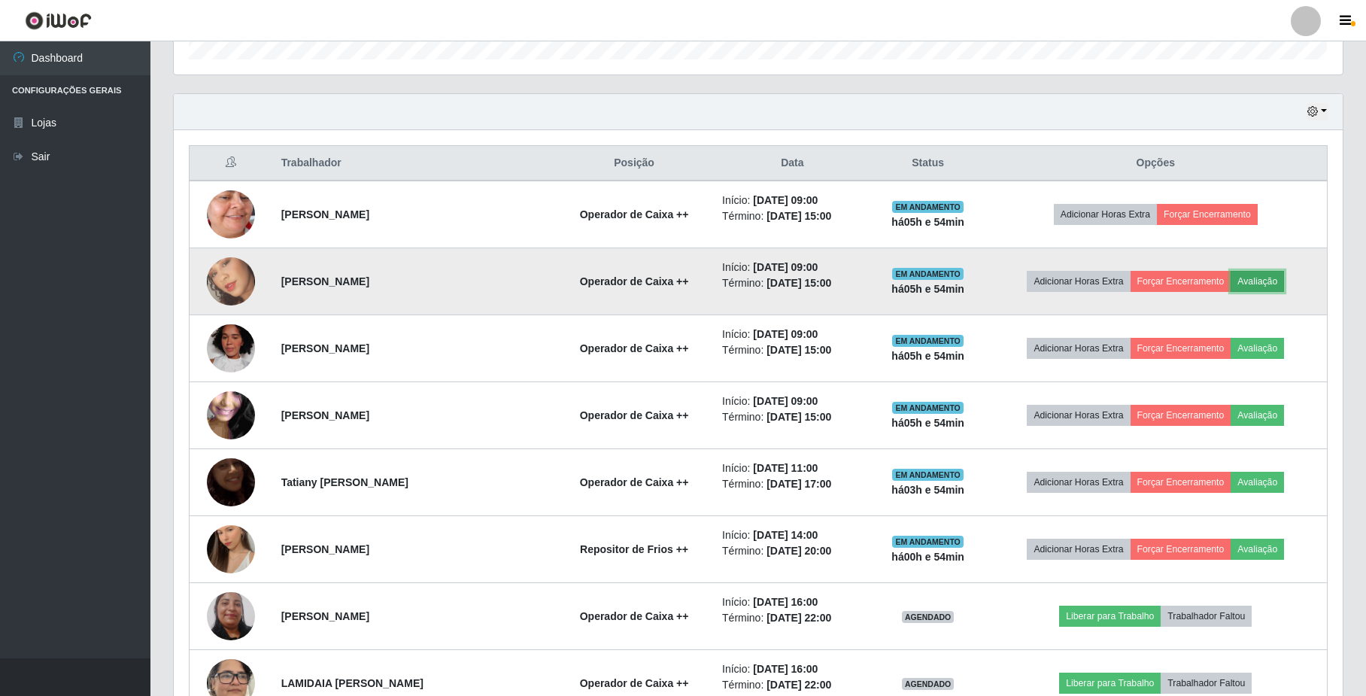
click at [1265, 275] on button "Avaliação" at bounding box center [1257, 281] width 53 height 21
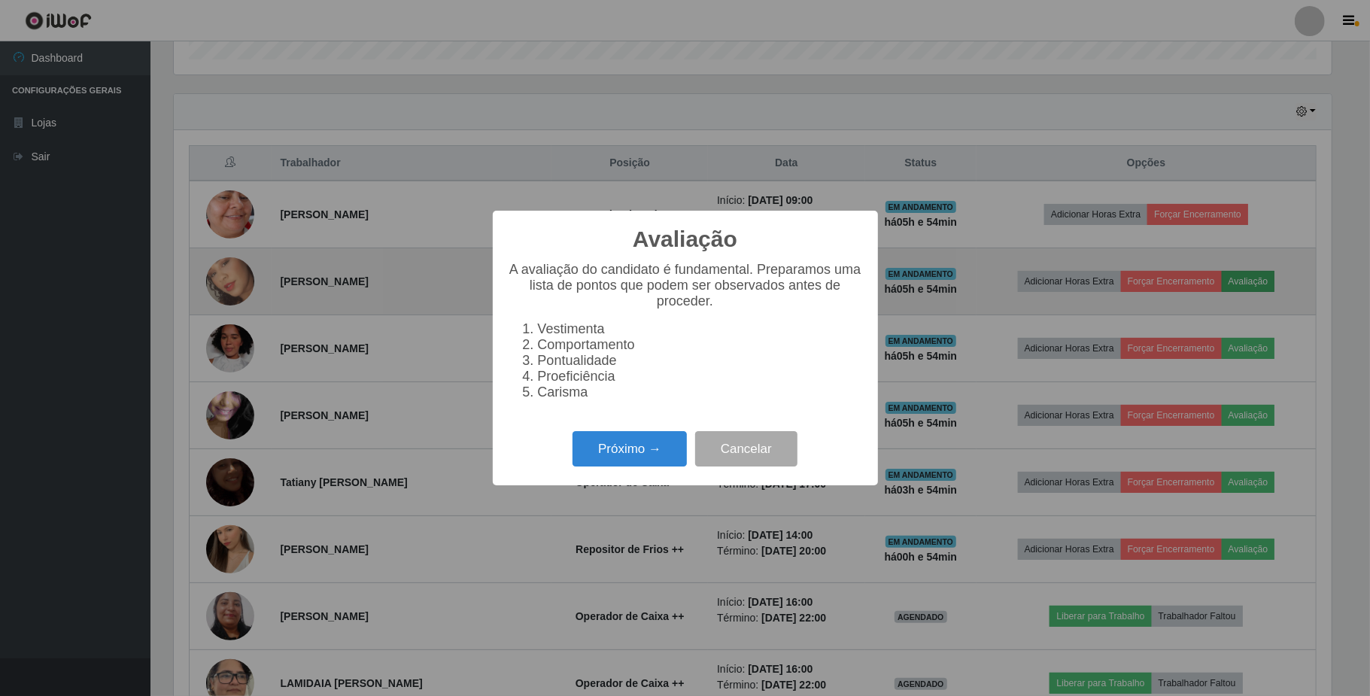
scroll to position [313, 1157]
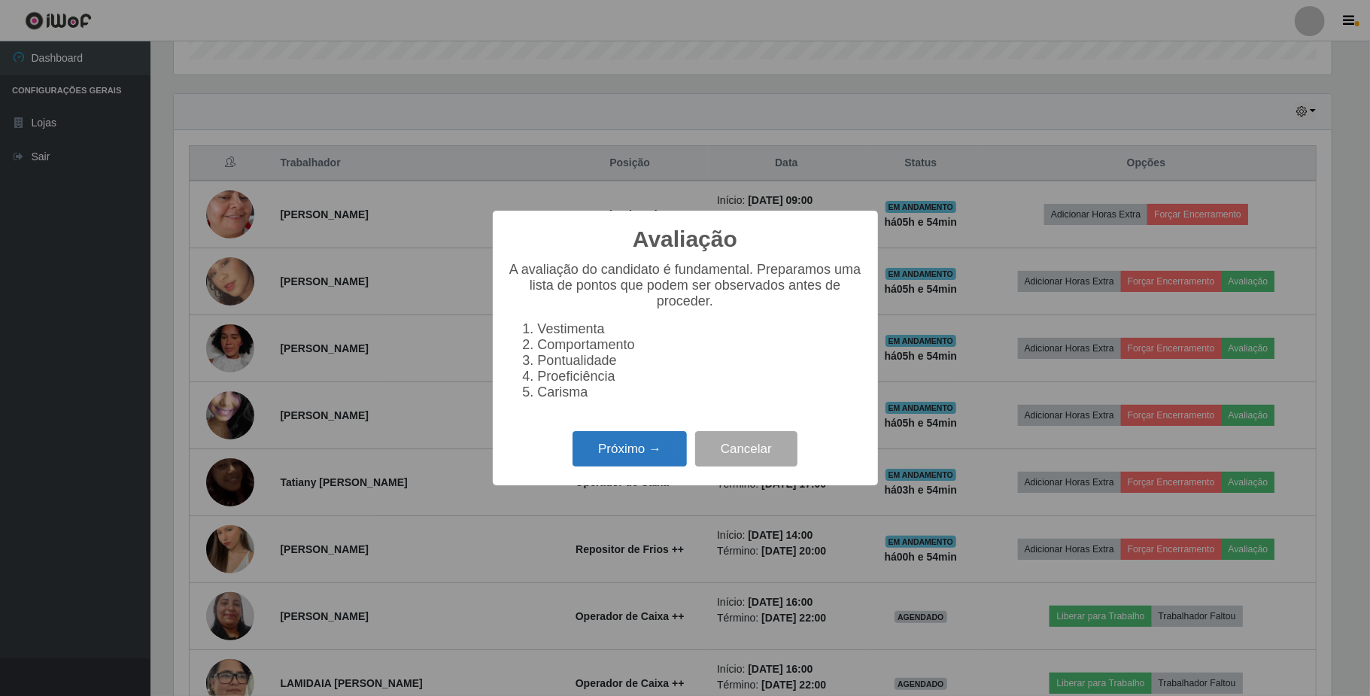
click at [632, 459] on button "Próximo →" at bounding box center [630, 448] width 114 height 35
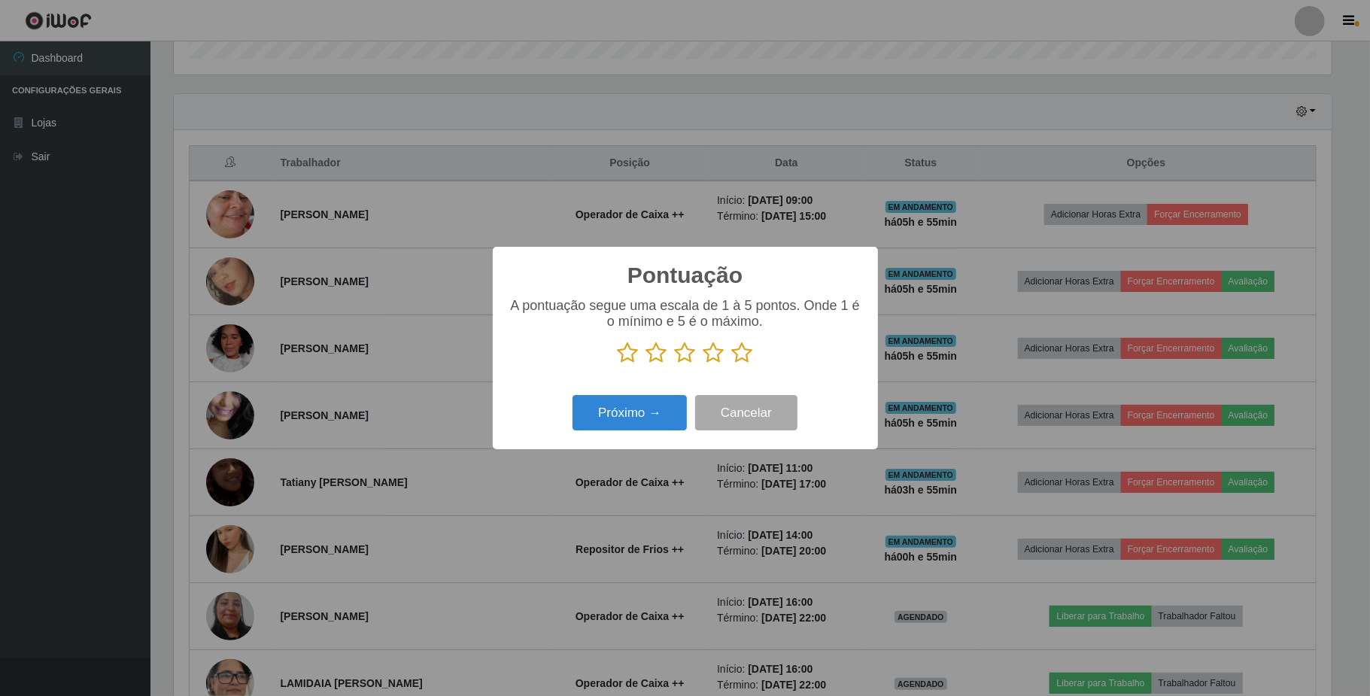
click at [658, 359] on icon at bounding box center [656, 353] width 21 height 23
click at [646, 364] on input "radio" at bounding box center [646, 364] width 0 height 0
click at [652, 410] on button "Próximo →" at bounding box center [630, 412] width 114 height 35
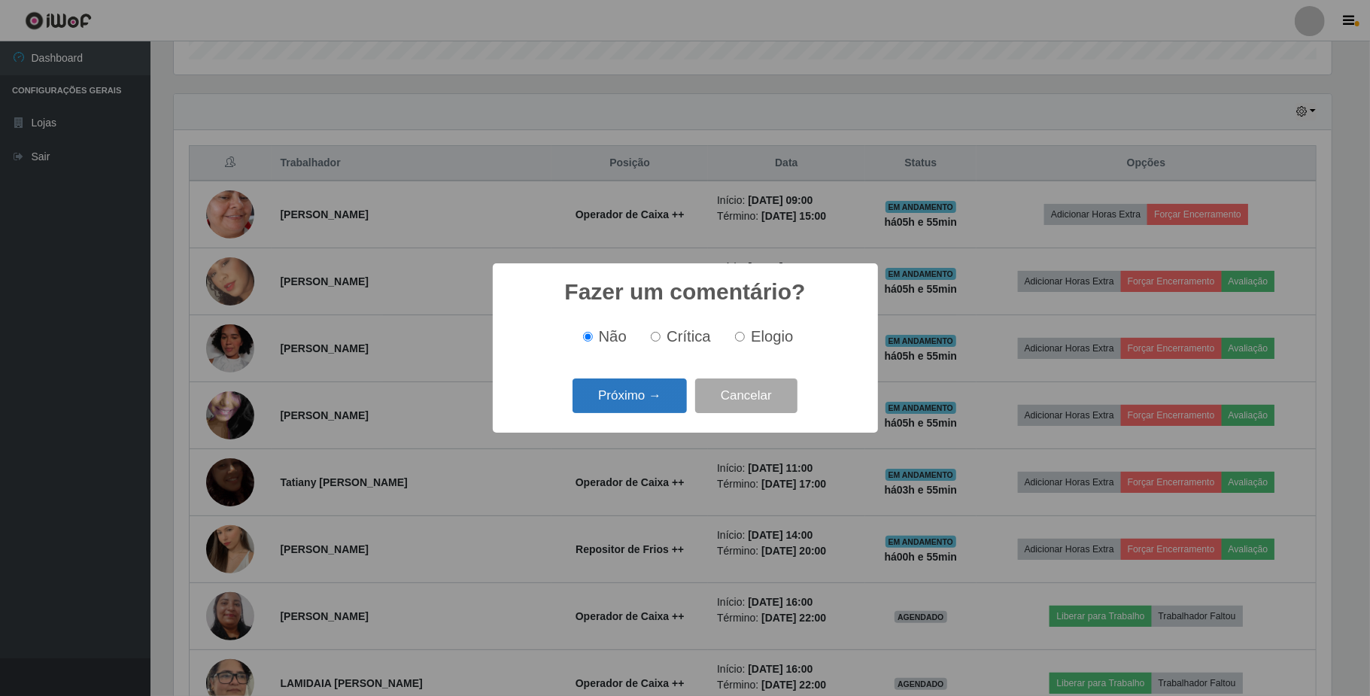
click at [657, 401] on button "Próximo →" at bounding box center [630, 395] width 114 height 35
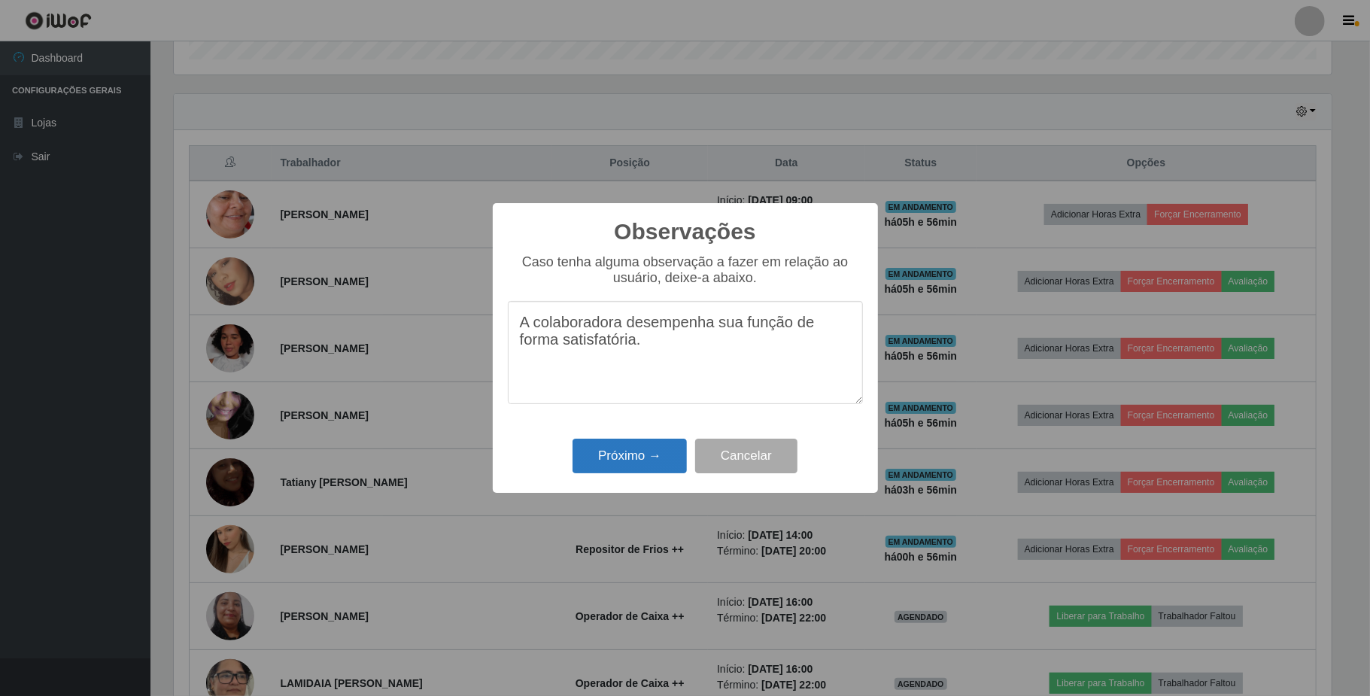
type textarea "A colaboradora desempenha sua função de forma satisfatória."
click at [646, 453] on button "Próximo →" at bounding box center [630, 456] width 114 height 35
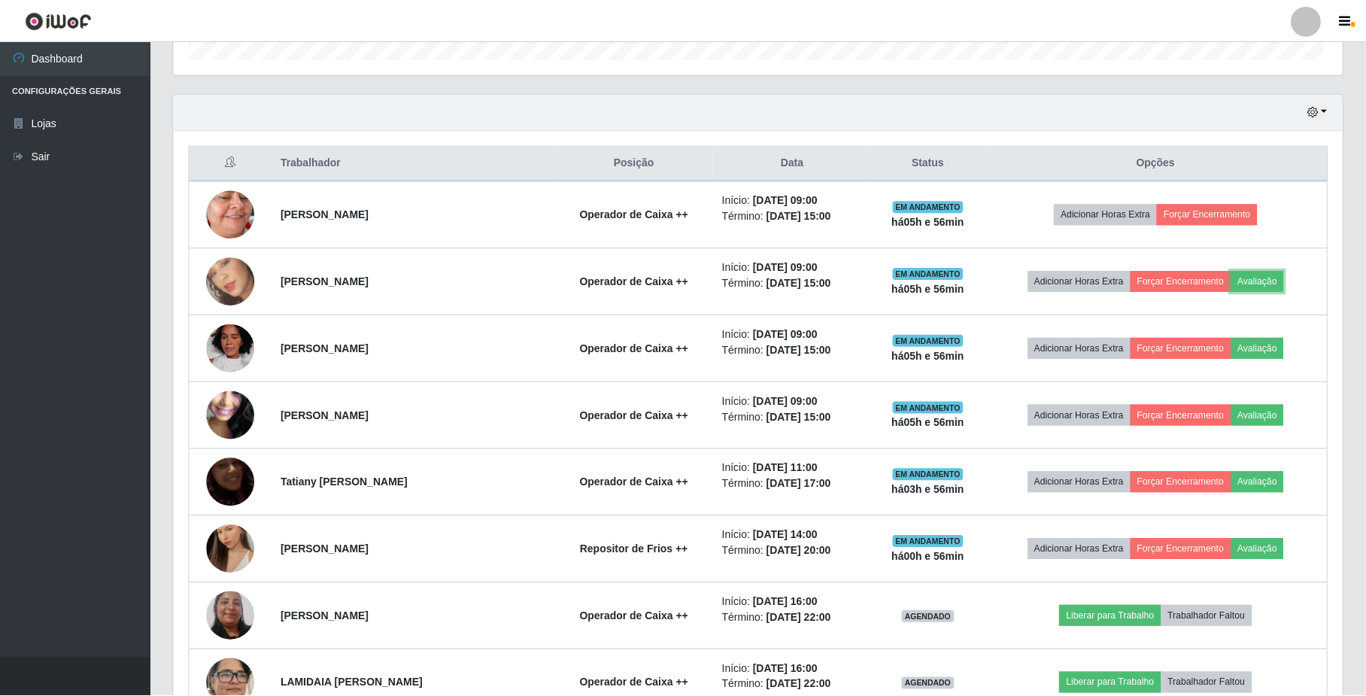
scroll to position [313, 1168]
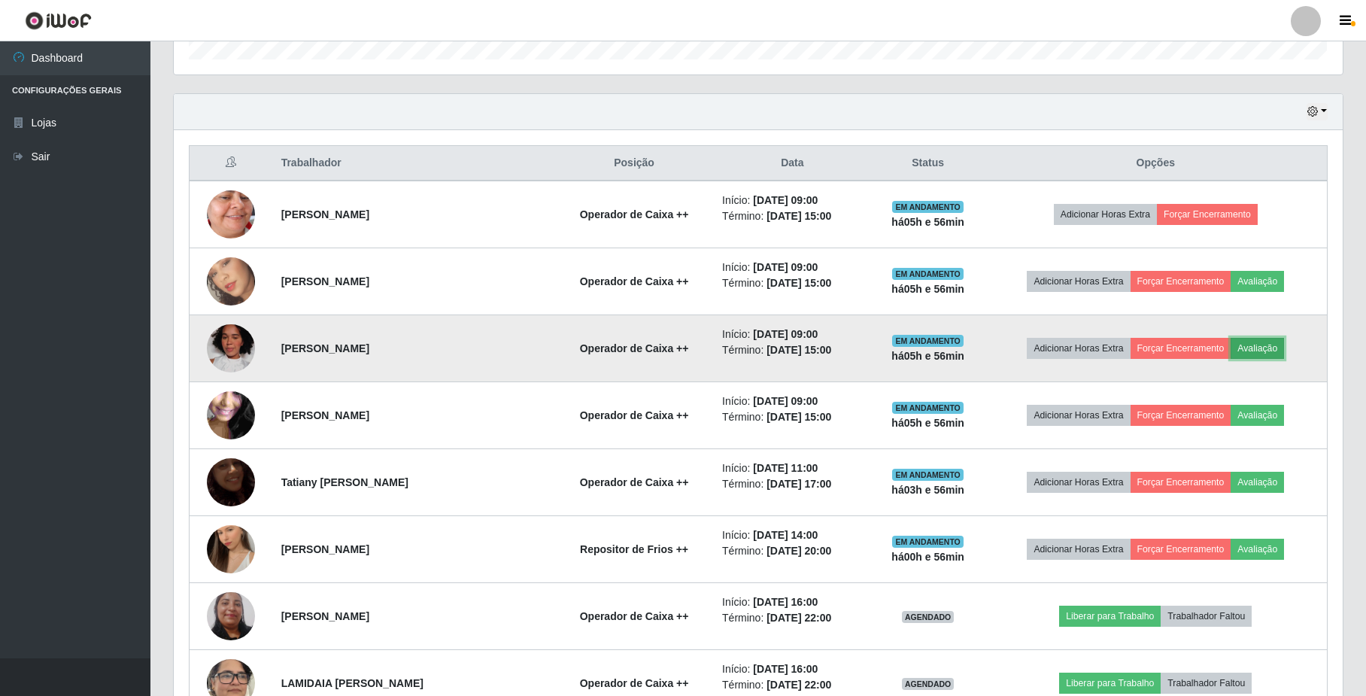
click at [1259, 344] on button "Avaliação" at bounding box center [1257, 348] width 53 height 21
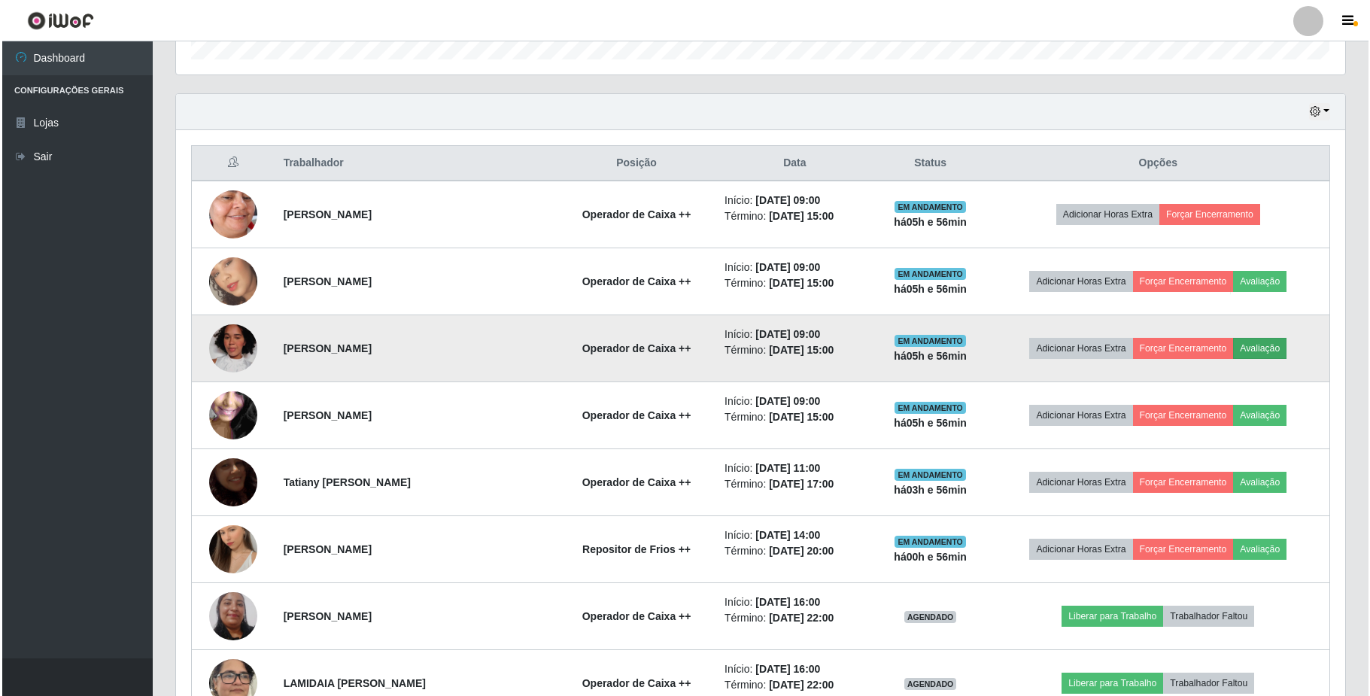
scroll to position [313, 1157]
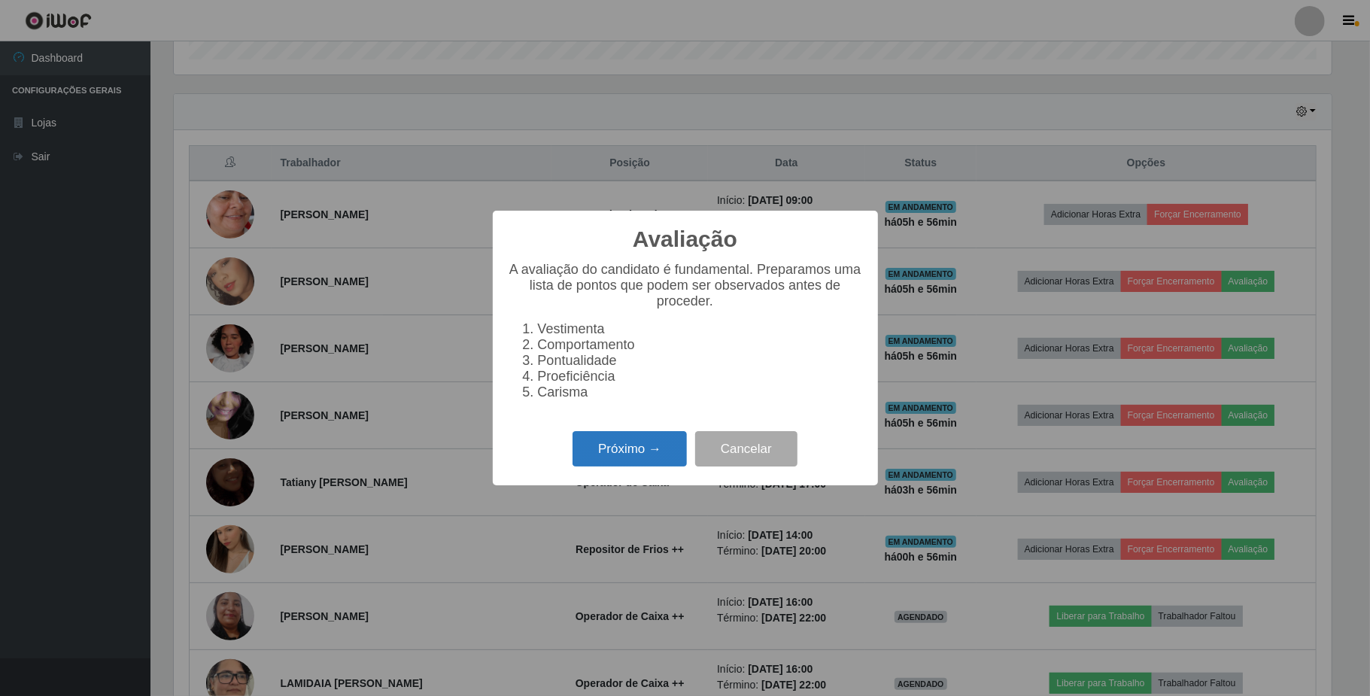
click at [657, 464] on button "Próximo →" at bounding box center [630, 448] width 114 height 35
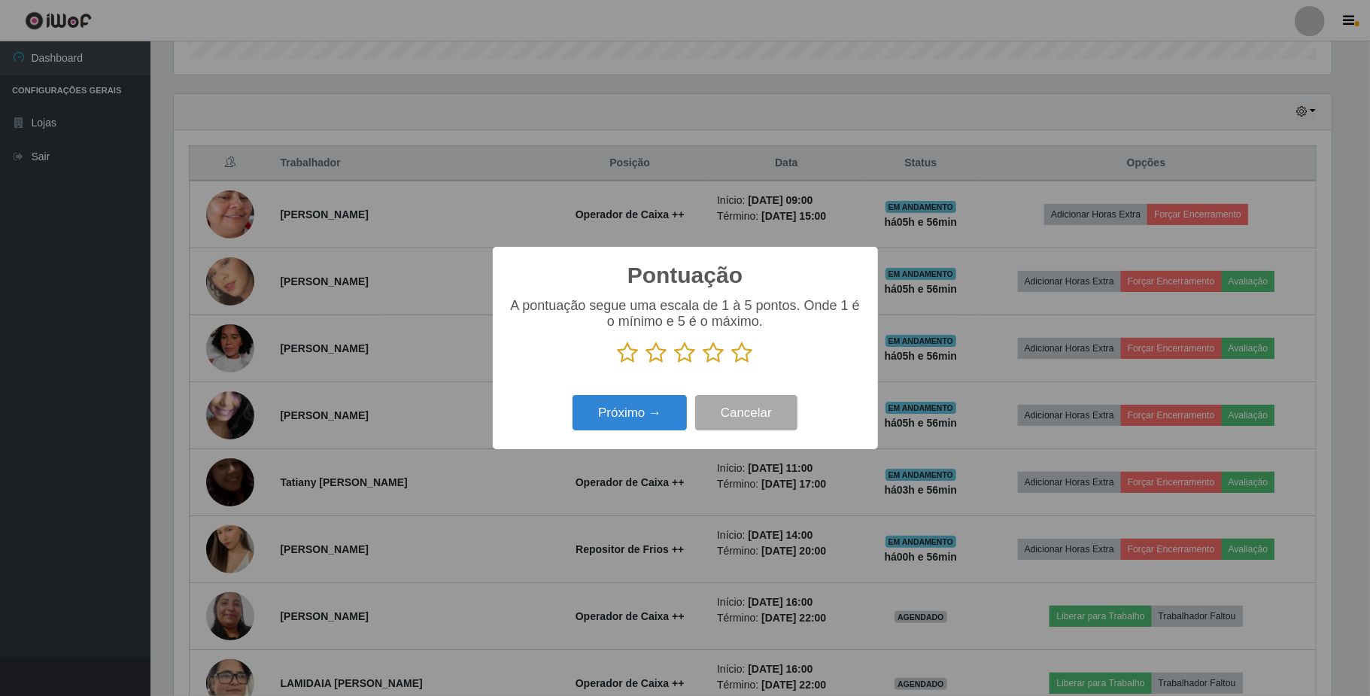
scroll to position [752098, 751253]
click at [686, 360] on icon at bounding box center [685, 353] width 21 height 23
click at [675, 364] on input "radio" at bounding box center [675, 364] width 0 height 0
click at [659, 355] on icon at bounding box center [656, 353] width 21 height 23
click at [646, 364] on input "radio" at bounding box center [646, 364] width 0 height 0
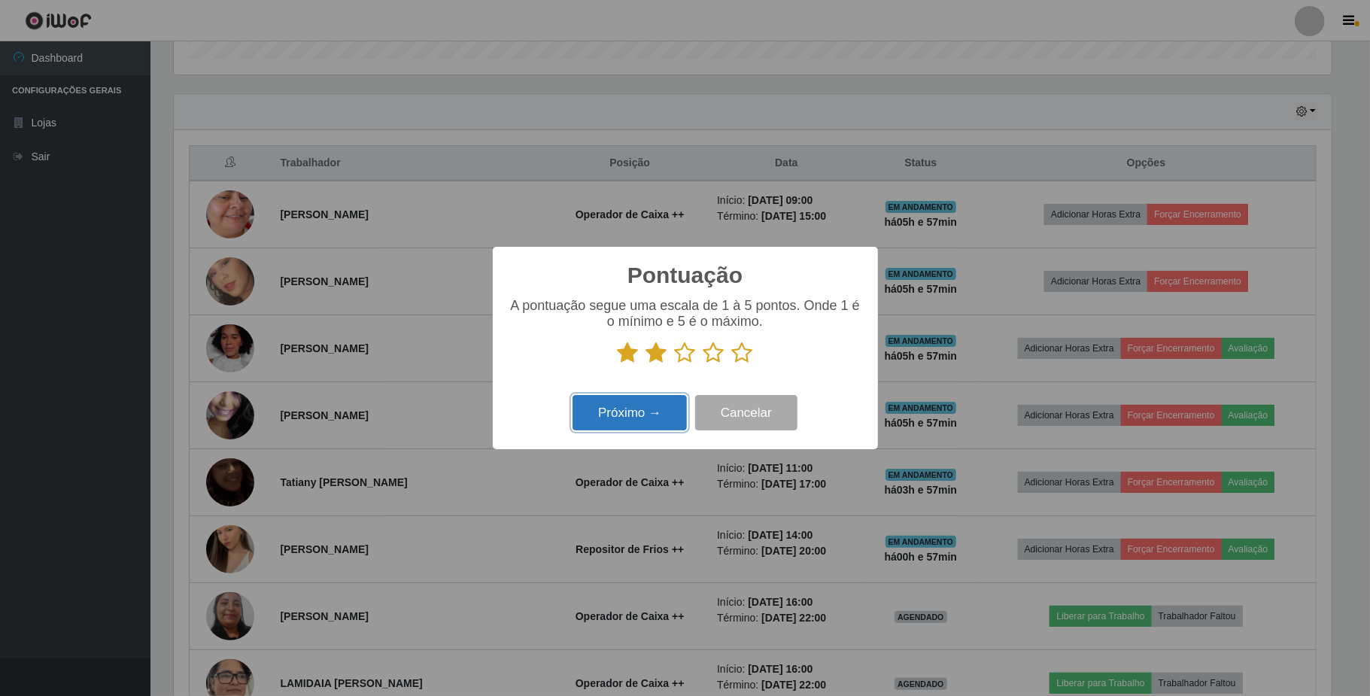
click at [650, 415] on button "Próximo →" at bounding box center [630, 412] width 114 height 35
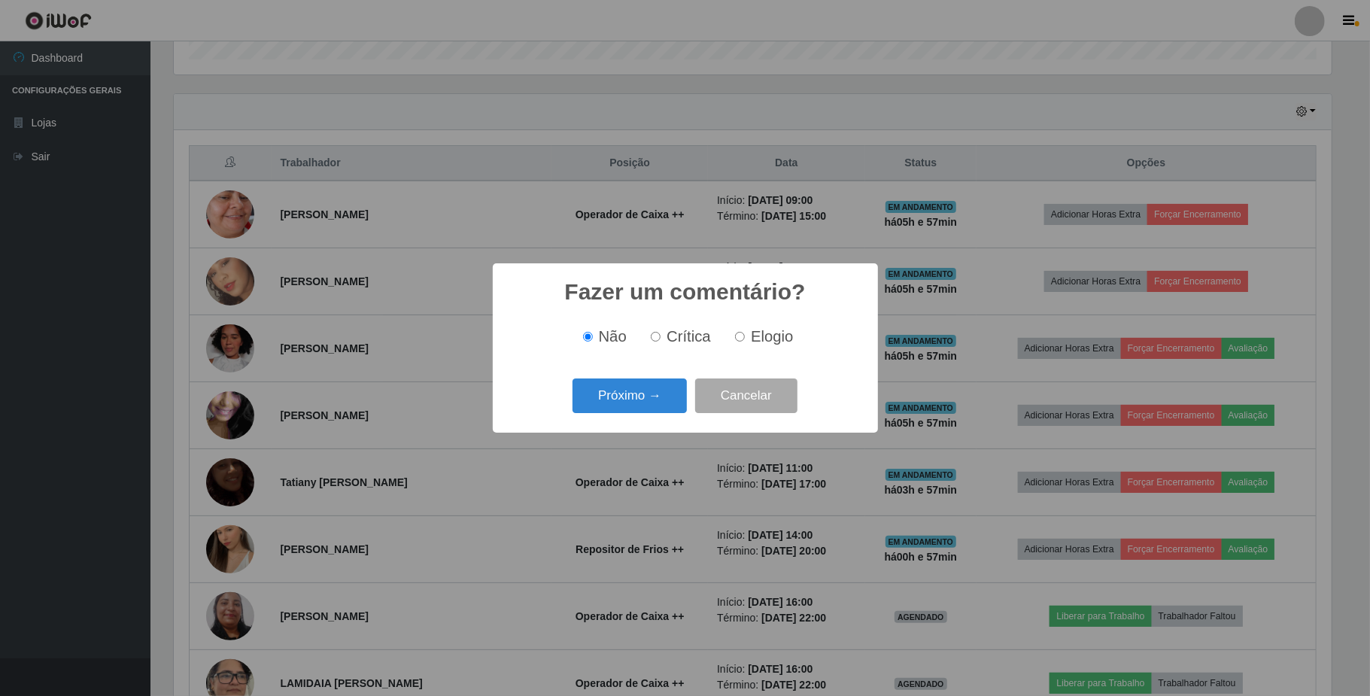
click at [651, 404] on button "Próximo →" at bounding box center [630, 395] width 114 height 35
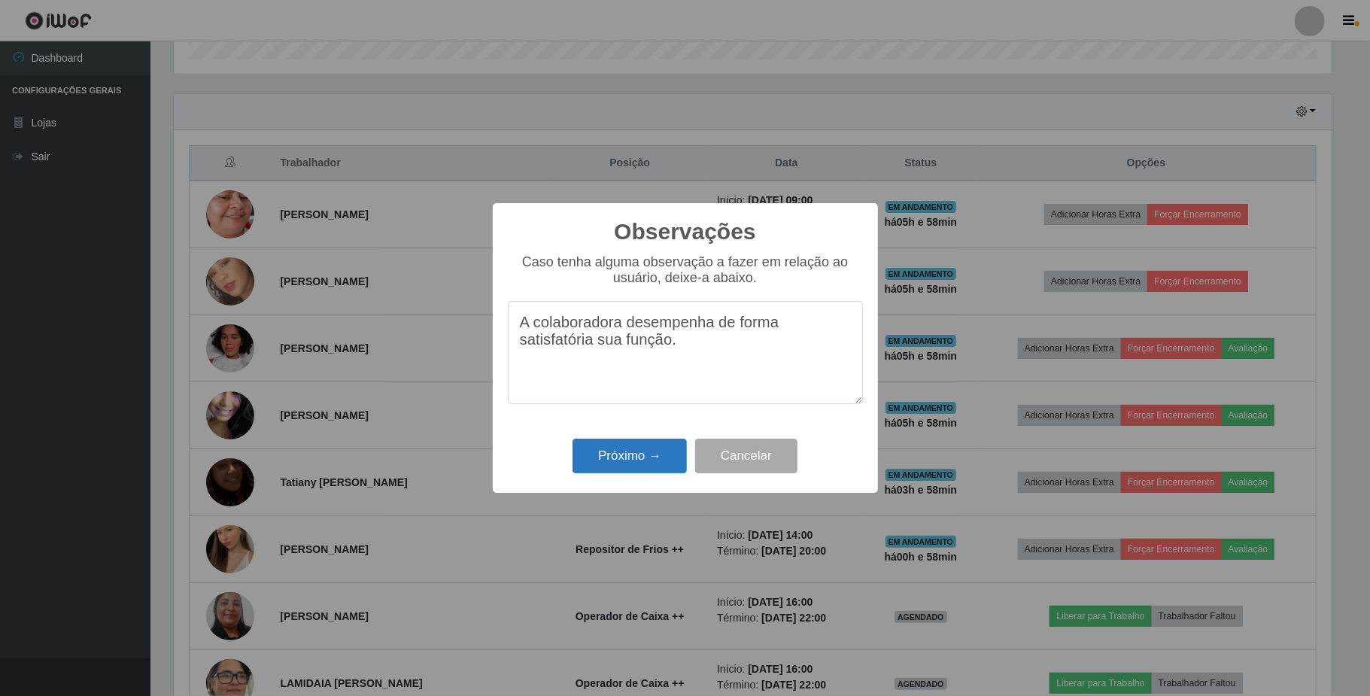
type textarea "A colaboradora desempenha de forma satisfatória sua função."
click at [641, 457] on button "Próximo →" at bounding box center [630, 456] width 114 height 35
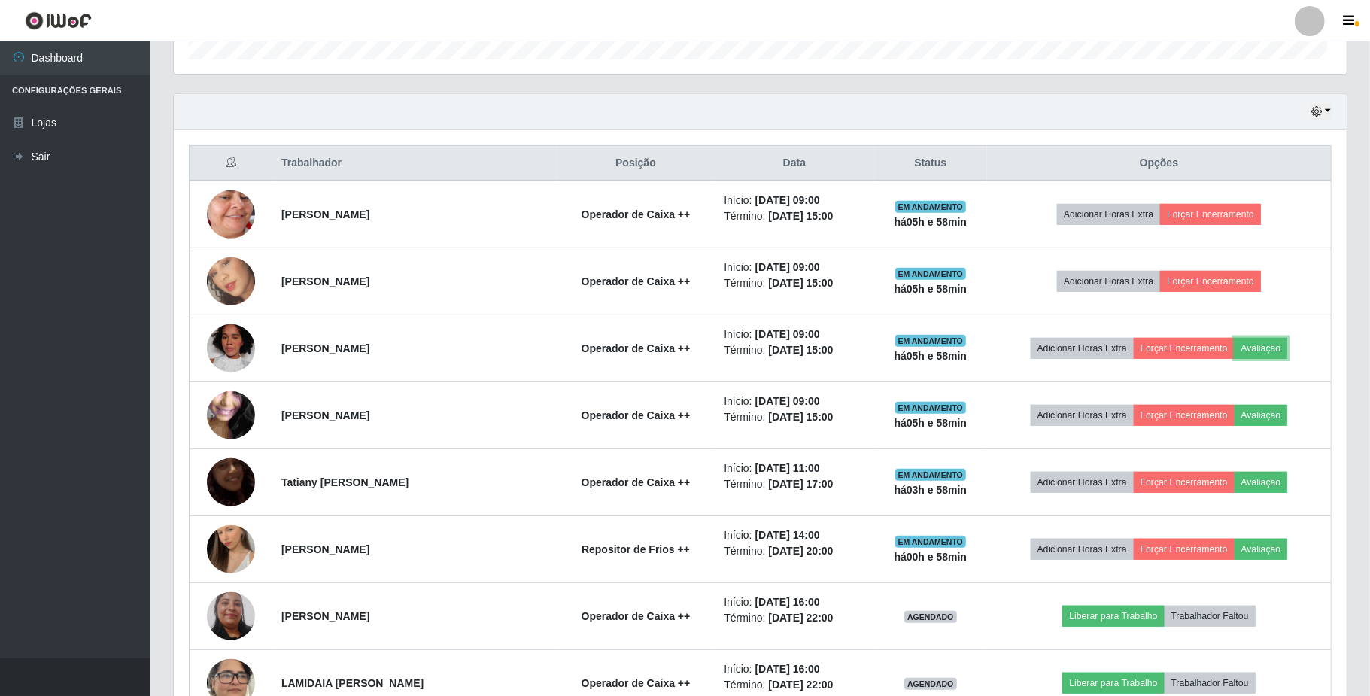
scroll to position [313, 1168]
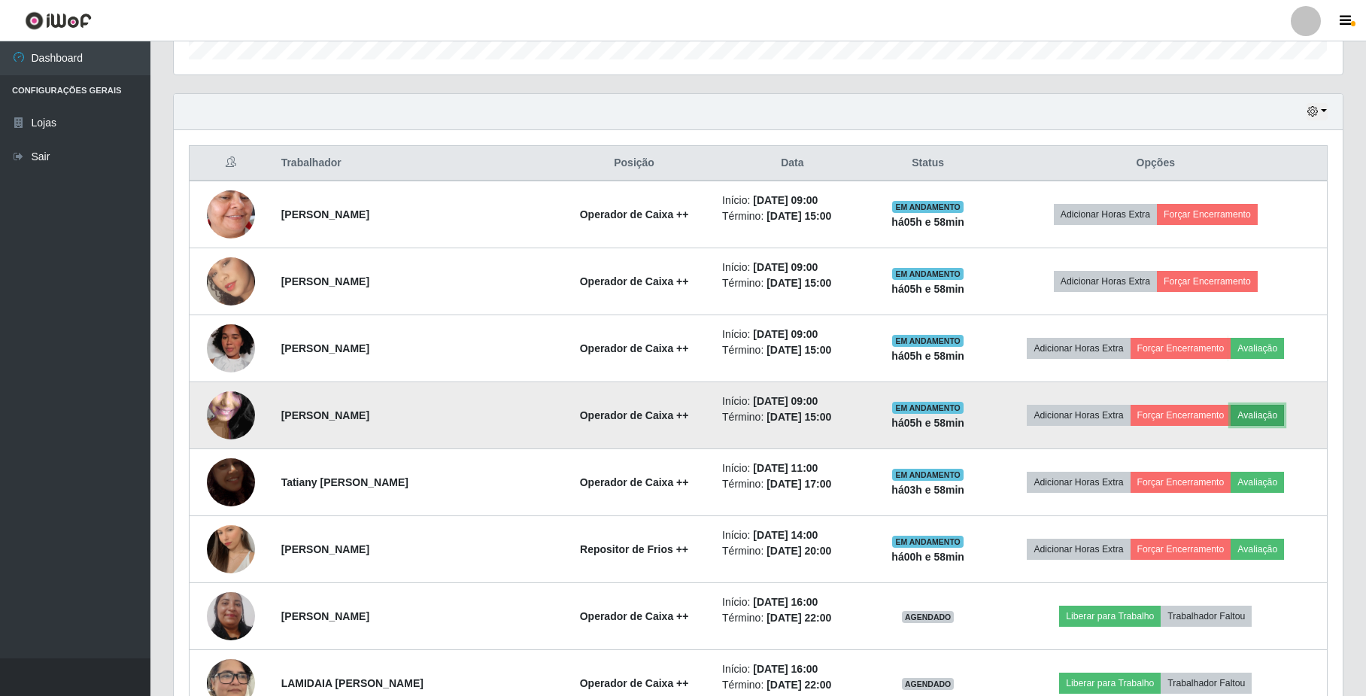
click at [1265, 409] on button "Avaliação" at bounding box center [1257, 415] width 53 height 21
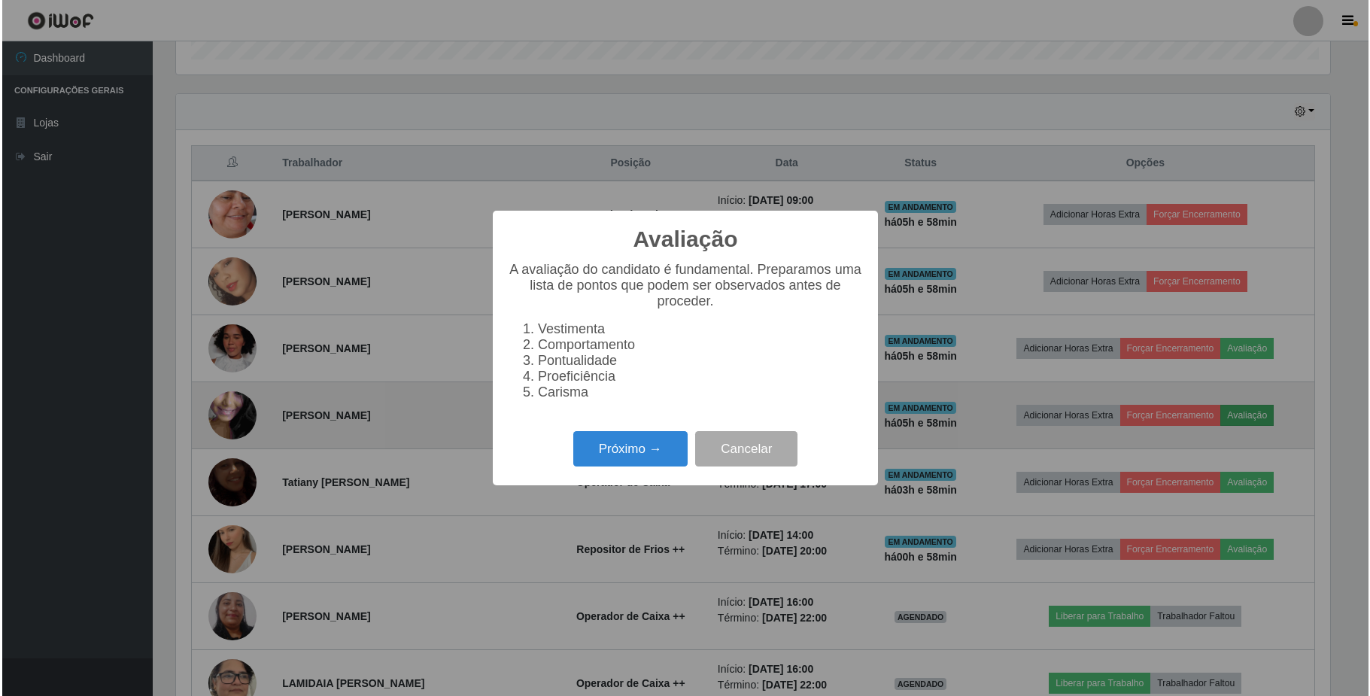
scroll to position [313, 1157]
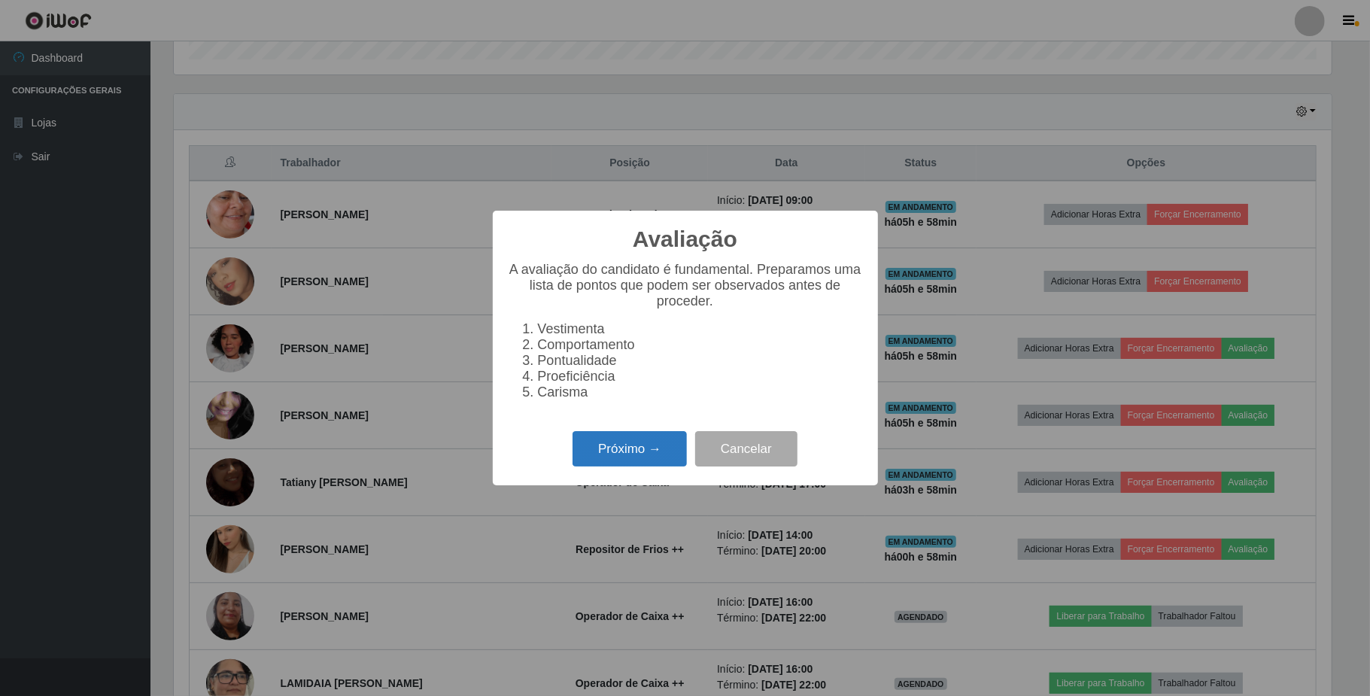
click at [655, 461] on button "Próximo →" at bounding box center [630, 448] width 114 height 35
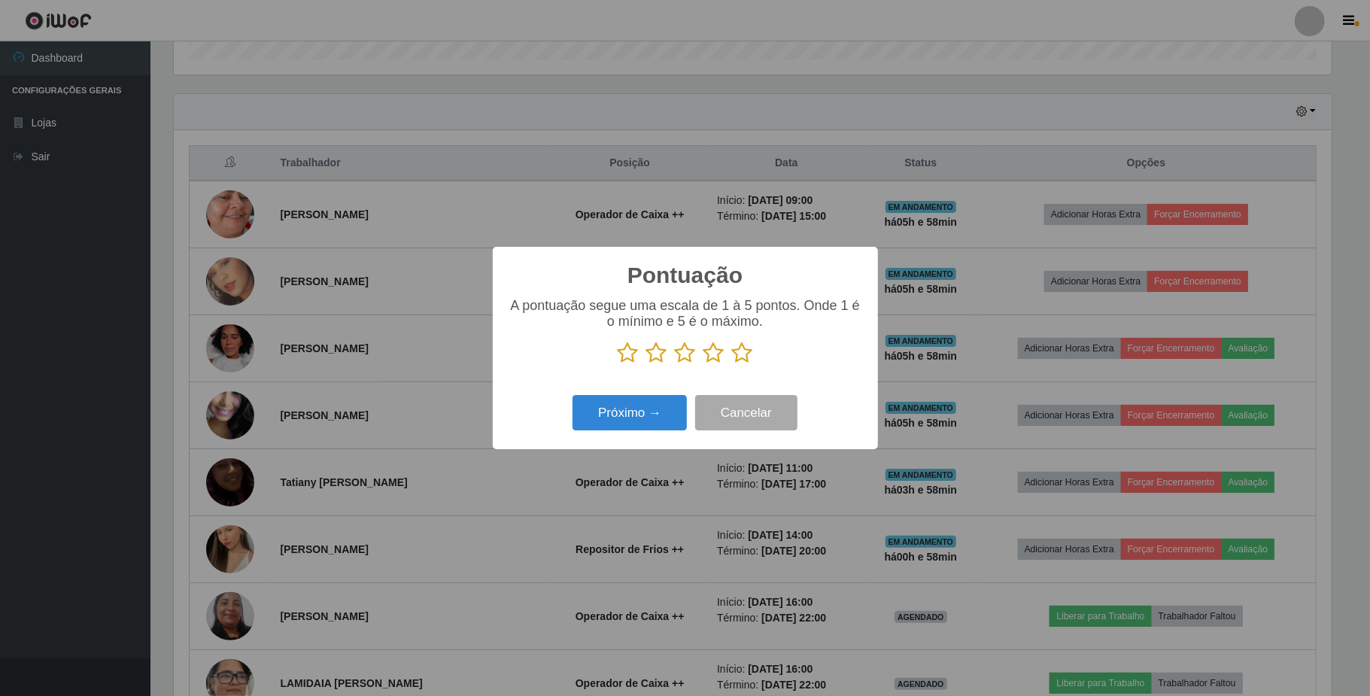
scroll to position [752098, 751253]
drag, startPoint x: 660, startPoint y: 353, endPoint x: 644, endPoint y: 399, distance: 48.5
click at [656, 354] on icon at bounding box center [656, 353] width 21 height 23
click at [646, 364] on input "radio" at bounding box center [646, 364] width 0 height 0
click at [644, 413] on button "Próximo →" at bounding box center [630, 412] width 114 height 35
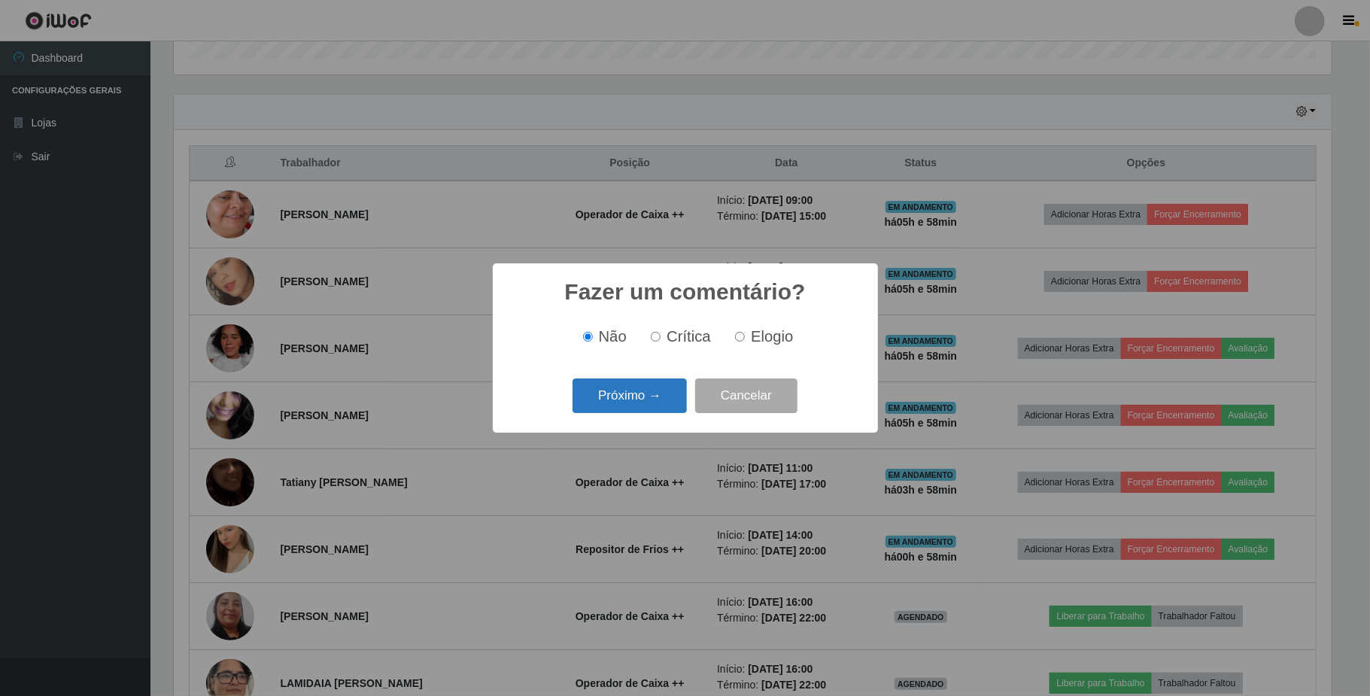
click at [647, 403] on button "Próximo →" at bounding box center [630, 395] width 114 height 35
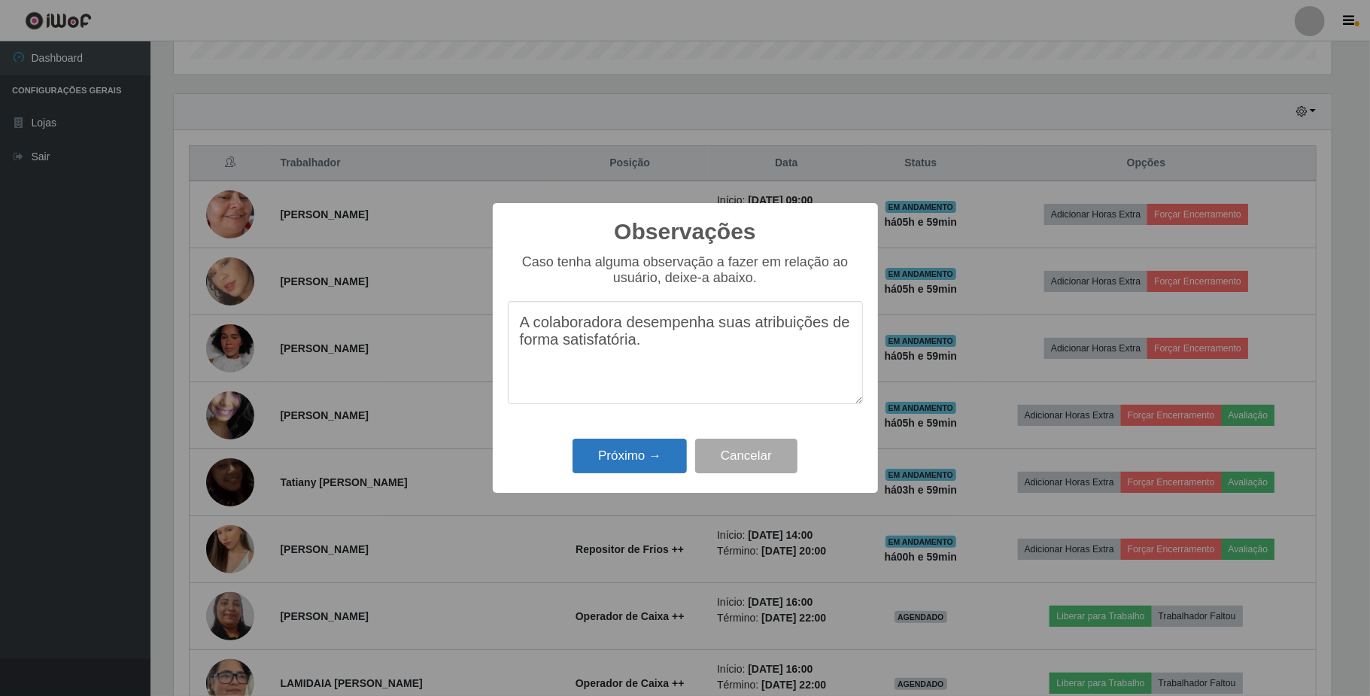
type textarea "A colaboradora desempenha suas atribuições de forma satisfatória."
click at [639, 461] on button "Próximo →" at bounding box center [630, 456] width 114 height 35
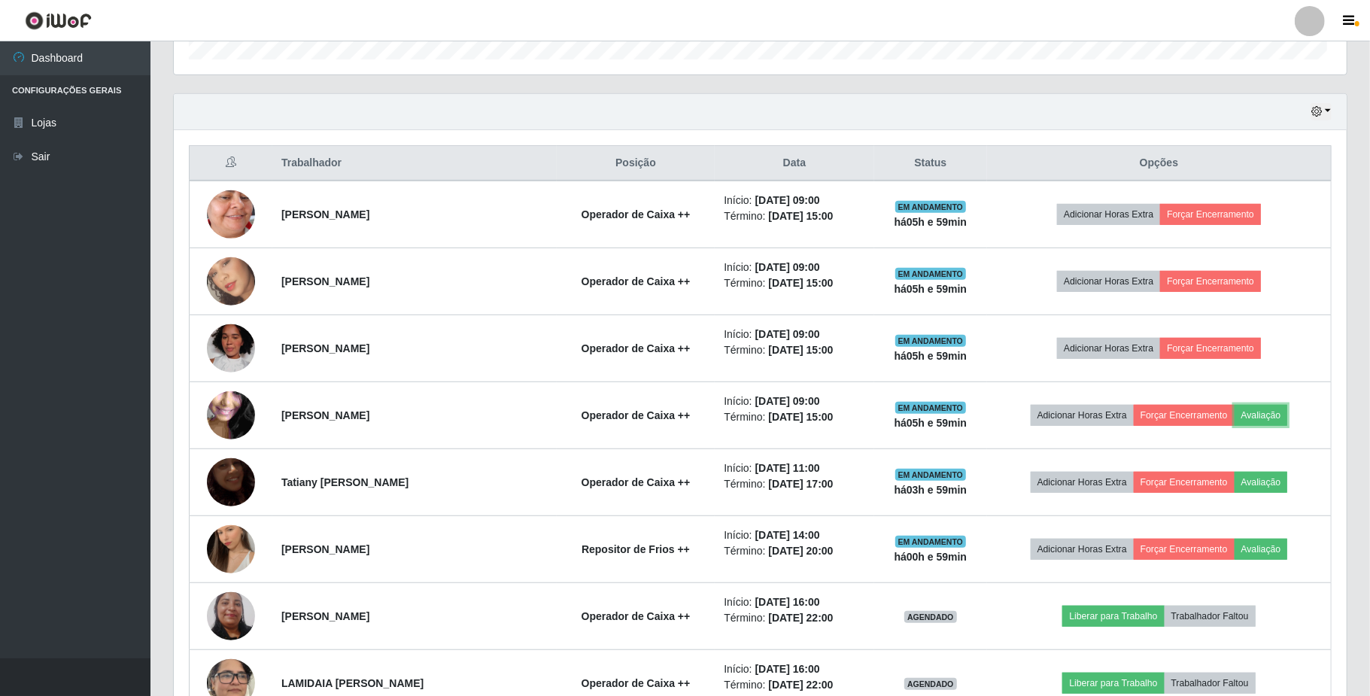
scroll to position [313, 1168]
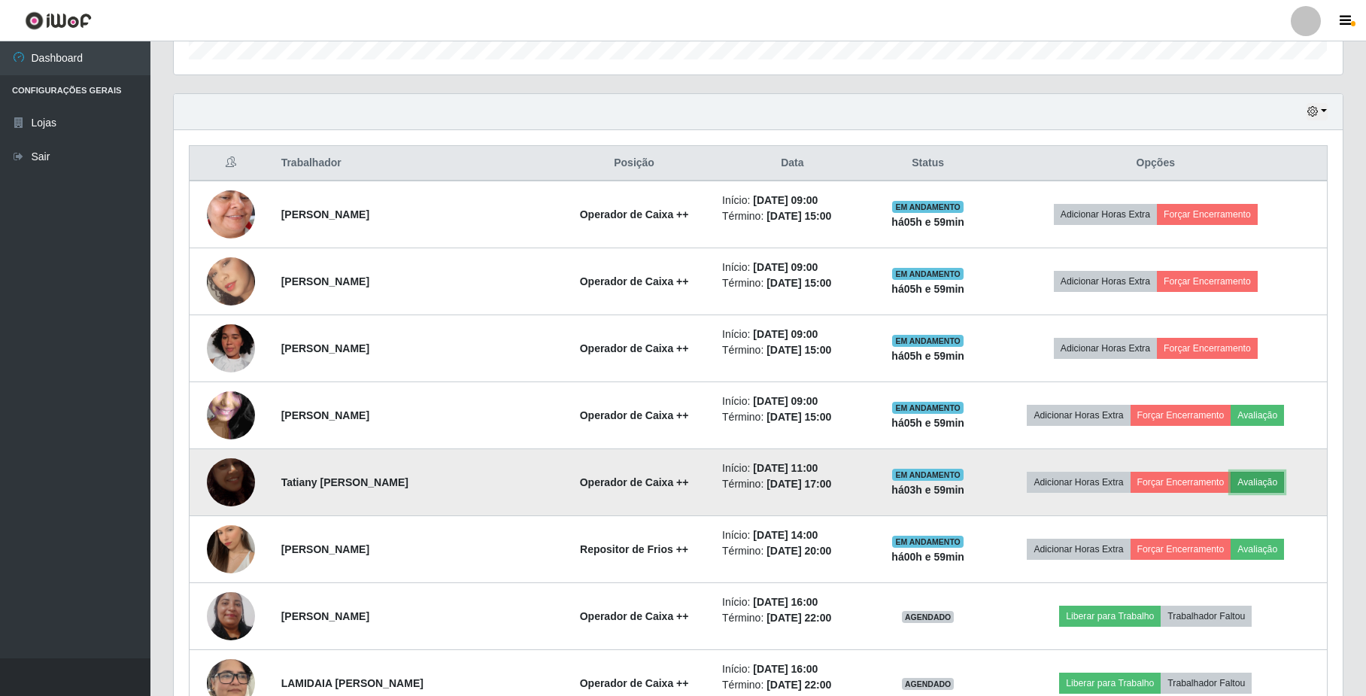
click at [1269, 483] on button "Avaliação" at bounding box center [1257, 482] width 53 height 21
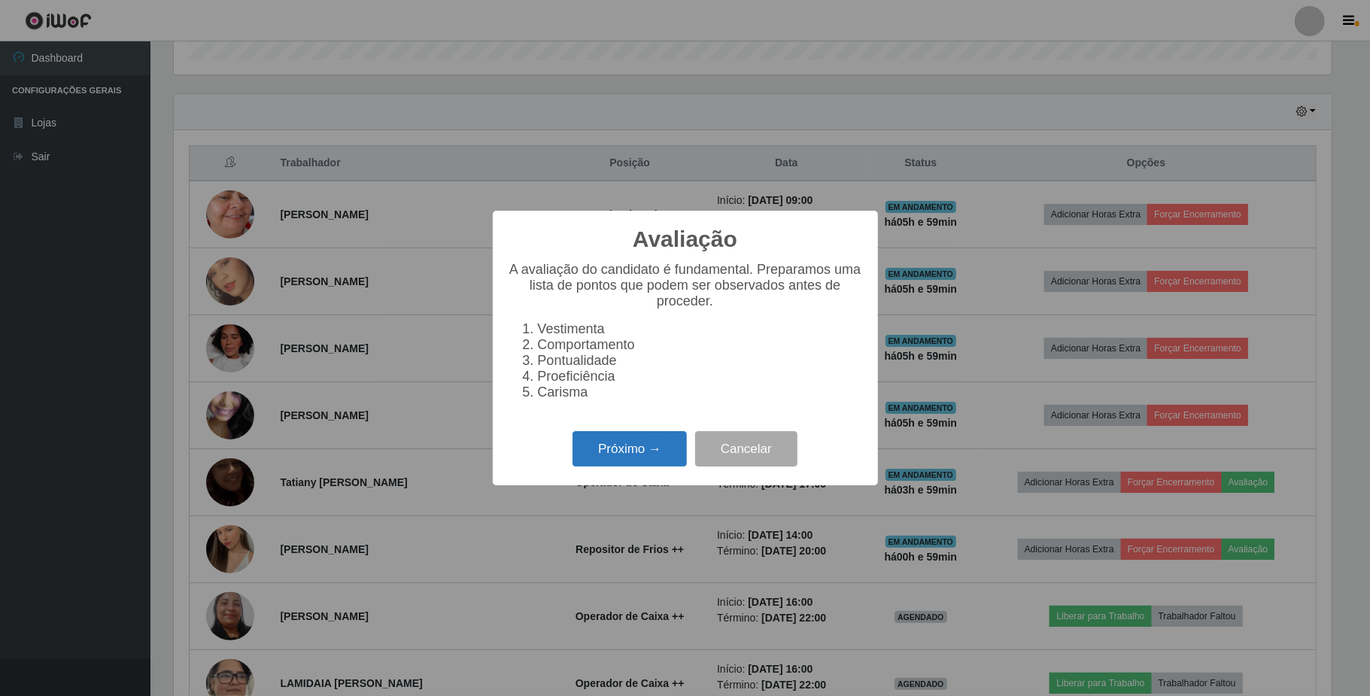
click at [639, 453] on button "Próximo →" at bounding box center [630, 448] width 114 height 35
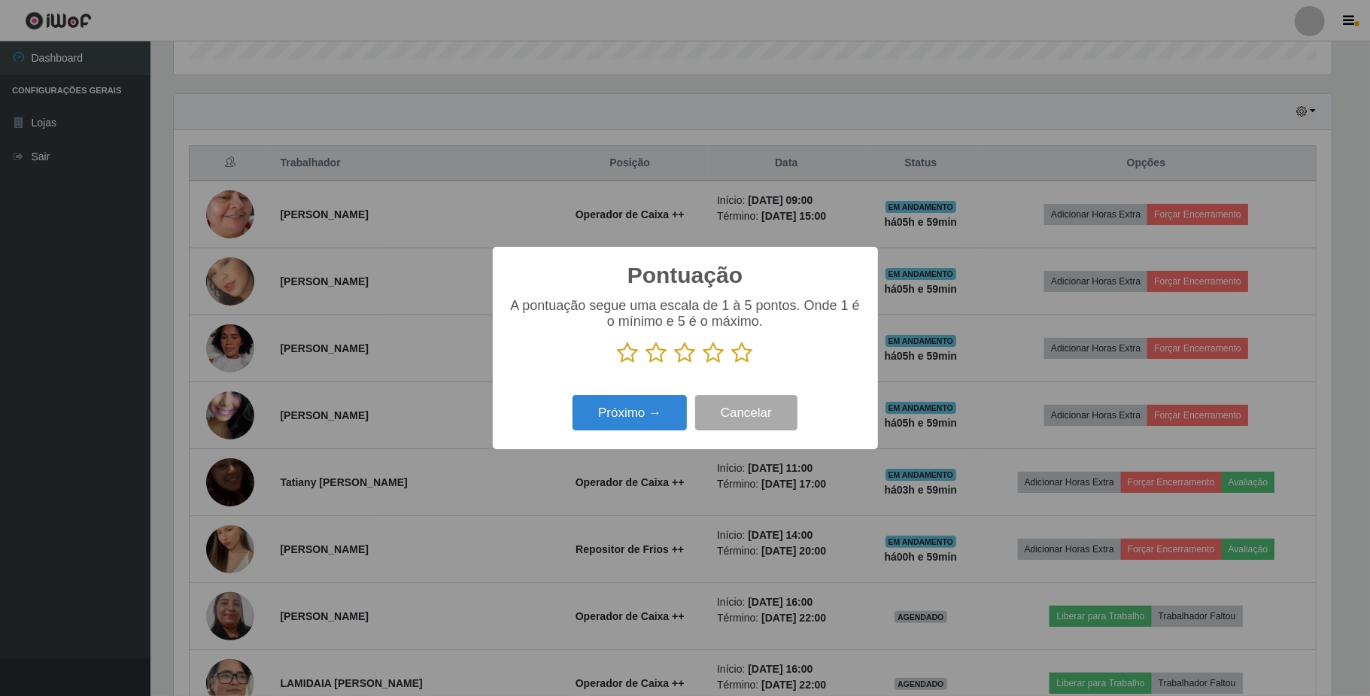
scroll to position [752098, 751253]
drag, startPoint x: 658, startPoint y: 354, endPoint x: 653, endPoint y: 378, distance: 24.5
click at [657, 354] on icon at bounding box center [656, 353] width 21 height 23
click at [646, 364] on input "radio" at bounding box center [646, 364] width 0 height 0
click at [643, 424] on button "Próximo →" at bounding box center [630, 412] width 114 height 35
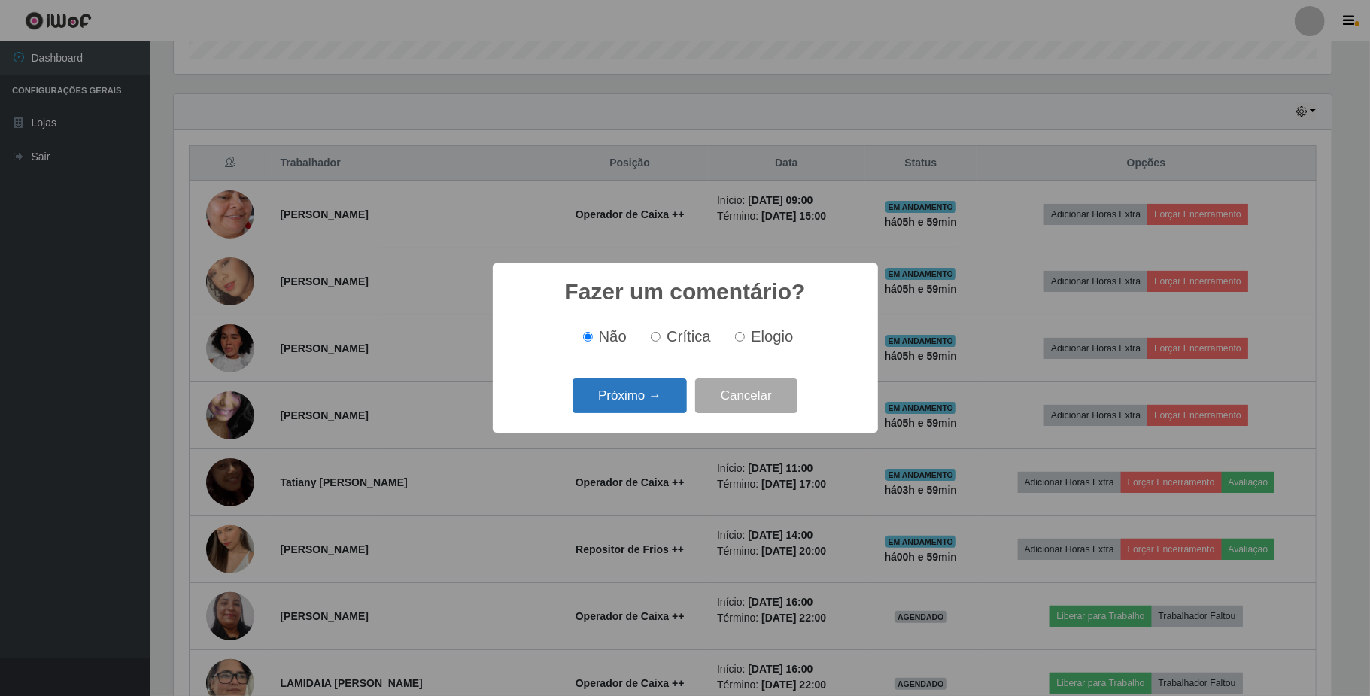
click at [656, 398] on button "Próximo →" at bounding box center [630, 395] width 114 height 35
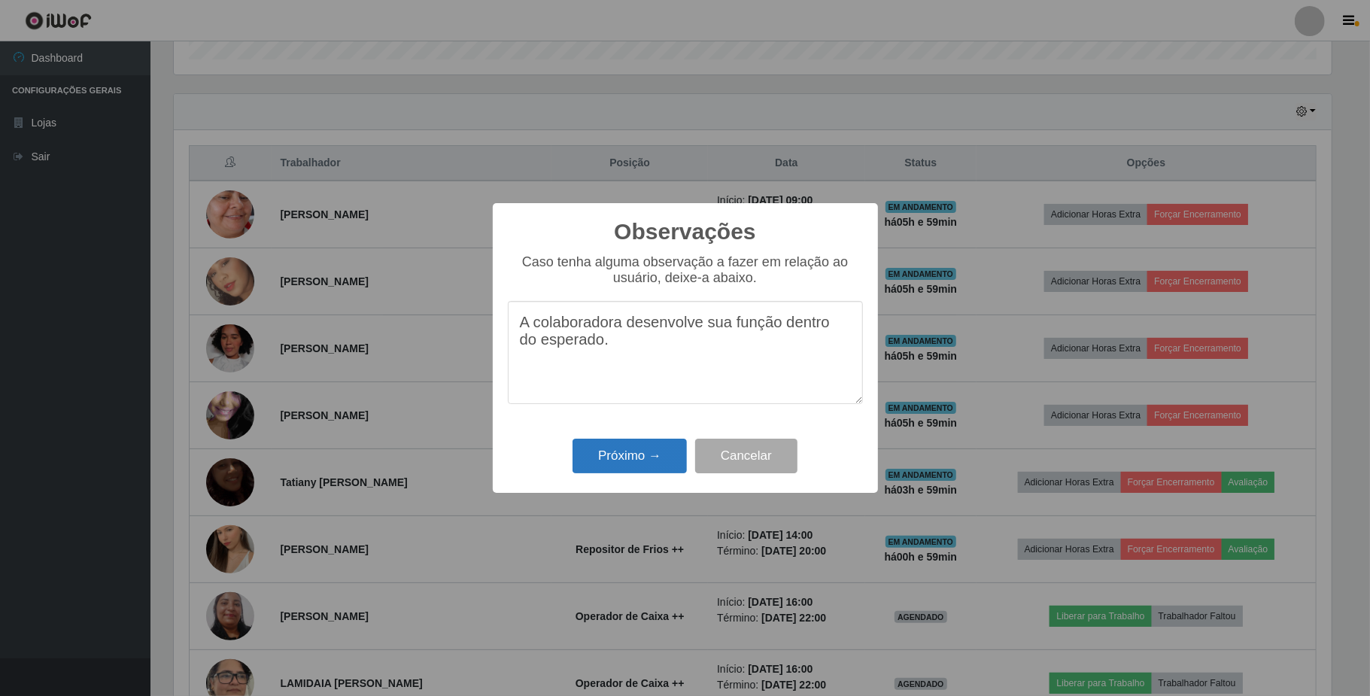
type textarea "A colaboradora desenvolve sua função dentro do esperado."
click at [639, 463] on button "Próximo →" at bounding box center [630, 456] width 114 height 35
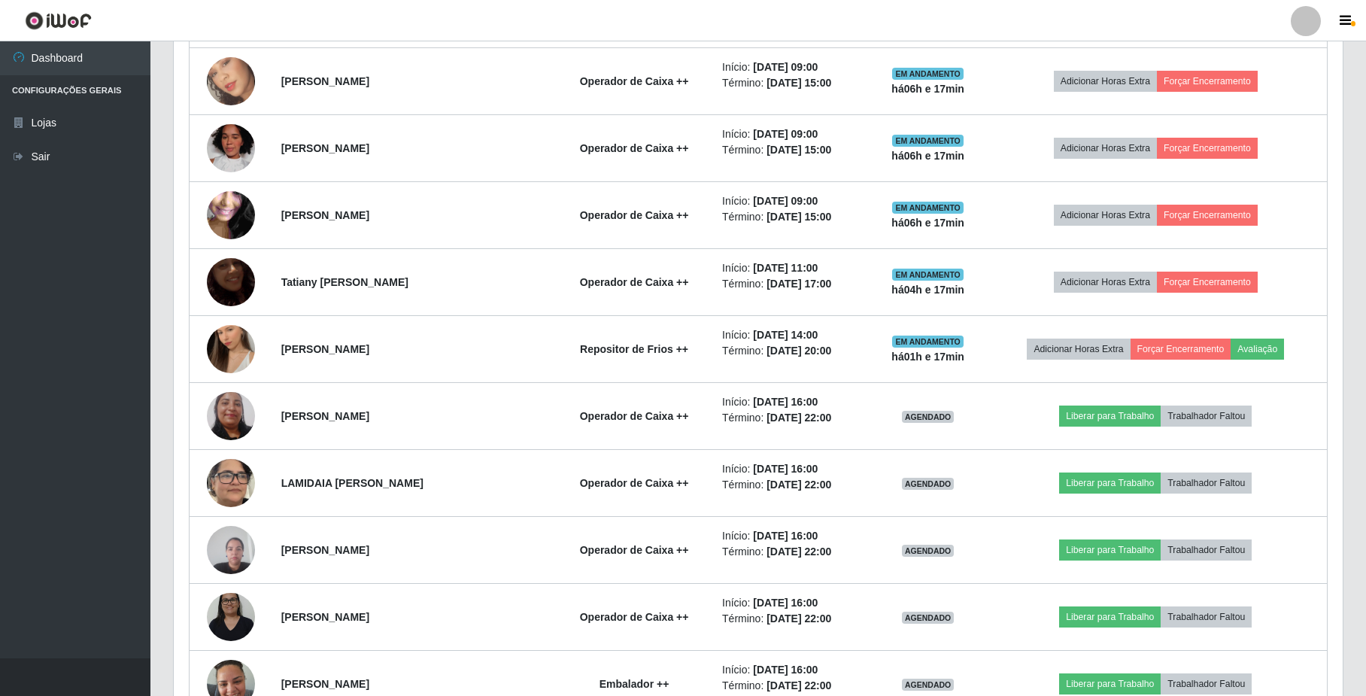
scroll to position [579, 0]
